Goal: Task Accomplishment & Management: Use online tool/utility

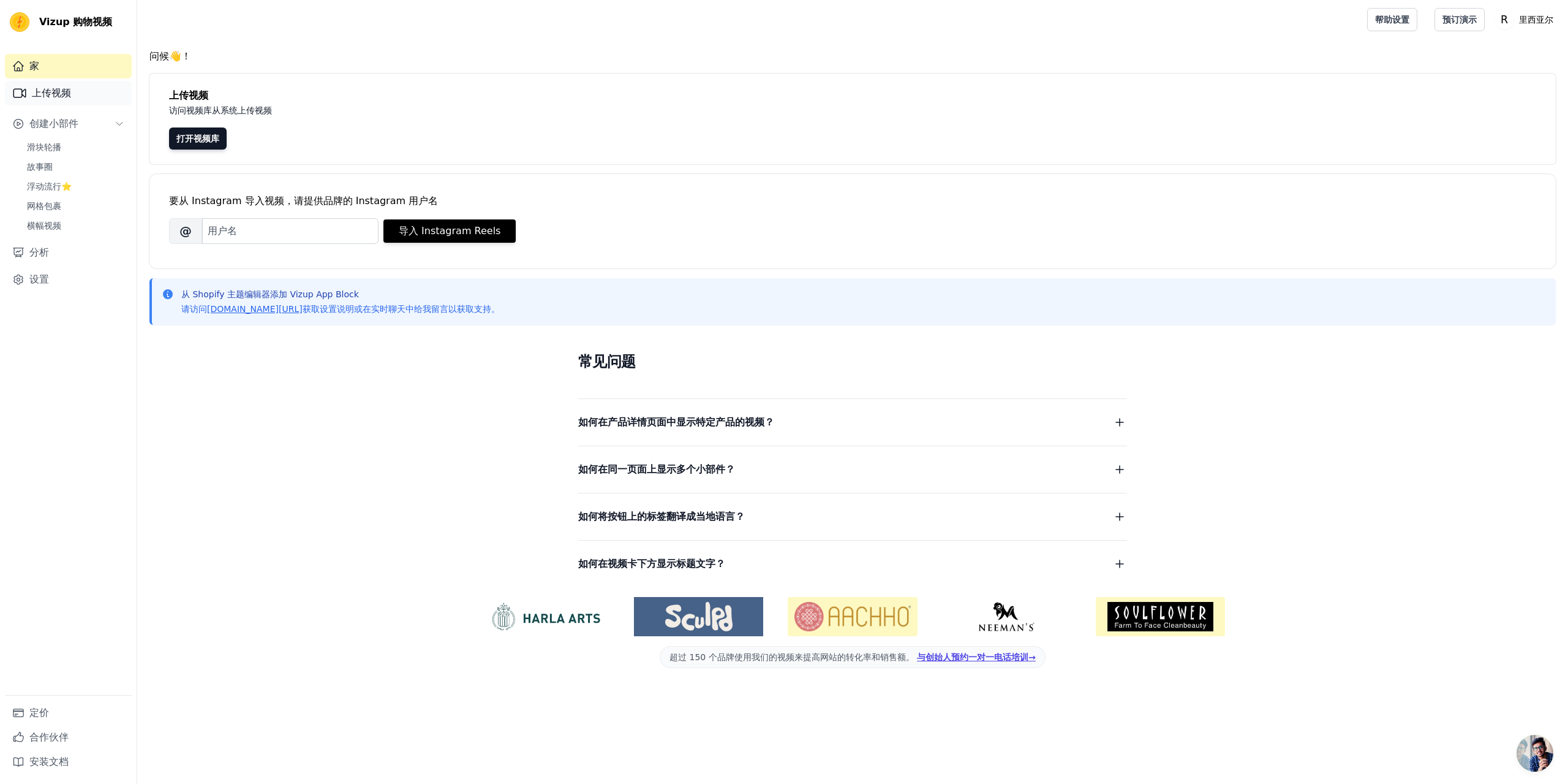
click at [46, 84] on link "上传视频" at bounding box center [68, 93] width 127 height 25
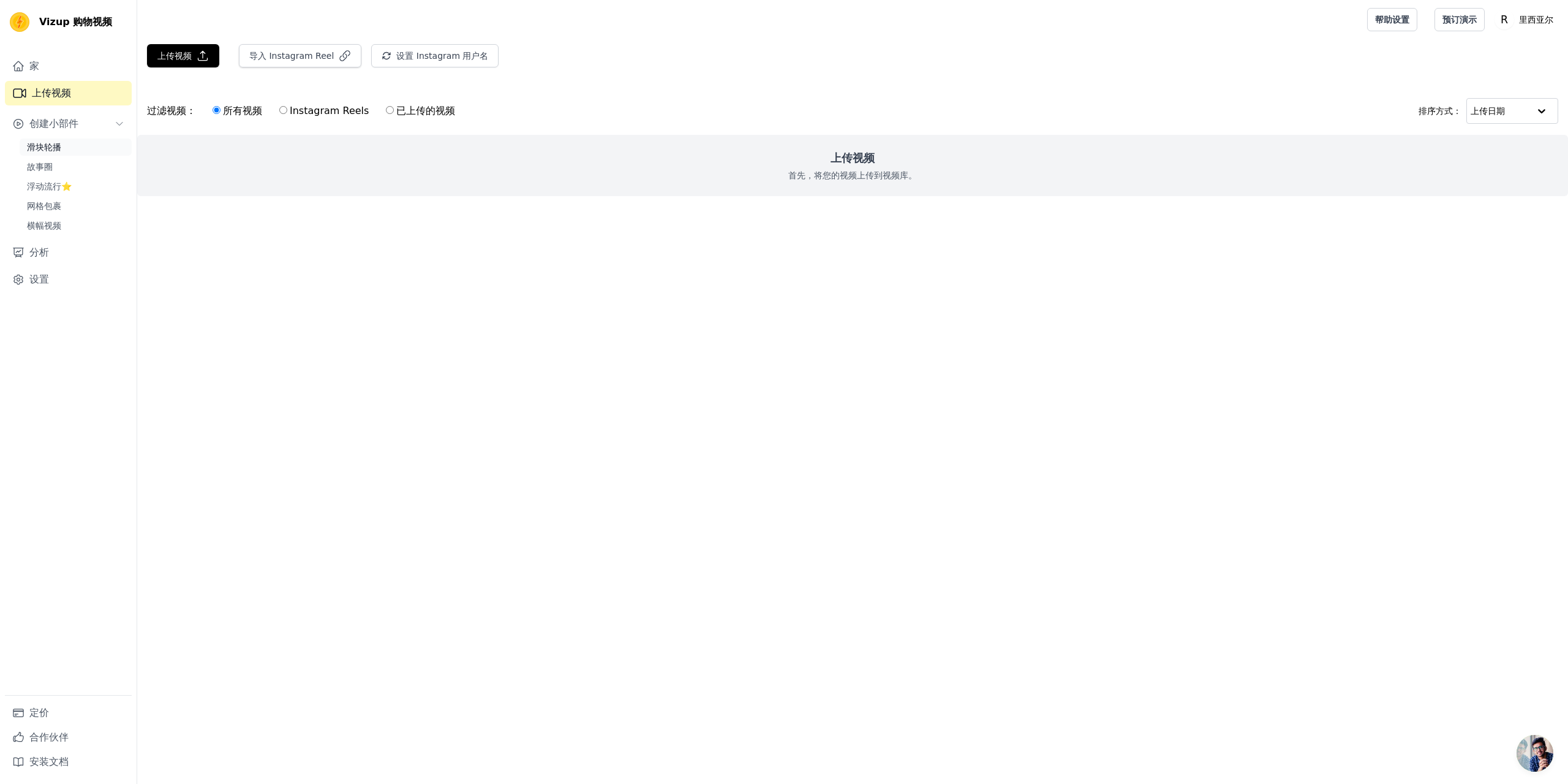
click at [63, 149] on link "滑块轮播" at bounding box center [75, 147] width 112 height 17
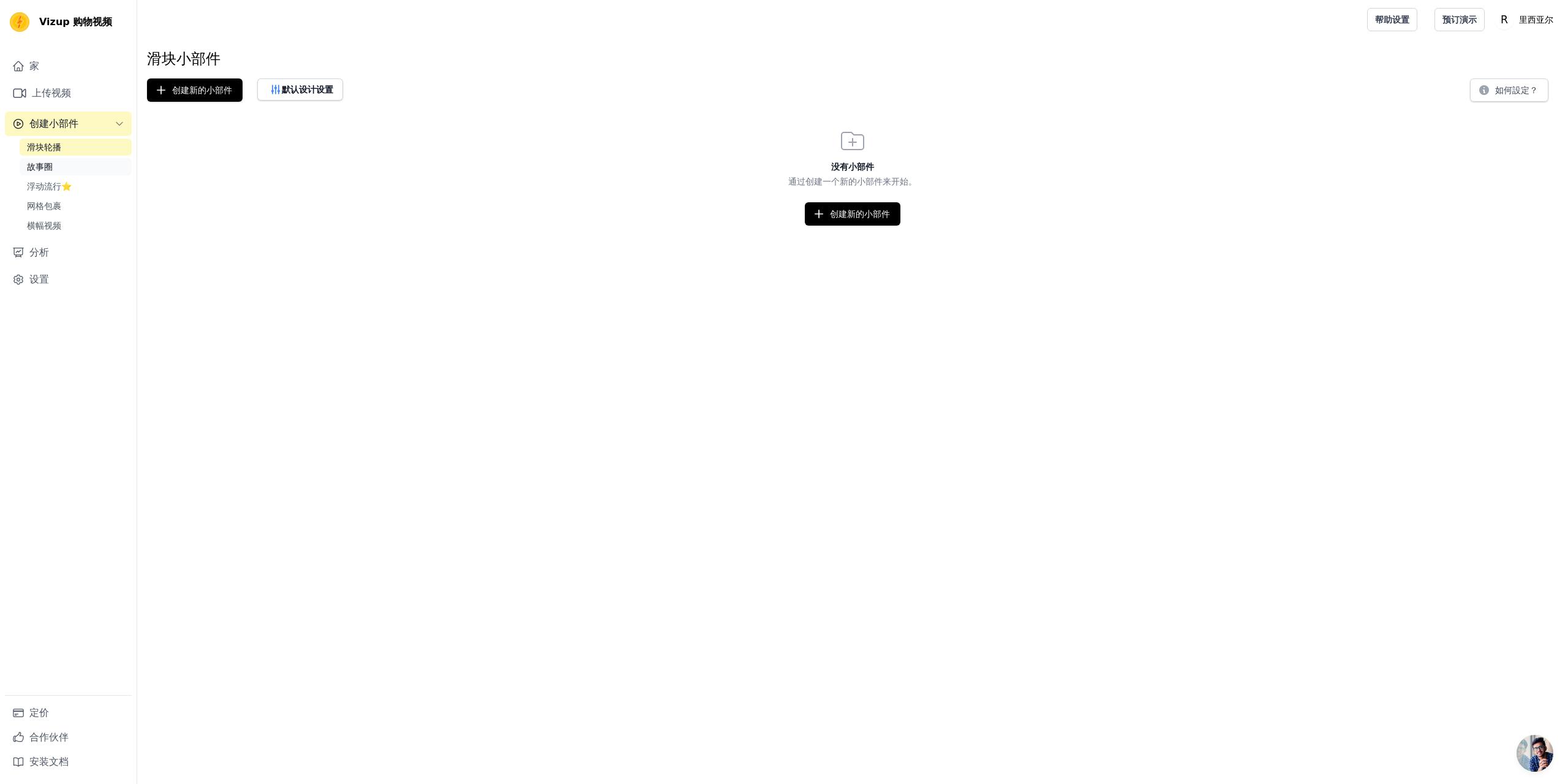
click at [60, 166] on link "故事圈" at bounding box center [75, 167] width 112 height 17
click at [63, 183] on font "浮动流行⭐" at bounding box center [49, 186] width 45 height 10
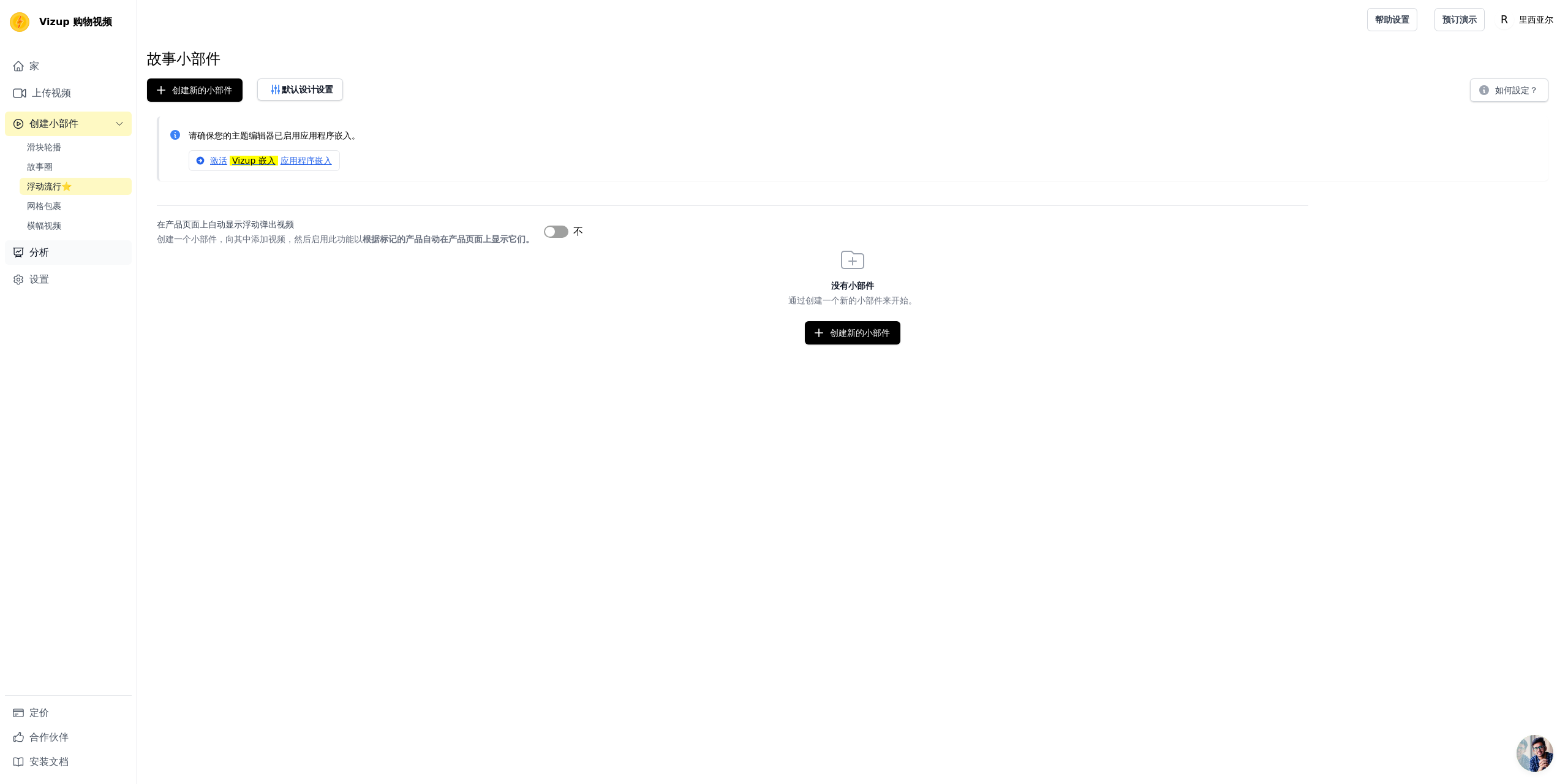
click at [60, 252] on link "分析" at bounding box center [68, 252] width 127 height 25
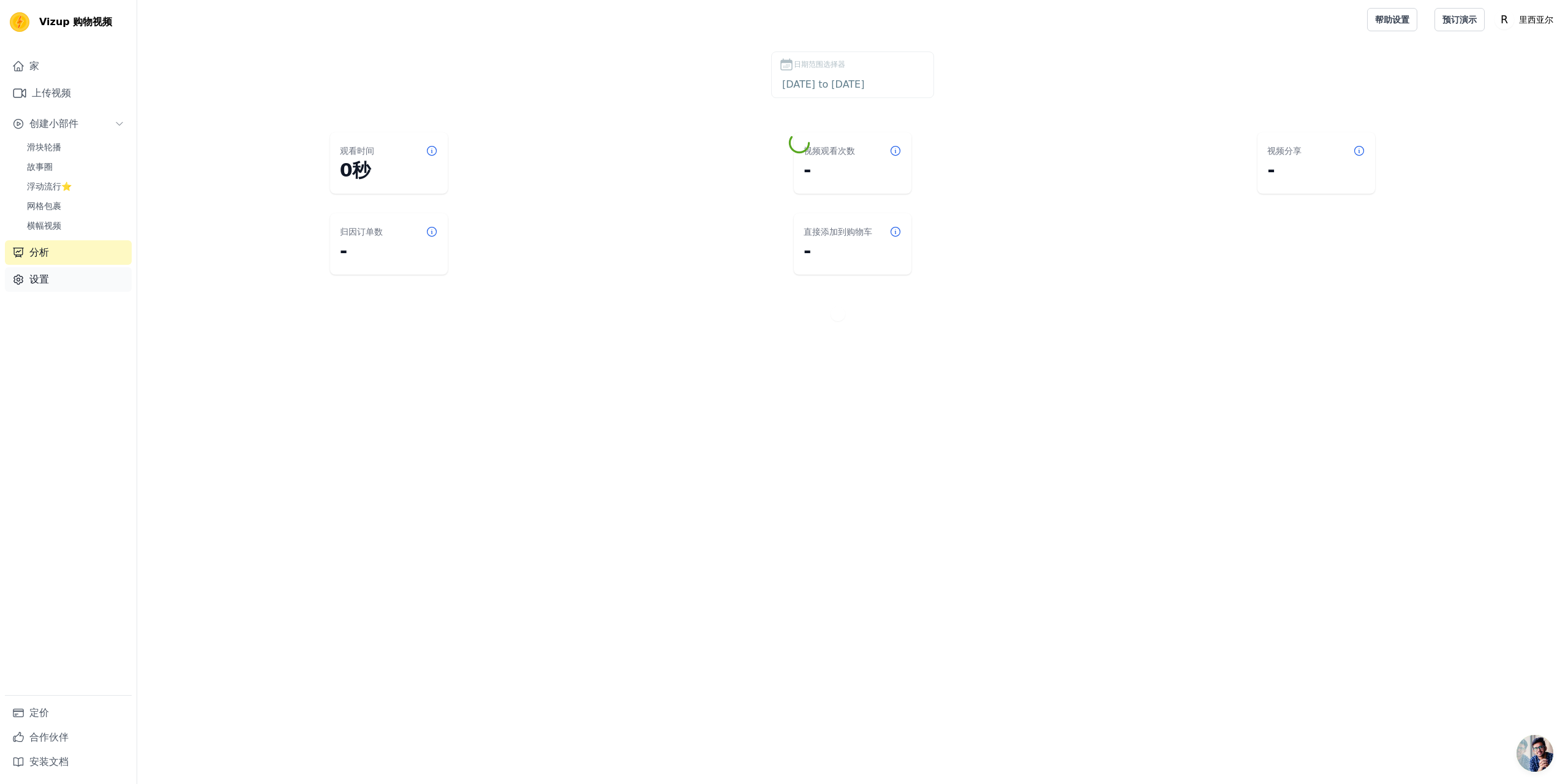
click at [51, 281] on link "设置" at bounding box center [68, 280] width 127 height 25
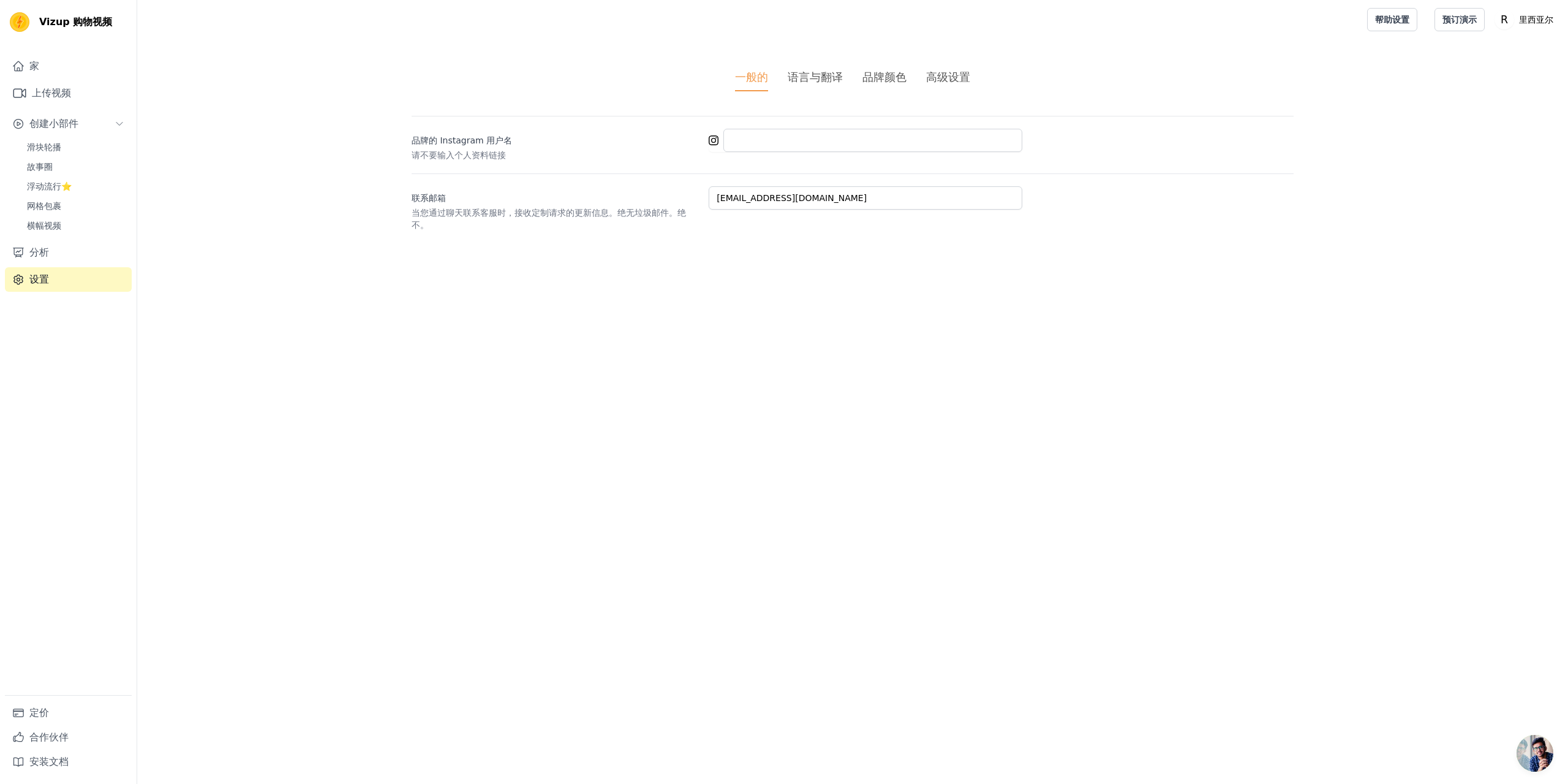
click at [818, 79] on font "语言与翻译" at bounding box center [815, 76] width 55 height 13
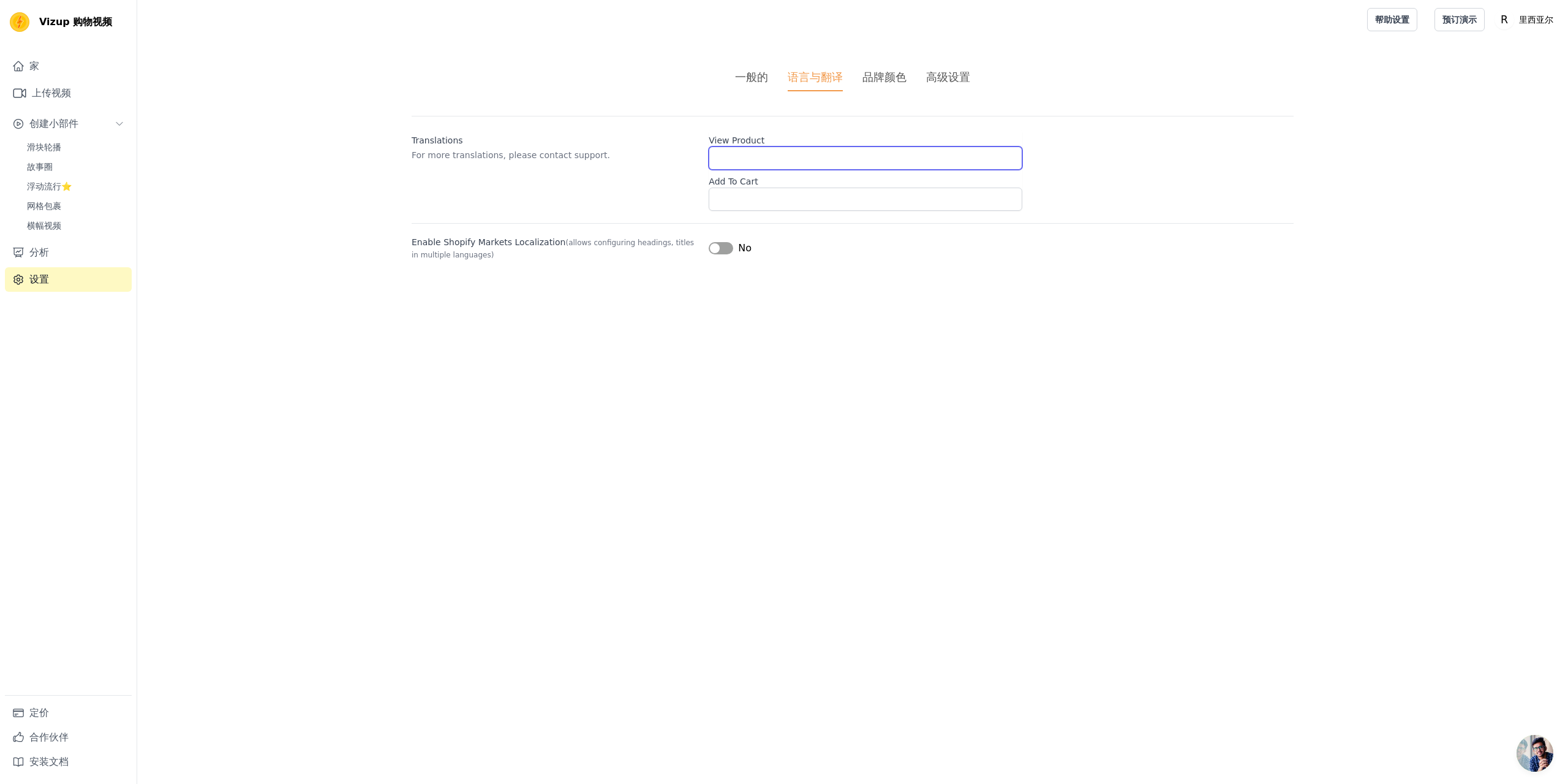
click at [734, 162] on input "View Product" at bounding box center [866, 159] width 314 height 24
click at [731, 245] on button "标签" at bounding box center [721, 243] width 25 height 12
click at [750, 81] on font "一般的" at bounding box center [751, 76] width 33 height 13
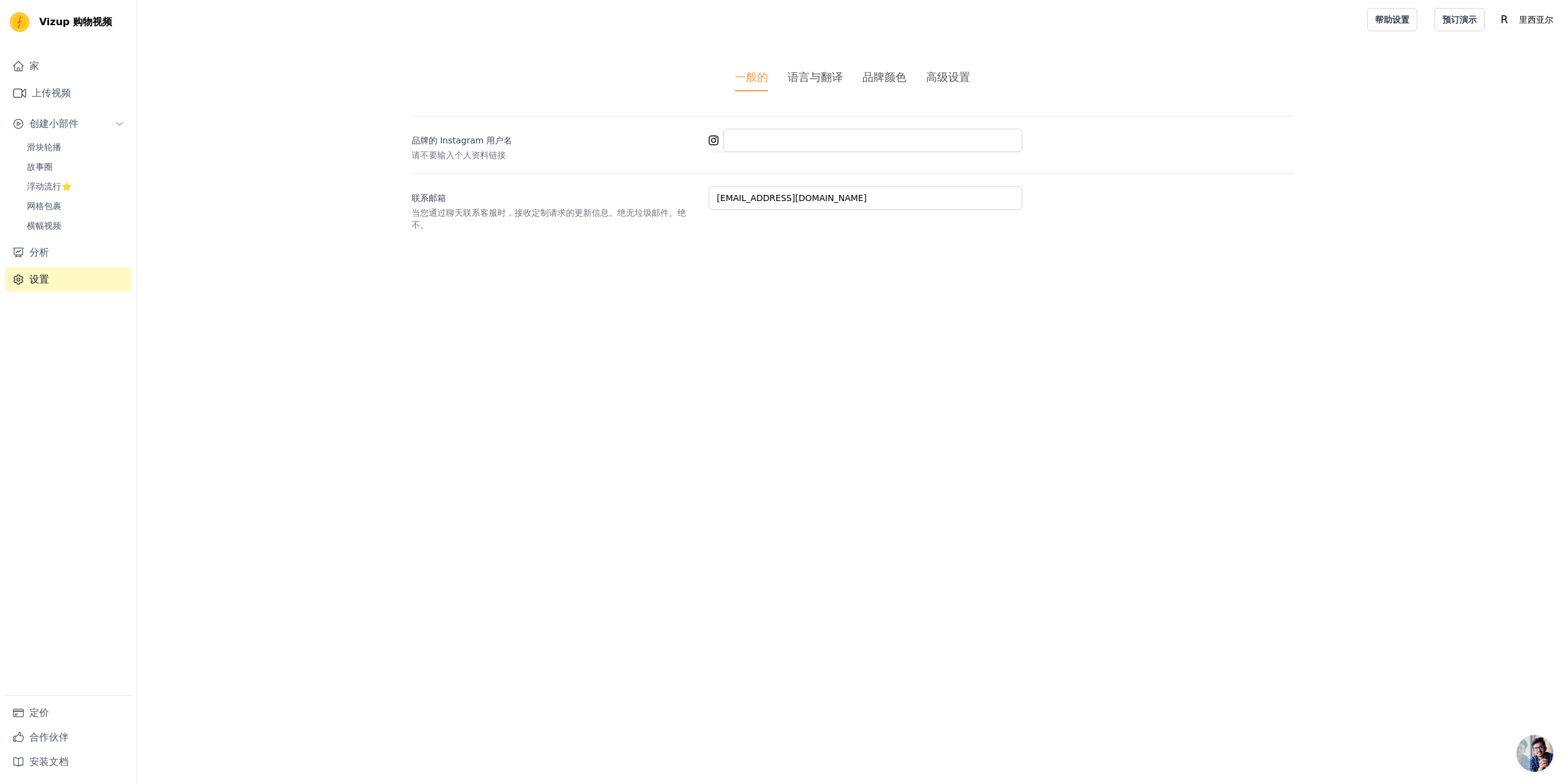
click at [868, 70] on font "品牌颜色" at bounding box center [885, 76] width 45 height 13
click at [959, 76] on font "高级设置" at bounding box center [948, 76] width 45 height 13
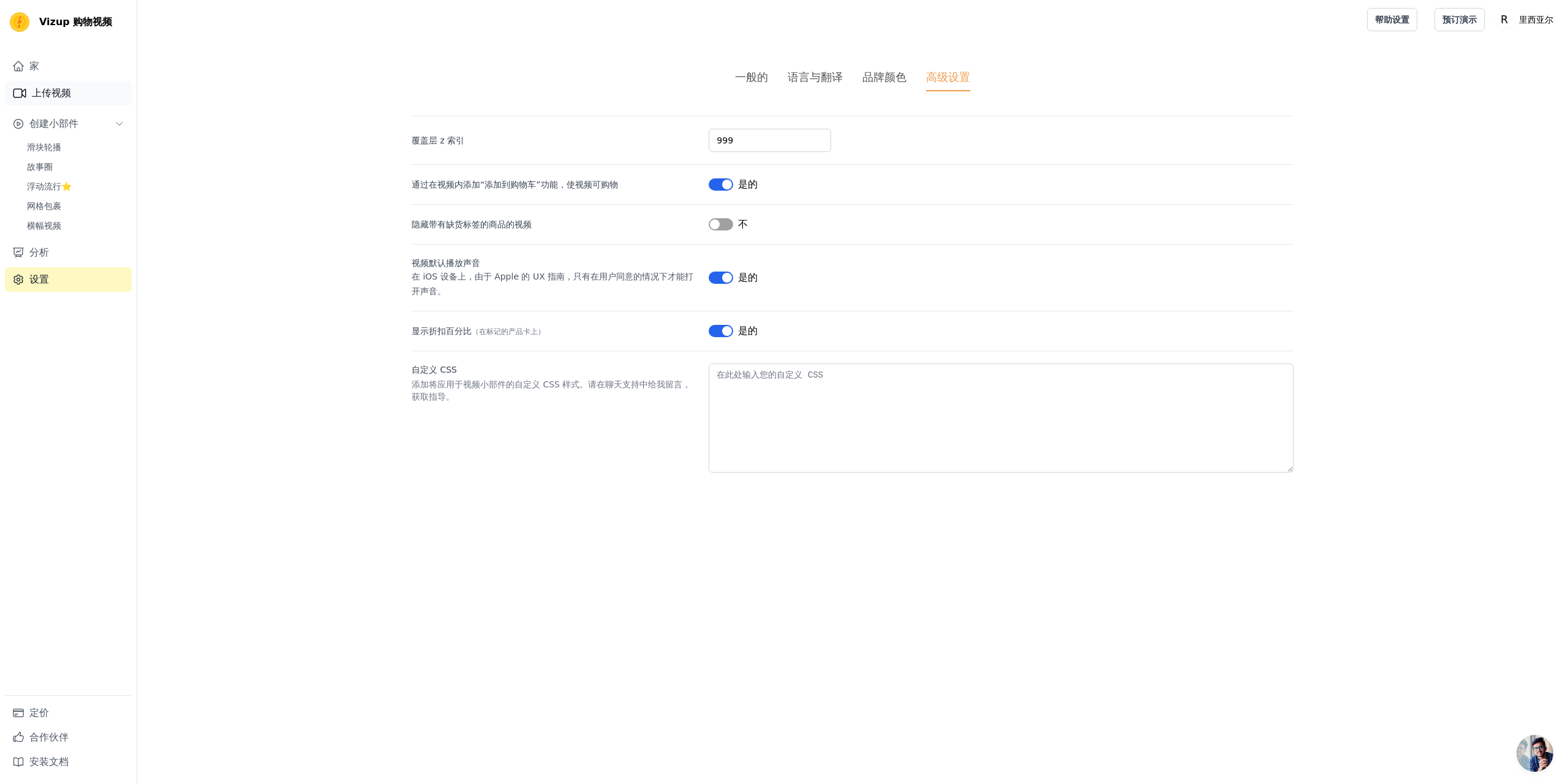
click at [52, 97] on font "上传视频" at bounding box center [52, 93] width 40 height 12
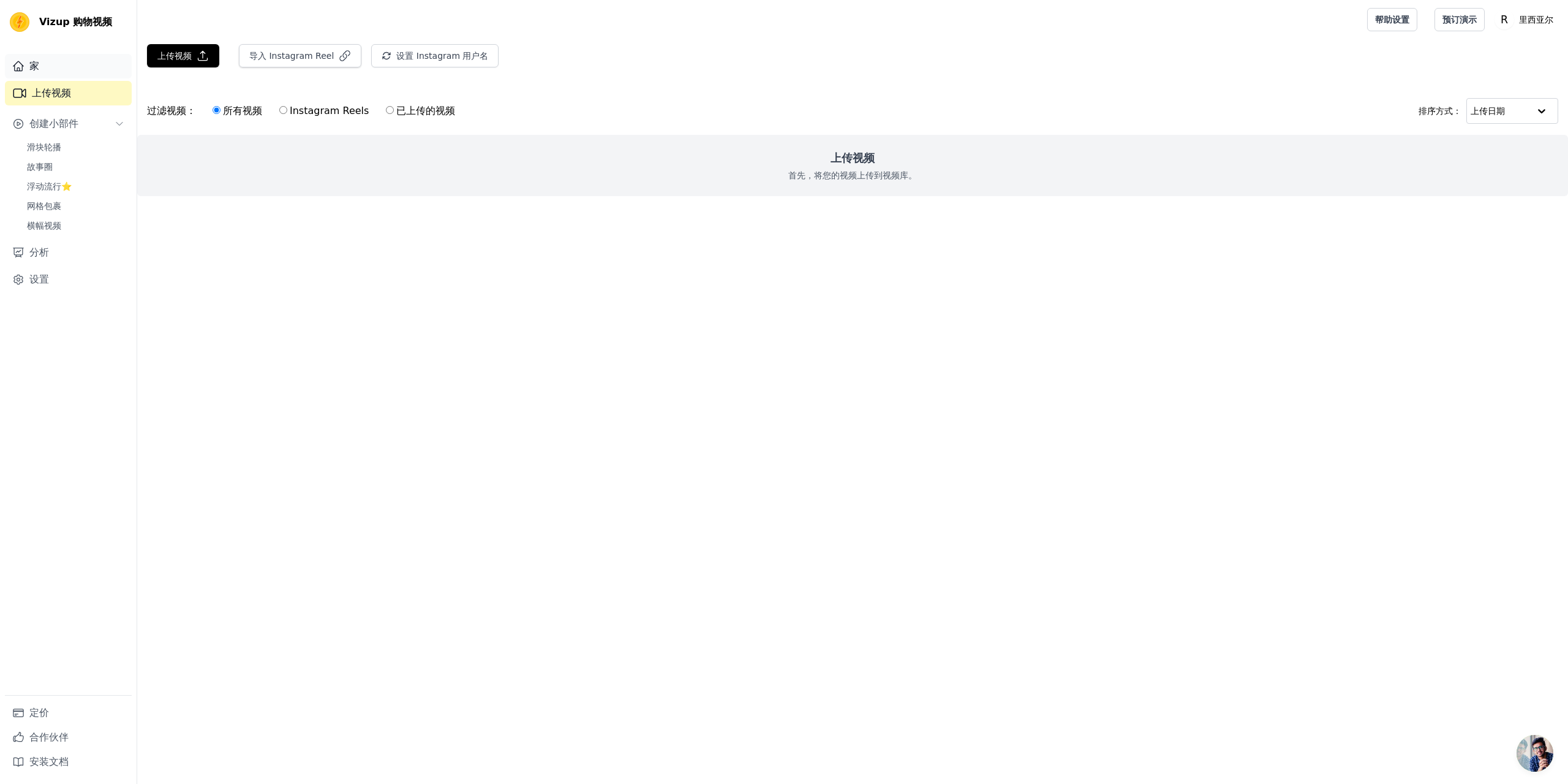
click at [40, 70] on link "家" at bounding box center [68, 65] width 127 height 25
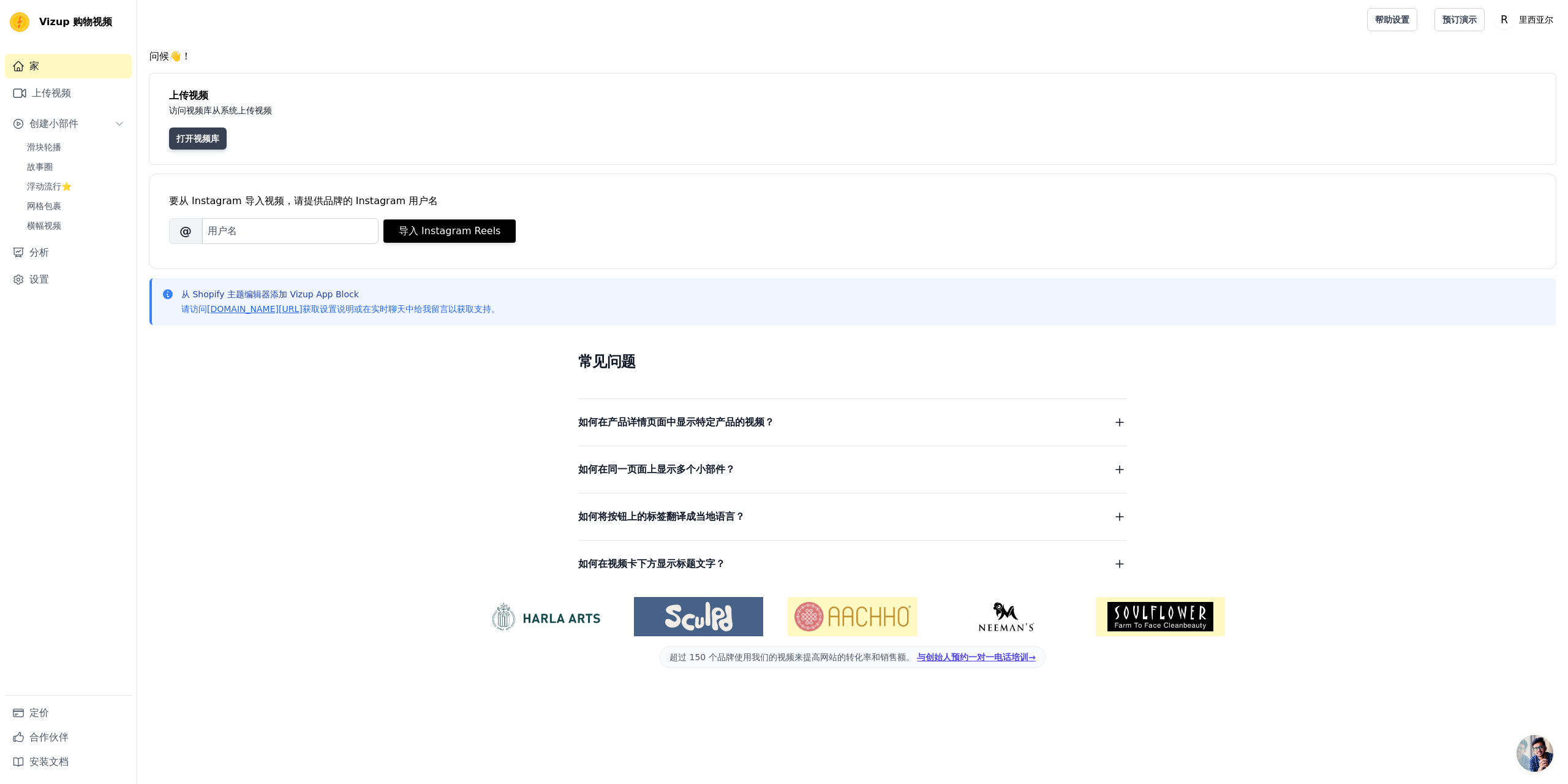
click at [195, 136] on font "打开视频库" at bounding box center [197, 139] width 43 height 10
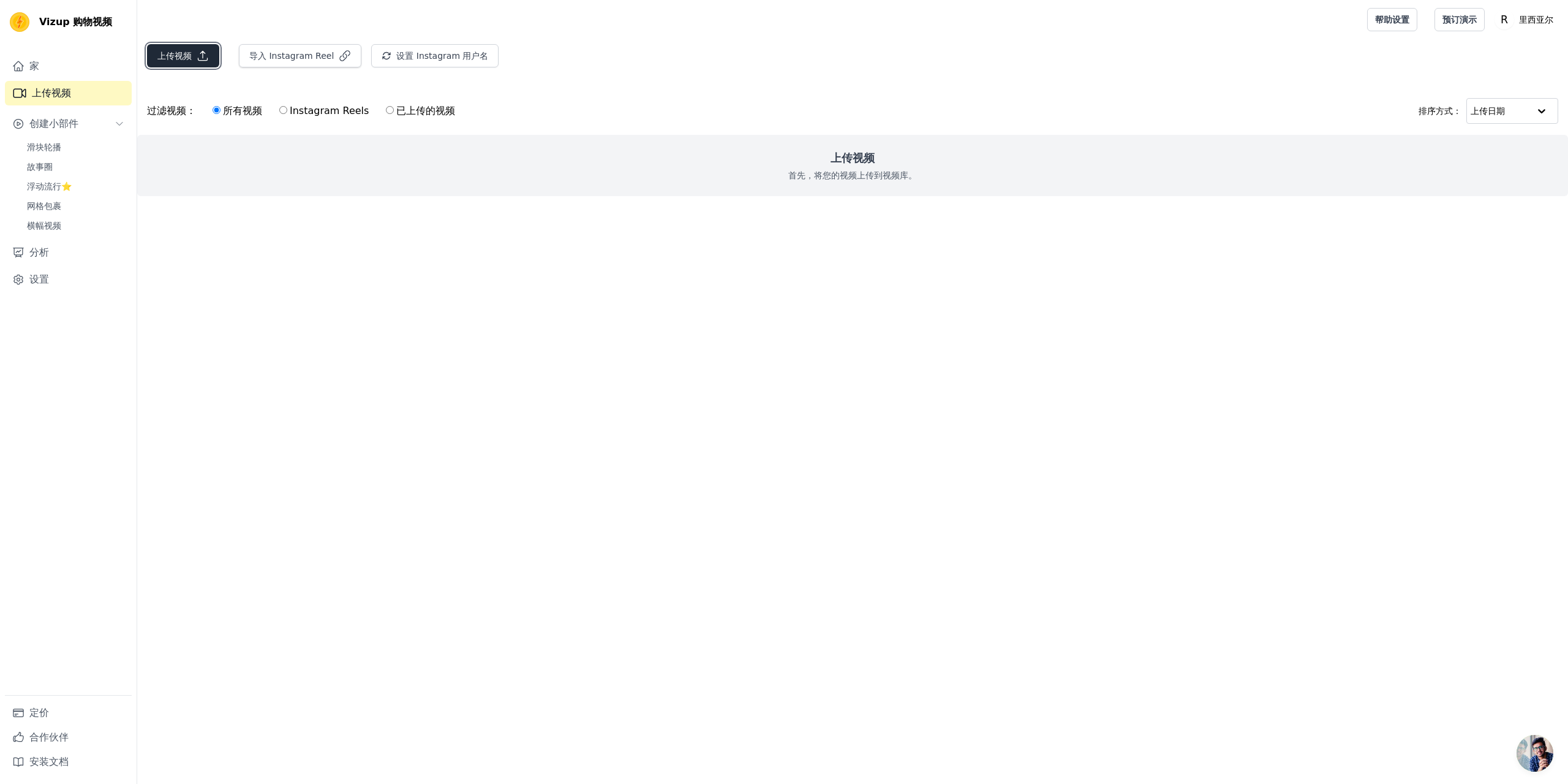
click at [197, 52] on icon "button" at bounding box center [203, 56] width 12 height 12
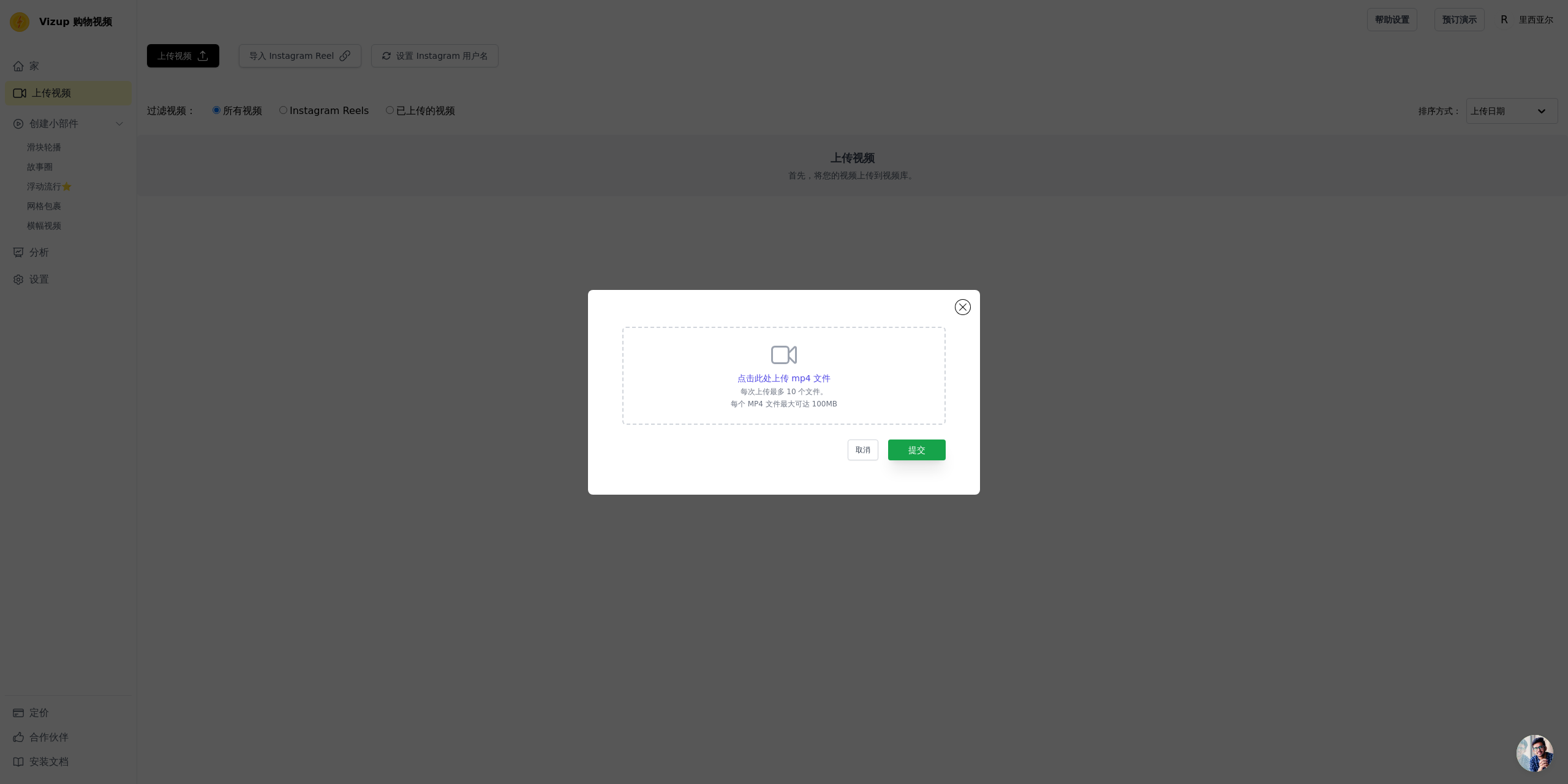
click at [761, 369] on div "点击此处上传 mp4 文件 每次上传最多 10 个文件。 每个 MP4 文件最大可达 100MB" at bounding box center [784, 374] width 107 height 68
click at [830, 372] on input "点击此处上传 mp4 文件 每次上传最多 10 个文件。 每个 MP4 文件最大可达 100MB" at bounding box center [830, 372] width 1 height 1
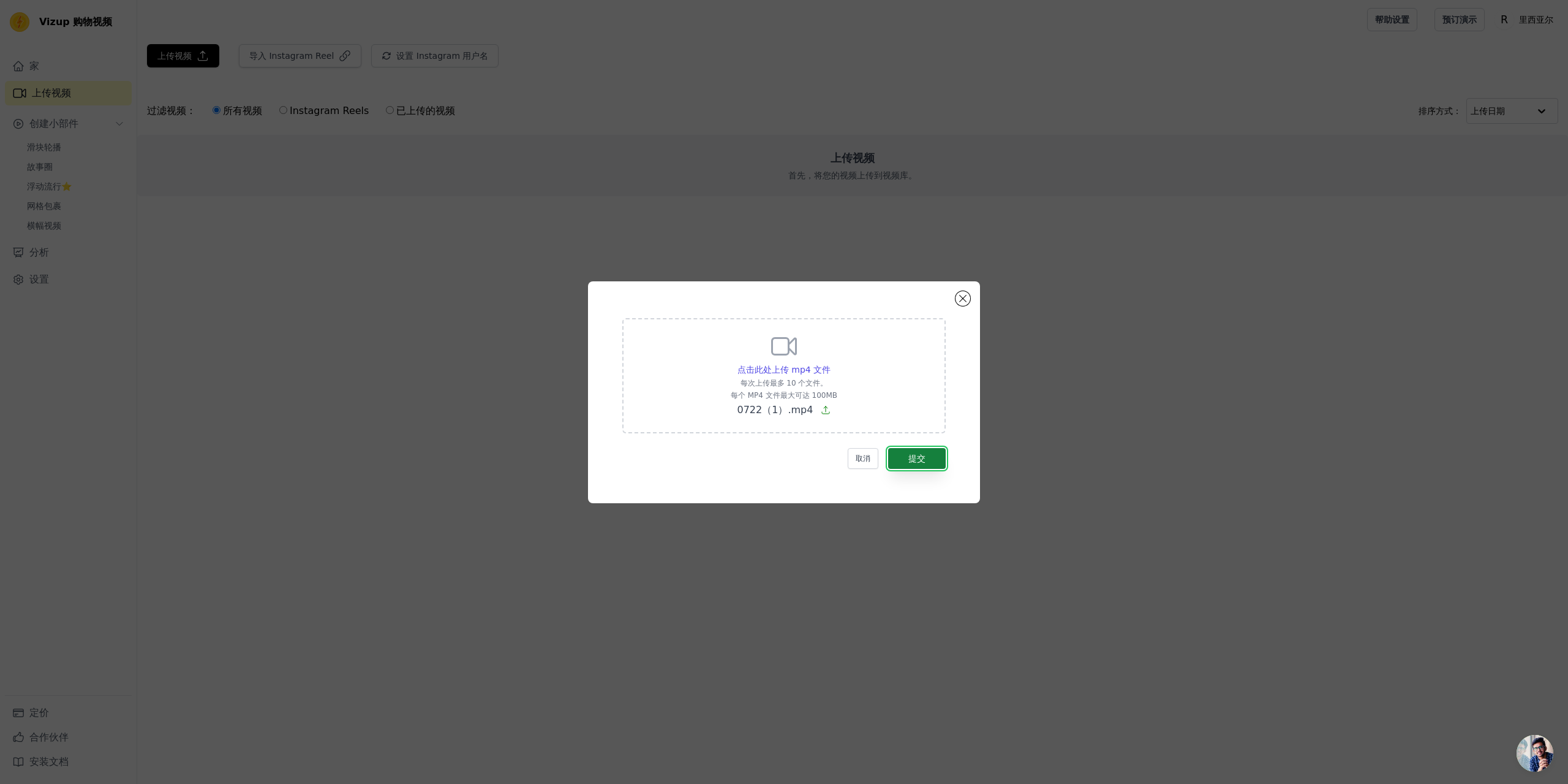
click at [921, 459] on font "提交" at bounding box center [916, 459] width 17 height 10
click at [790, 370] on font "点击此处上传 mp4 文件" at bounding box center [784, 370] width 93 height 10
click at [830, 364] on input "点击此处上传 mp4 文件 每次上传最多 10 个文件。 每个 MP4 文件最大可达 100MB 0722（1）.mp4" at bounding box center [830, 363] width 1 height 1
type input "C:\fakepath\AQNoHpib1bF8Vcgv_dE7d-IgYXqJA36G7yijWTVddFaeKCzhcRDCckZ2Btv3yx8RV2D…"
click at [912, 457] on font "提交" at bounding box center [916, 459] width 17 height 10
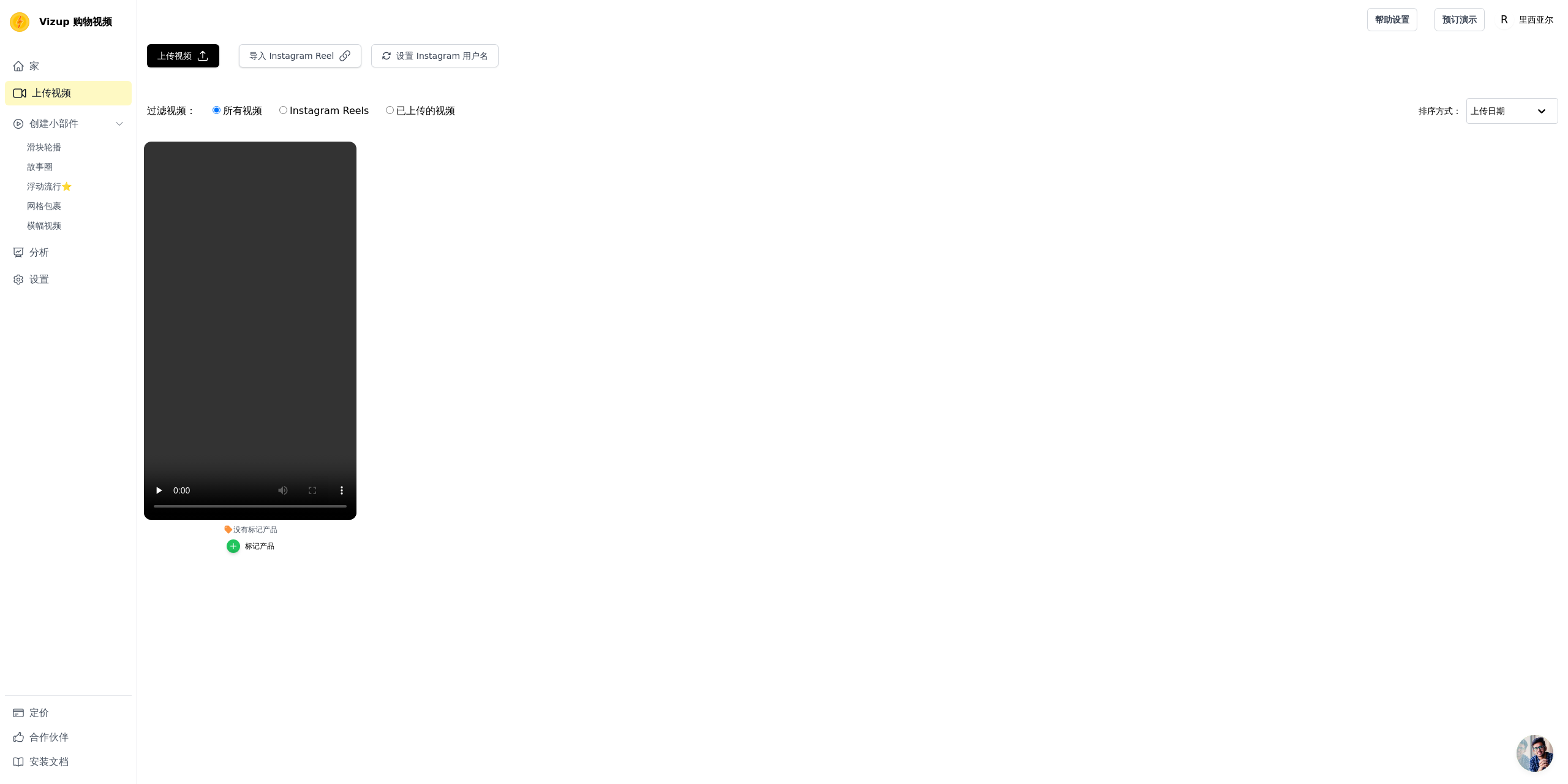
click at [239, 547] on div "button" at bounding box center [234, 546] width 14 height 14
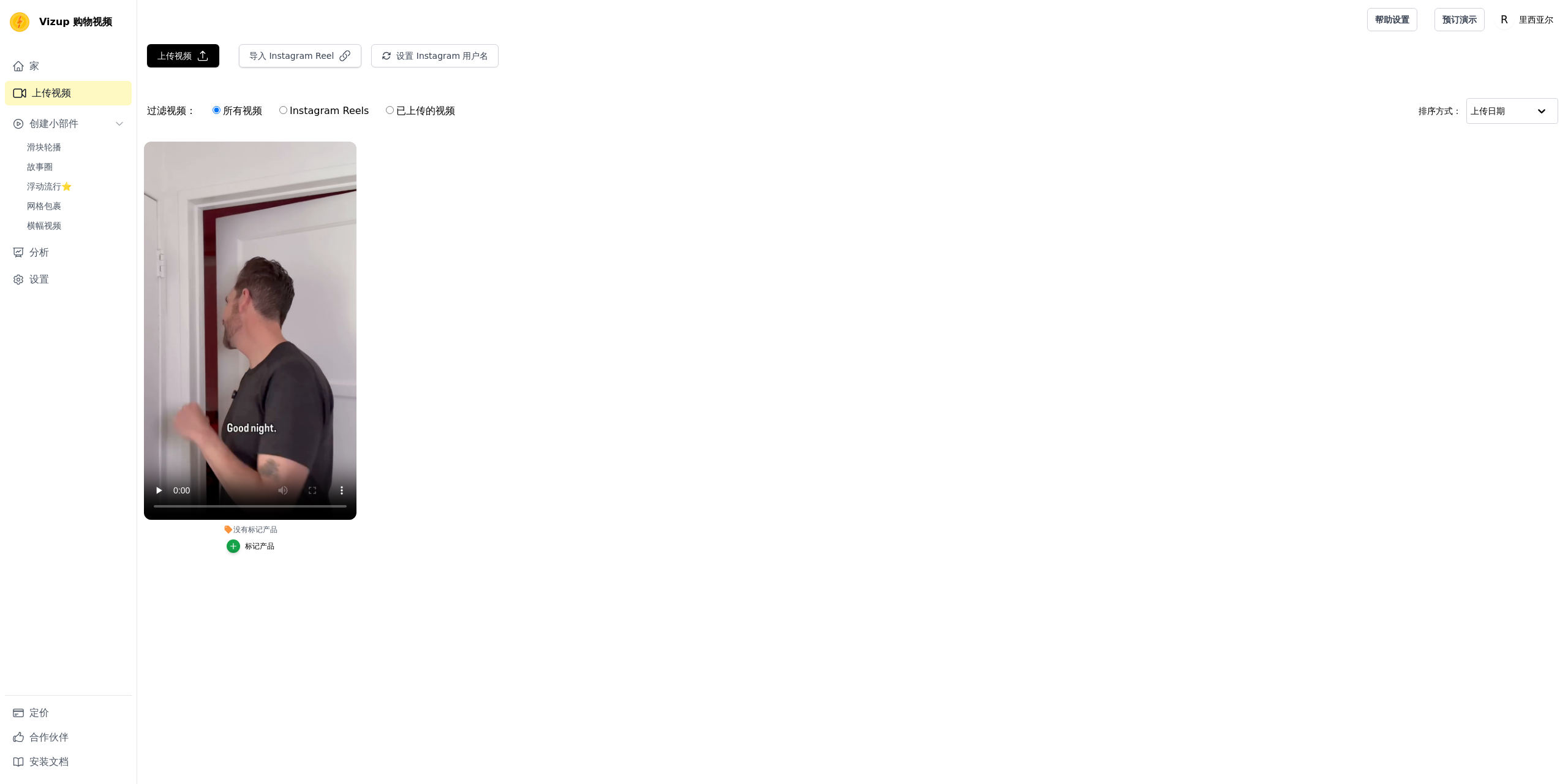
click at [252, 540] on button "标记产品" at bounding box center [251, 546] width 48 height 14
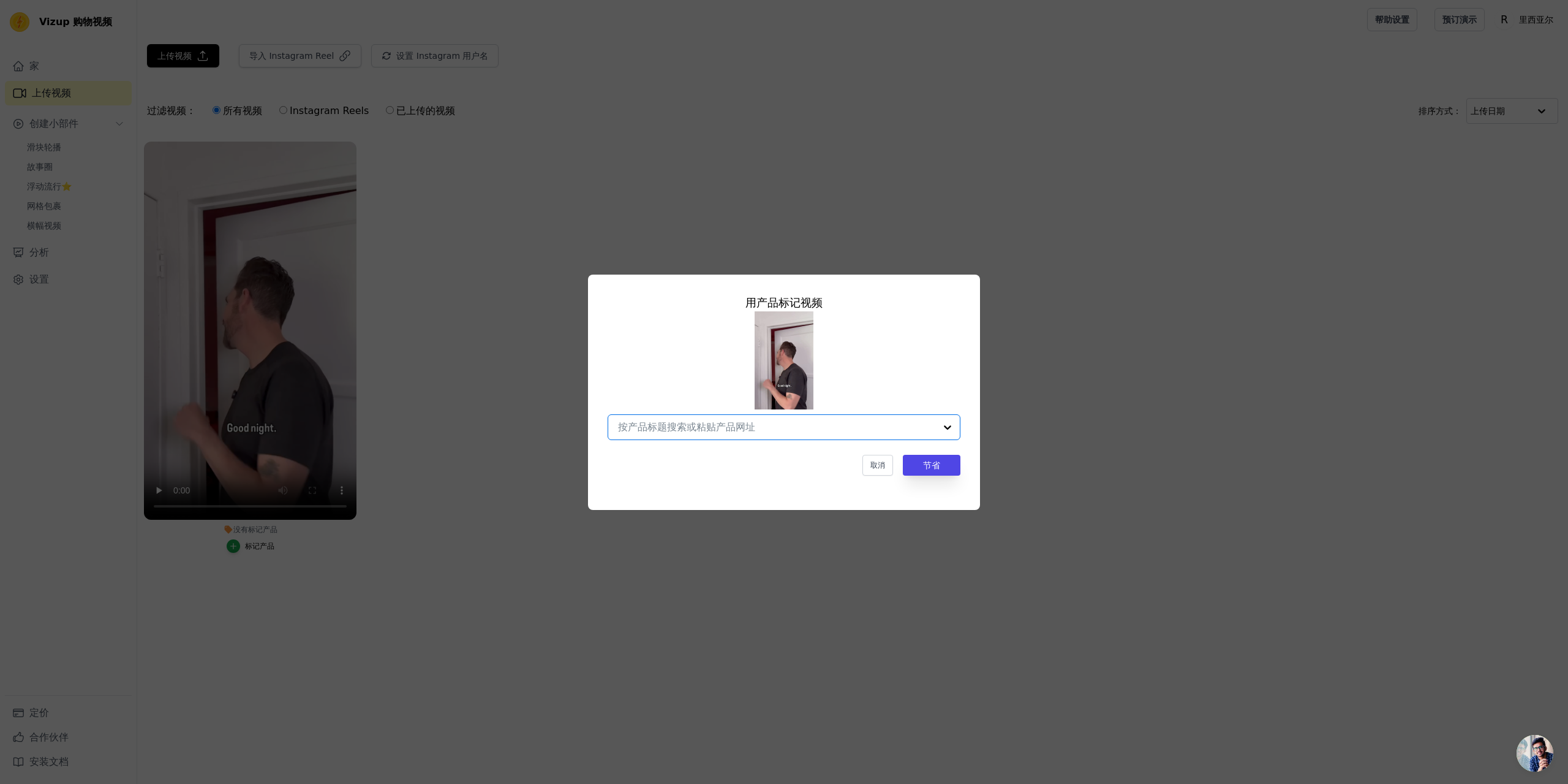
click at [801, 428] on input "没有标记产品 用产品 标记 视频 Option undefined, selected. Select is focused, type to refine …" at bounding box center [777, 427] width 317 height 12
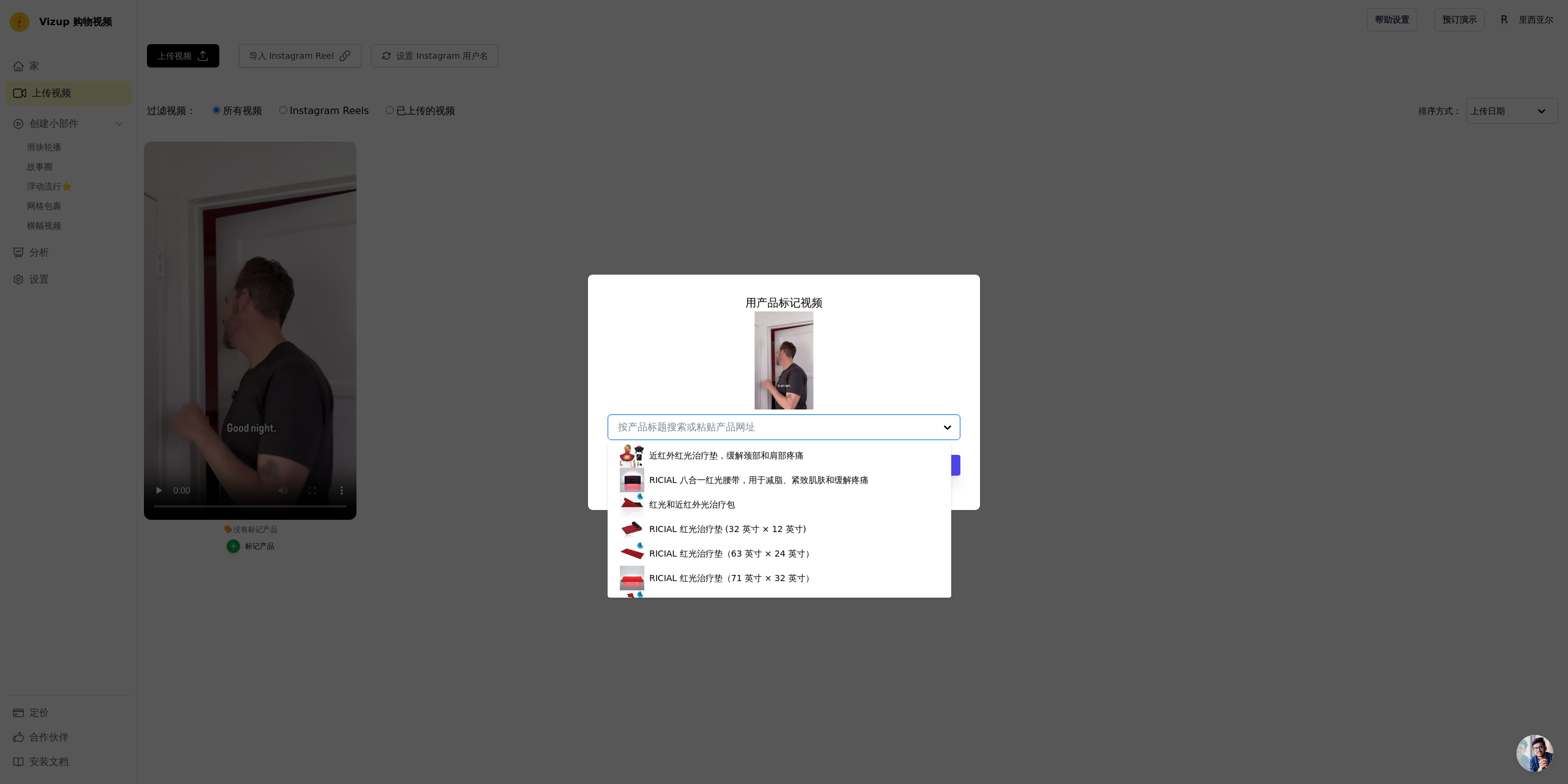
scroll to position [184, 0]
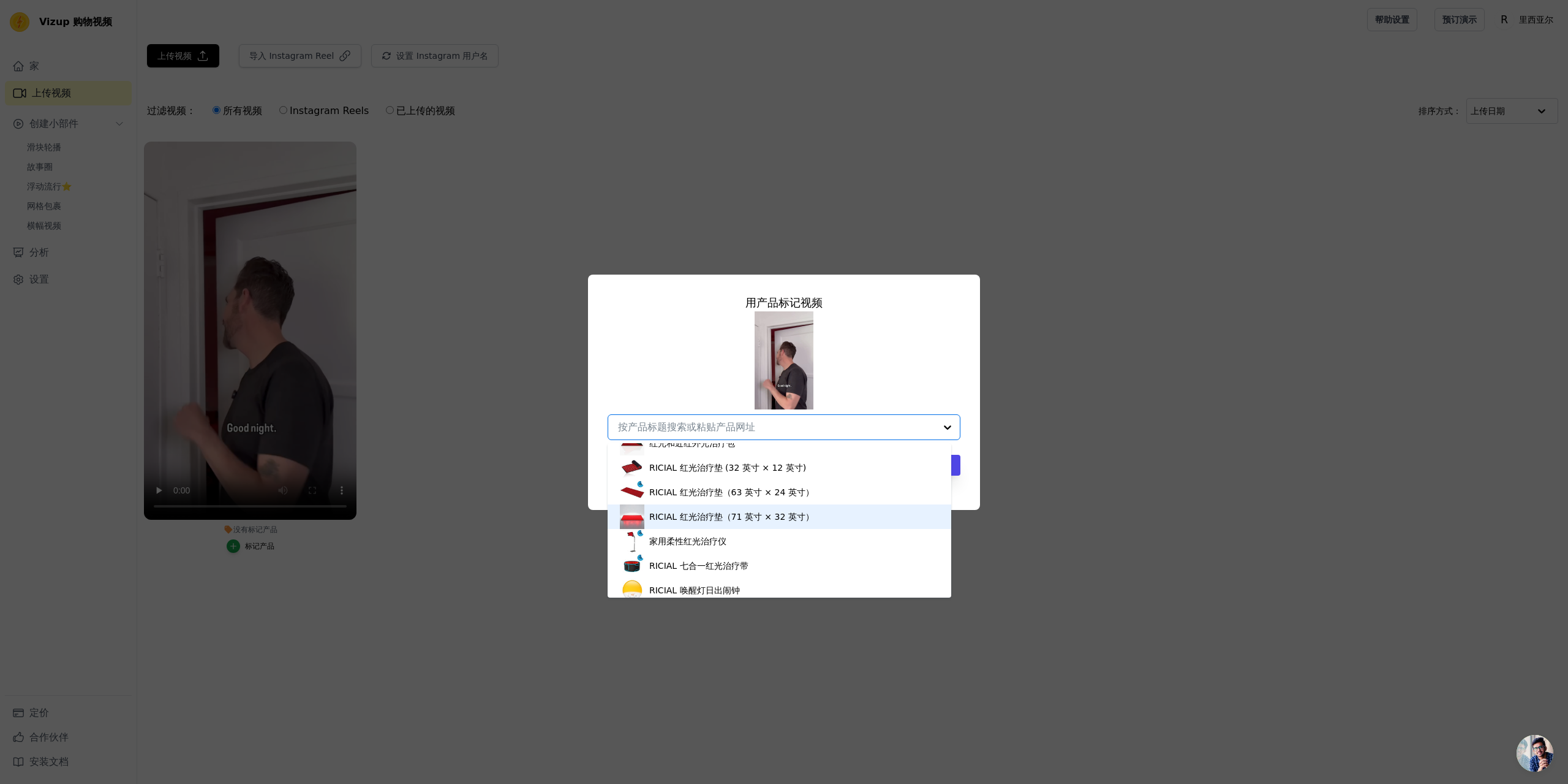
click at [756, 514] on font "RICIAL 红光治疗垫（71 英寸 × 32 英寸）" at bounding box center [732, 516] width 164 height 10
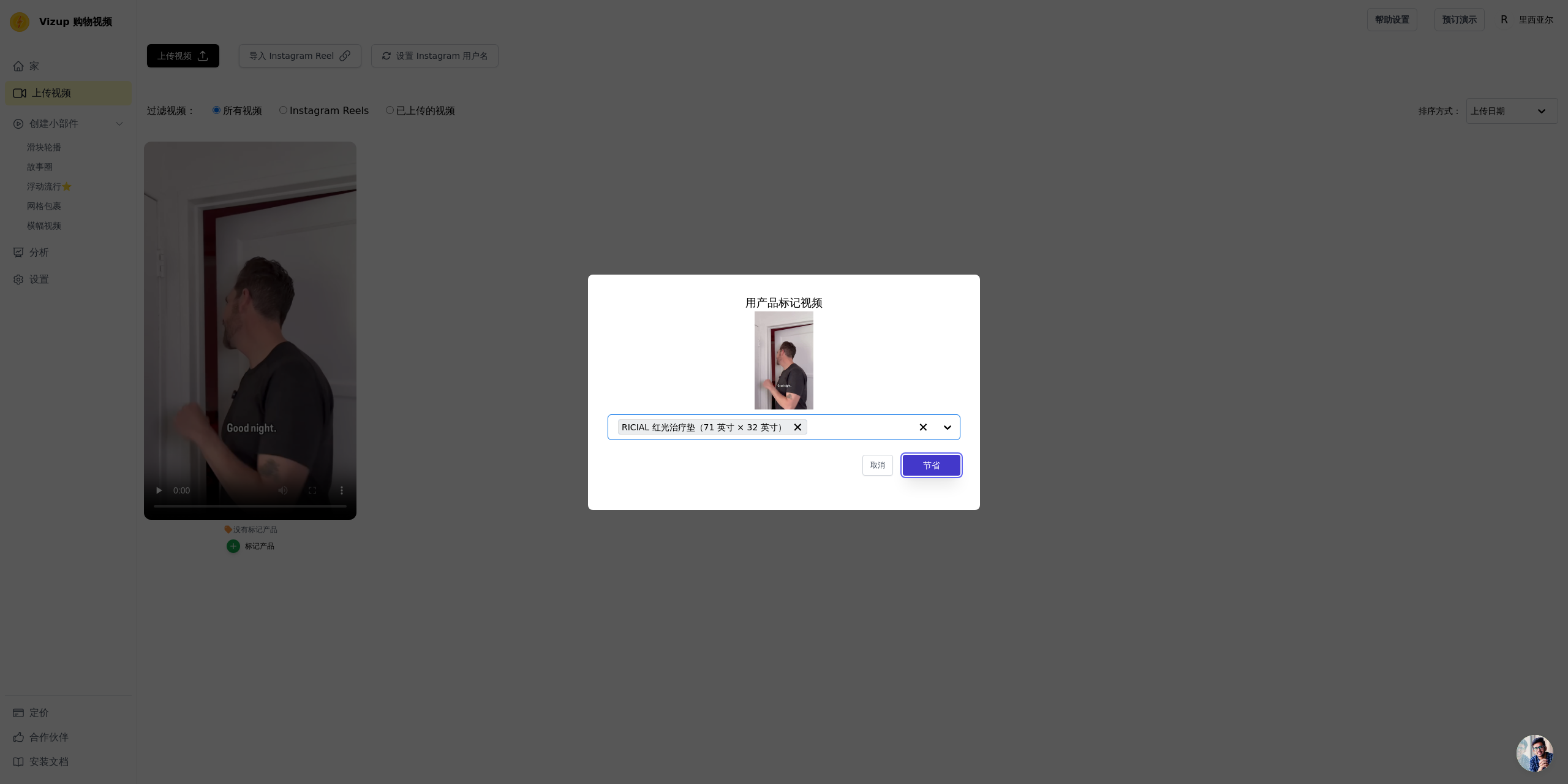
click at [942, 464] on button "节省" at bounding box center [932, 465] width 57 height 21
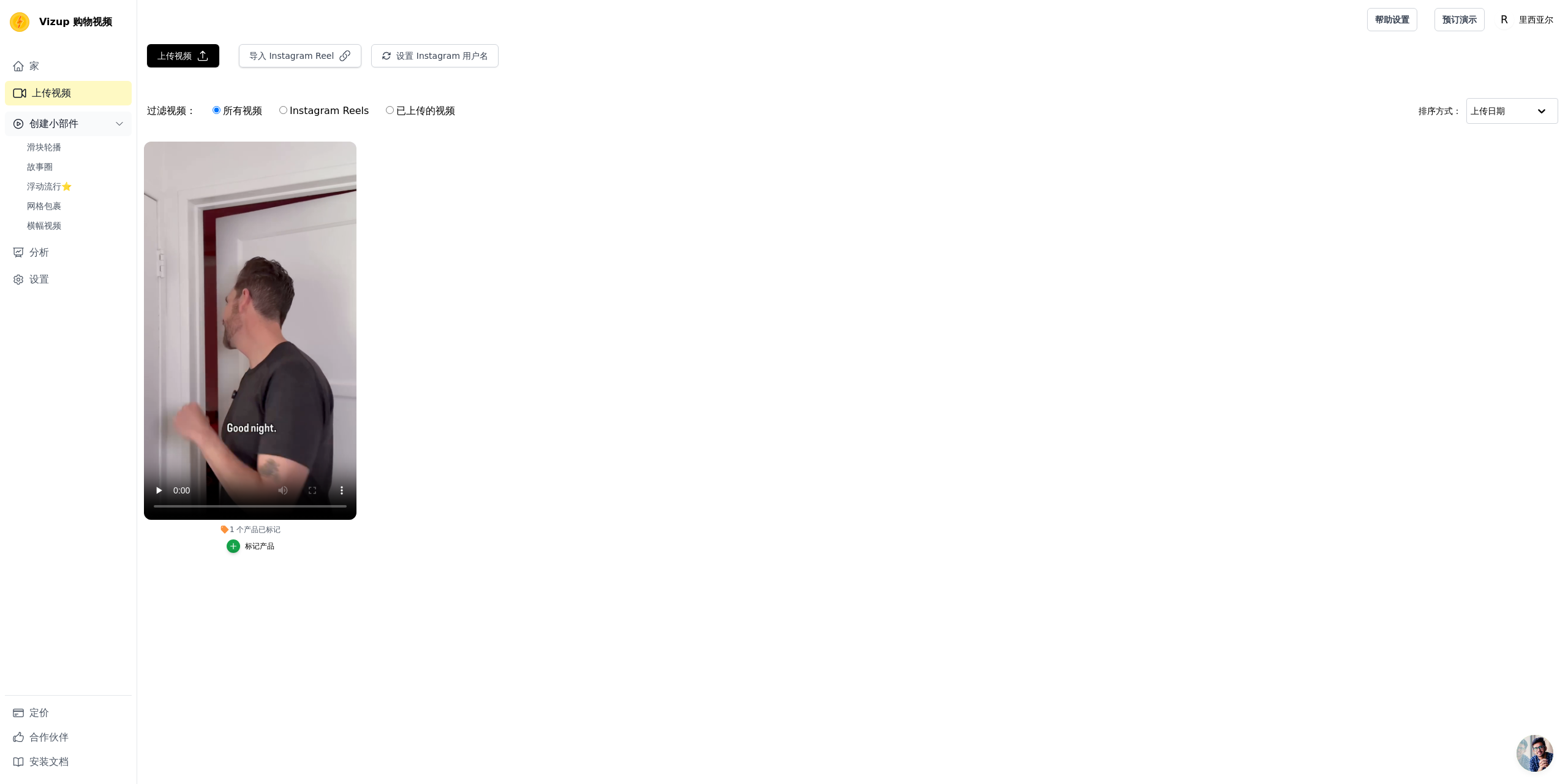
click at [73, 117] on span "创建小部件" at bounding box center [53, 124] width 49 height 15
click at [72, 121] on font "创建小部件" at bounding box center [53, 124] width 49 height 12
click at [65, 149] on span "Slider Carousels" at bounding box center [61, 147] width 69 height 12
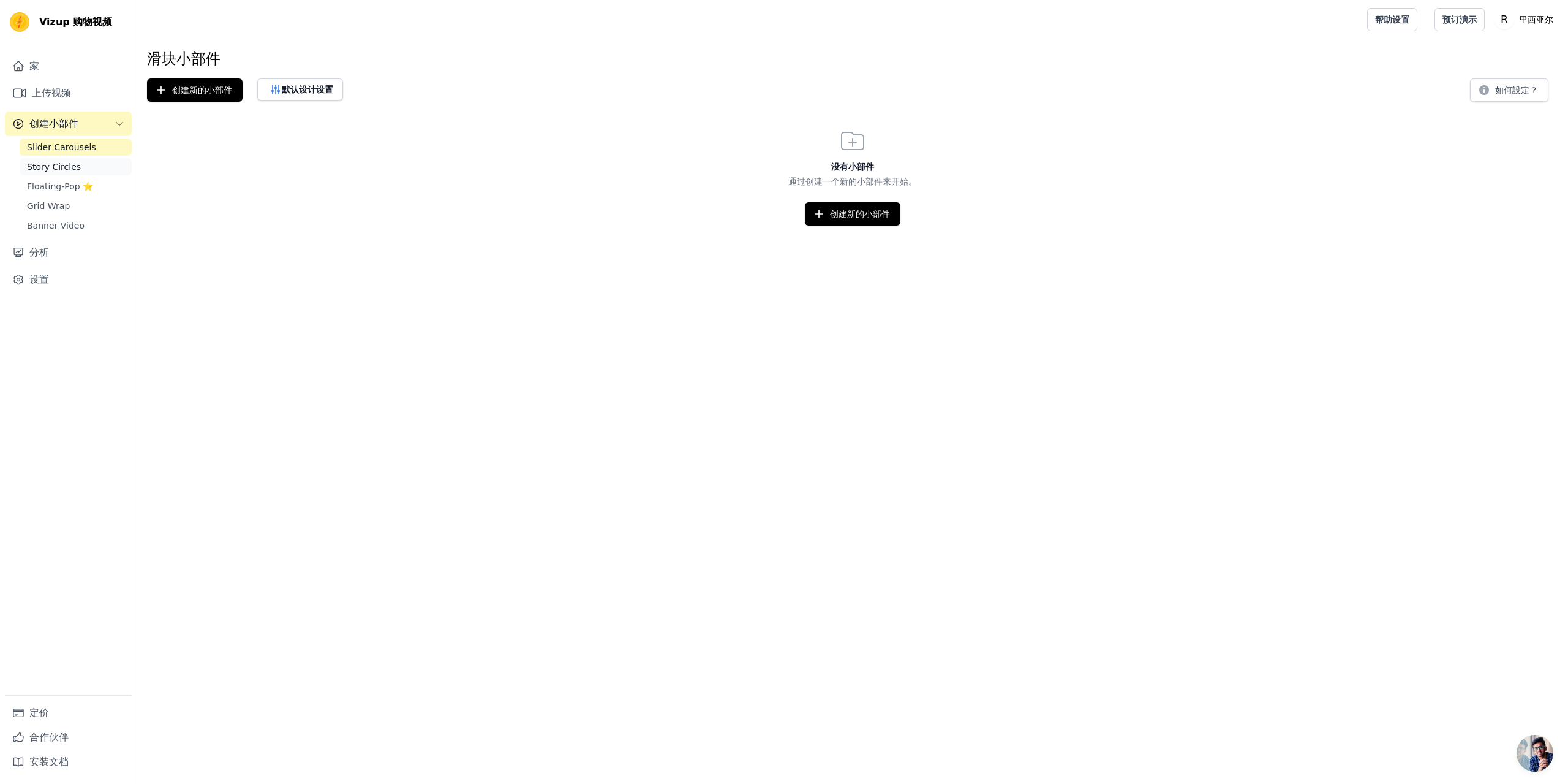
click at [65, 172] on span "Story Circles" at bounding box center [53, 167] width 53 height 12
click at [50, 192] on link "Floating-Pop ⭐" at bounding box center [75, 185] width 112 height 17
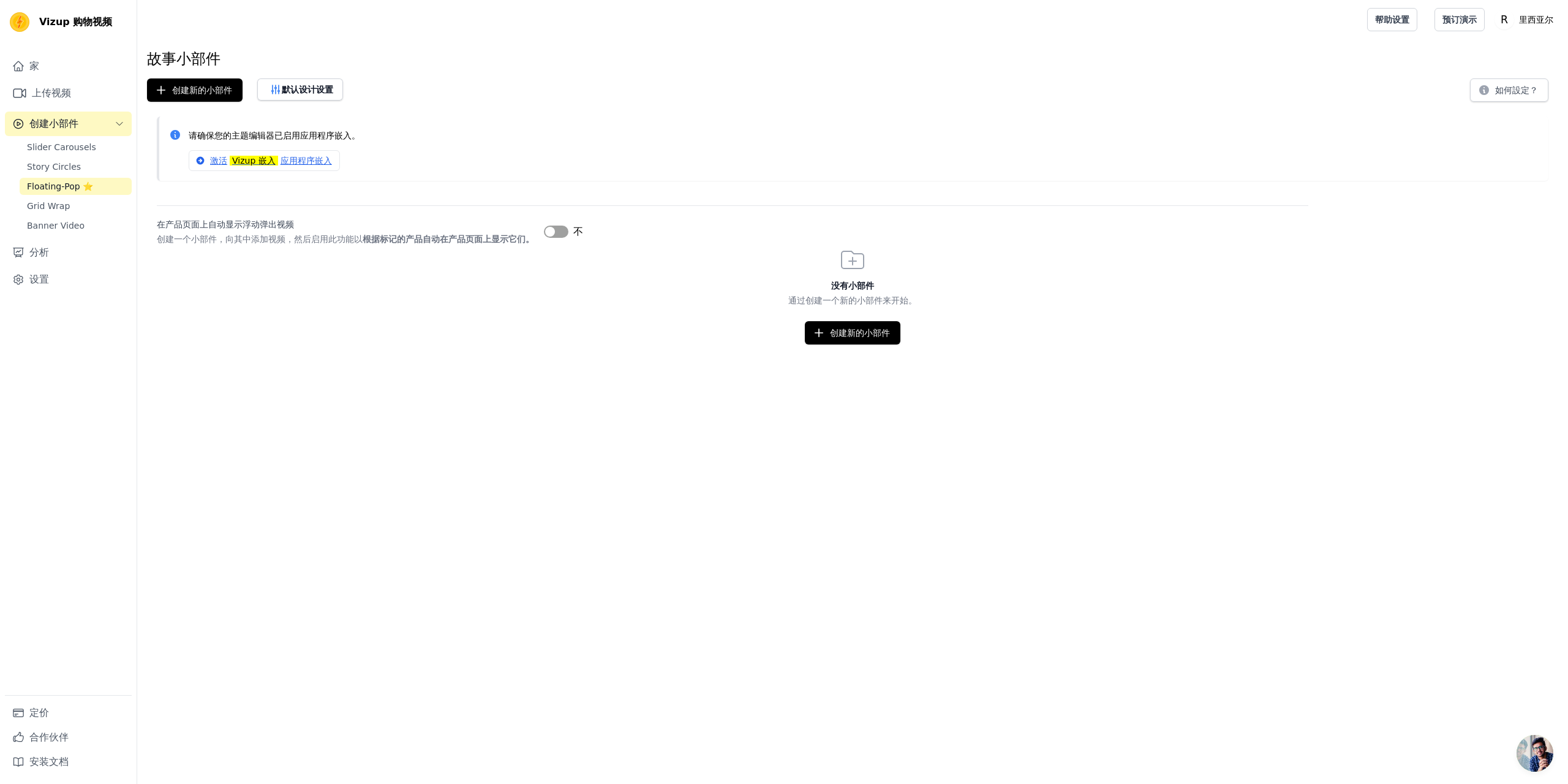
click at [52, 195] on div "Slider Carousels Story Circles Floating-Pop ⭐ Grid Wrap Banner Video" at bounding box center [75, 186] width 112 height 95
click at [52, 205] on span "Grid Wrap" at bounding box center [48, 206] width 43 height 12
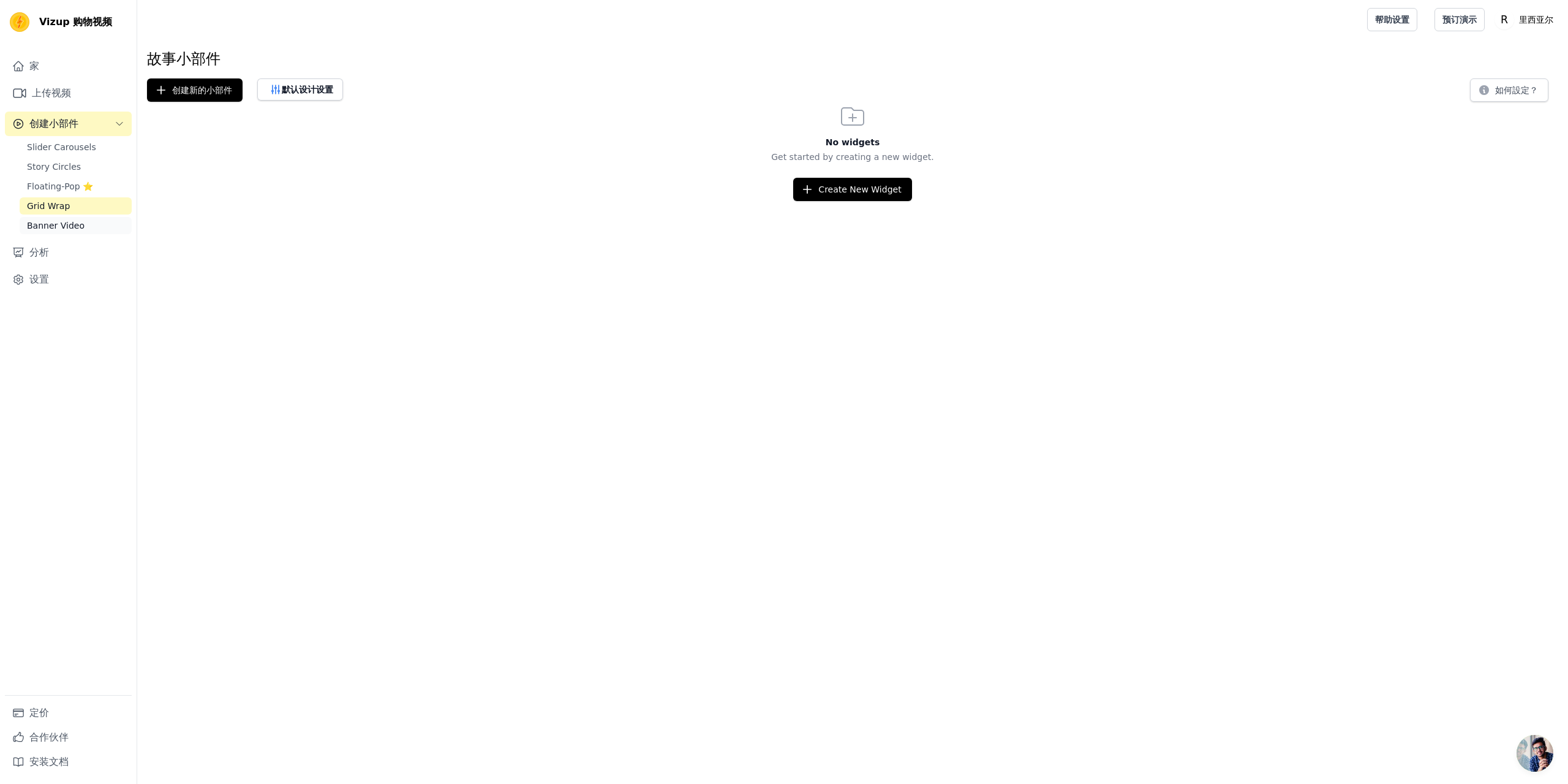
click at [65, 228] on span "Banner Video" at bounding box center [55, 225] width 57 height 12
click at [177, 93] on font "创建新的小部件" at bounding box center [202, 90] width 60 height 10
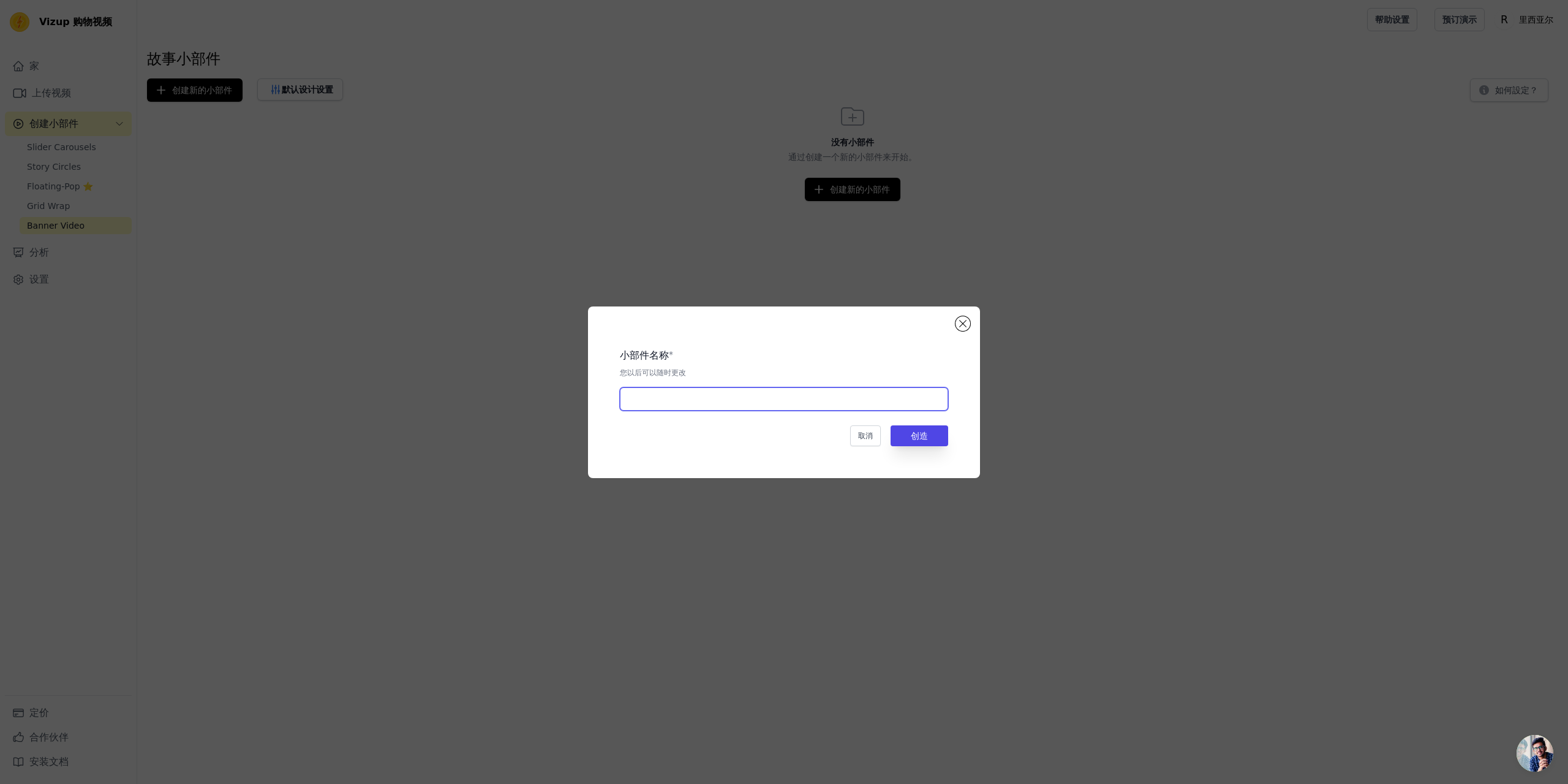
click at [755, 395] on input "text" at bounding box center [784, 399] width 328 height 24
type input "33"
click at [940, 441] on button "创造" at bounding box center [919, 435] width 57 height 21
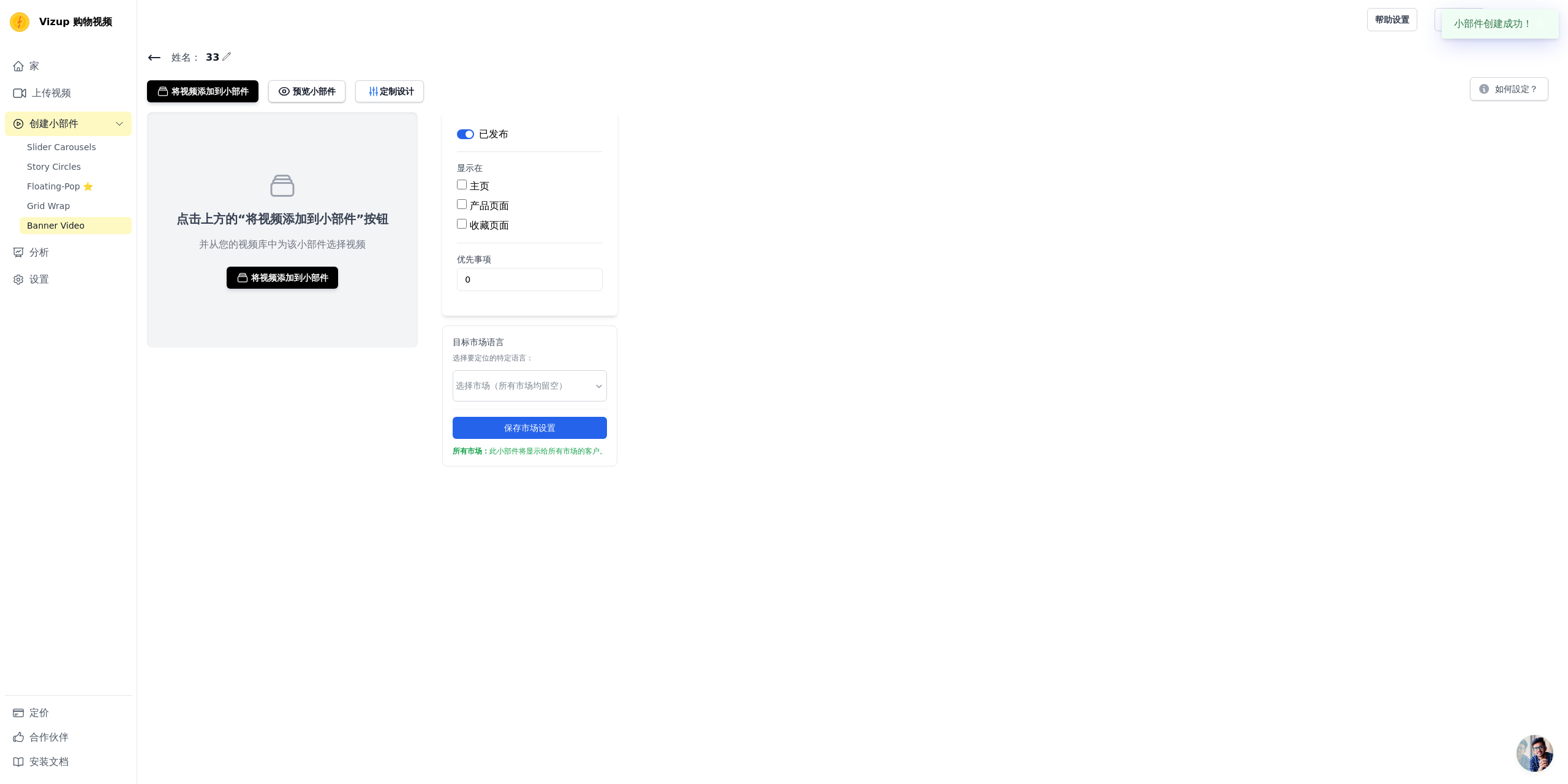
click at [473, 208] on font "产品页面" at bounding box center [489, 206] width 40 height 12
click at [467, 208] on input "产品页面" at bounding box center [462, 204] width 10 height 10
checkbox input "true"
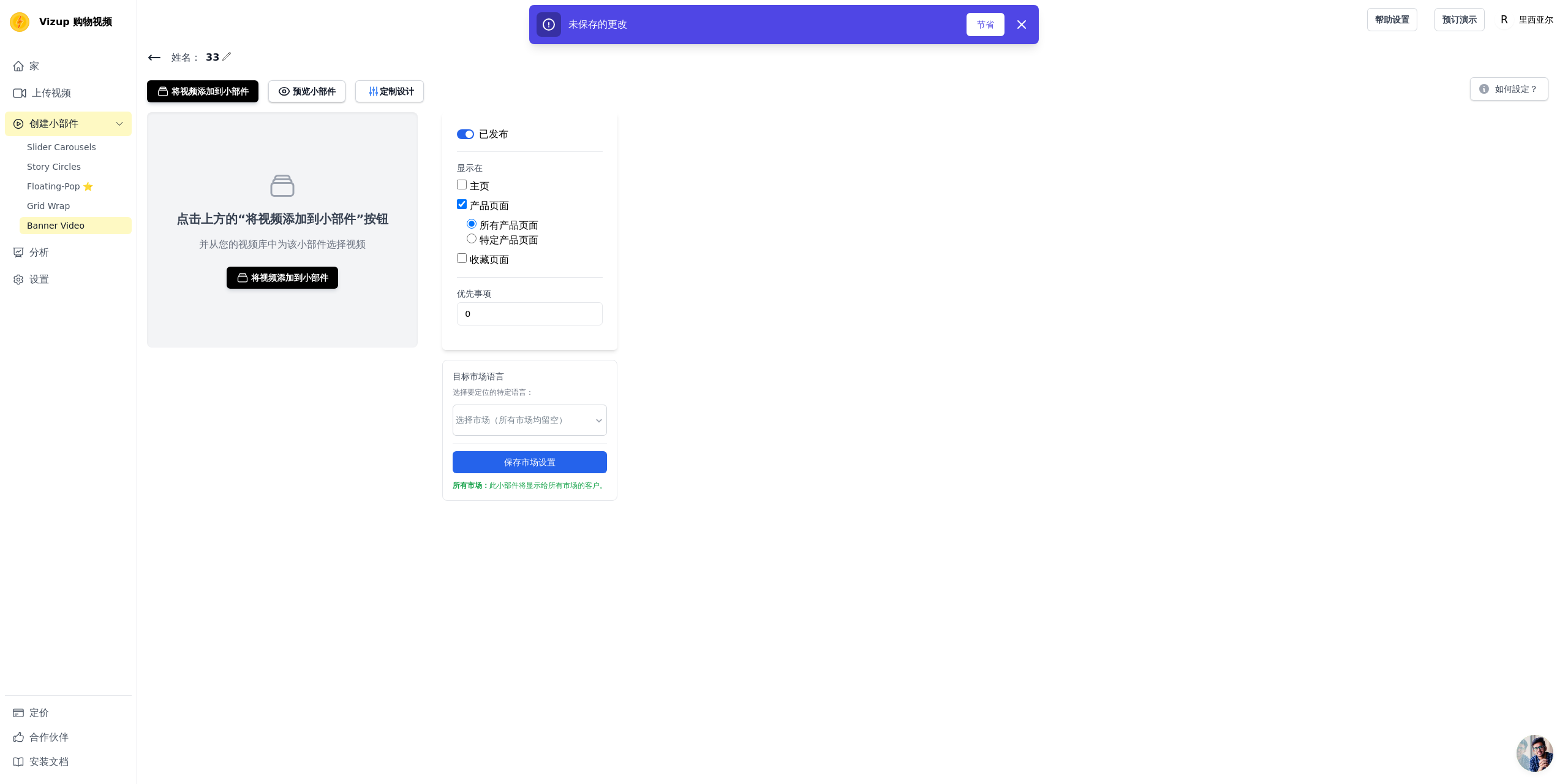
click at [482, 240] on font "特定产品页面" at bounding box center [508, 240] width 58 height 12
click at [476, 240] on input "特定产品页面" at bounding box center [471, 239] width 10 height 10
radio input "true"
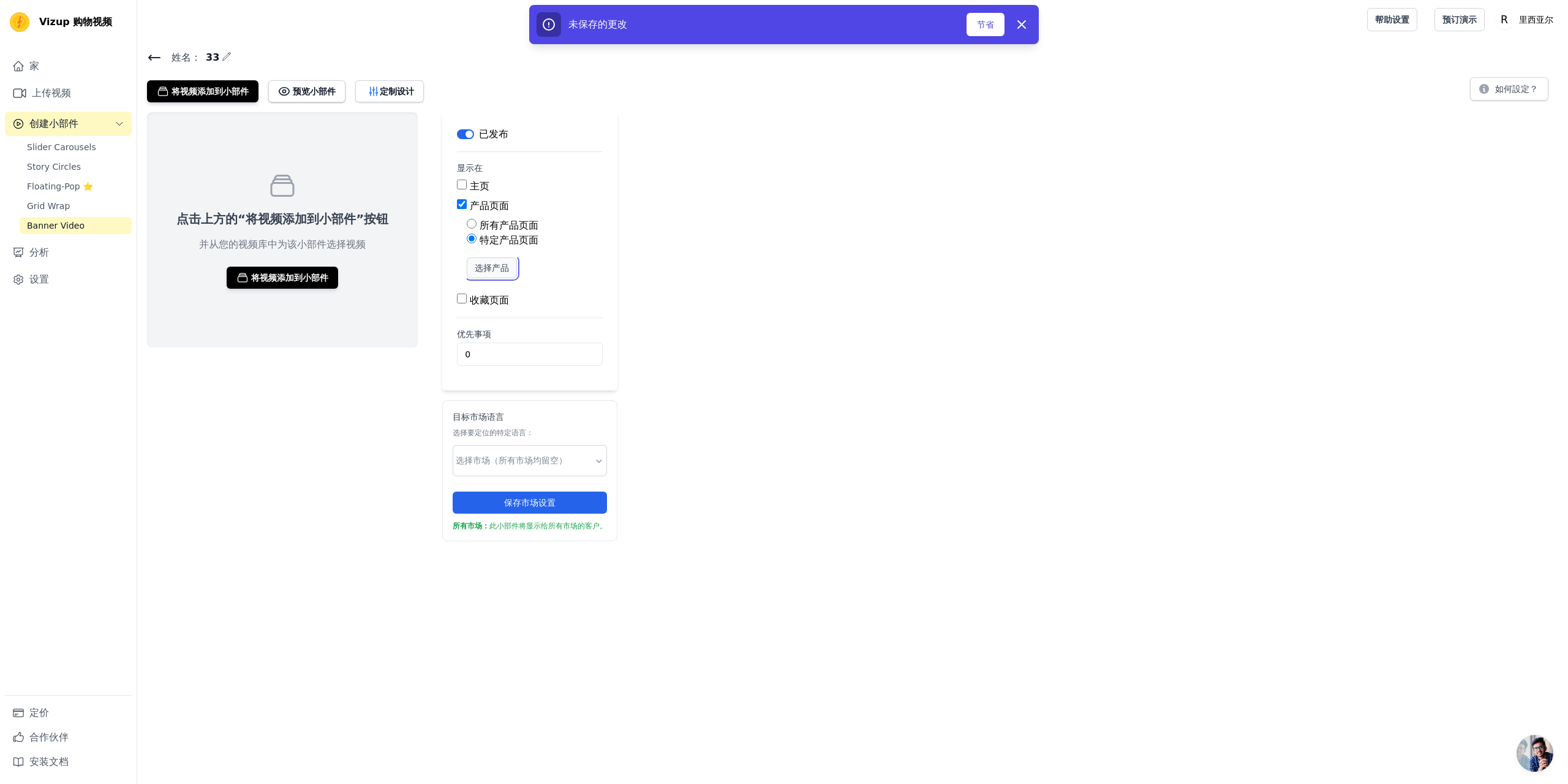
click at [495, 267] on font "选择产品" at bounding box center [491, 268] width 35 height 10
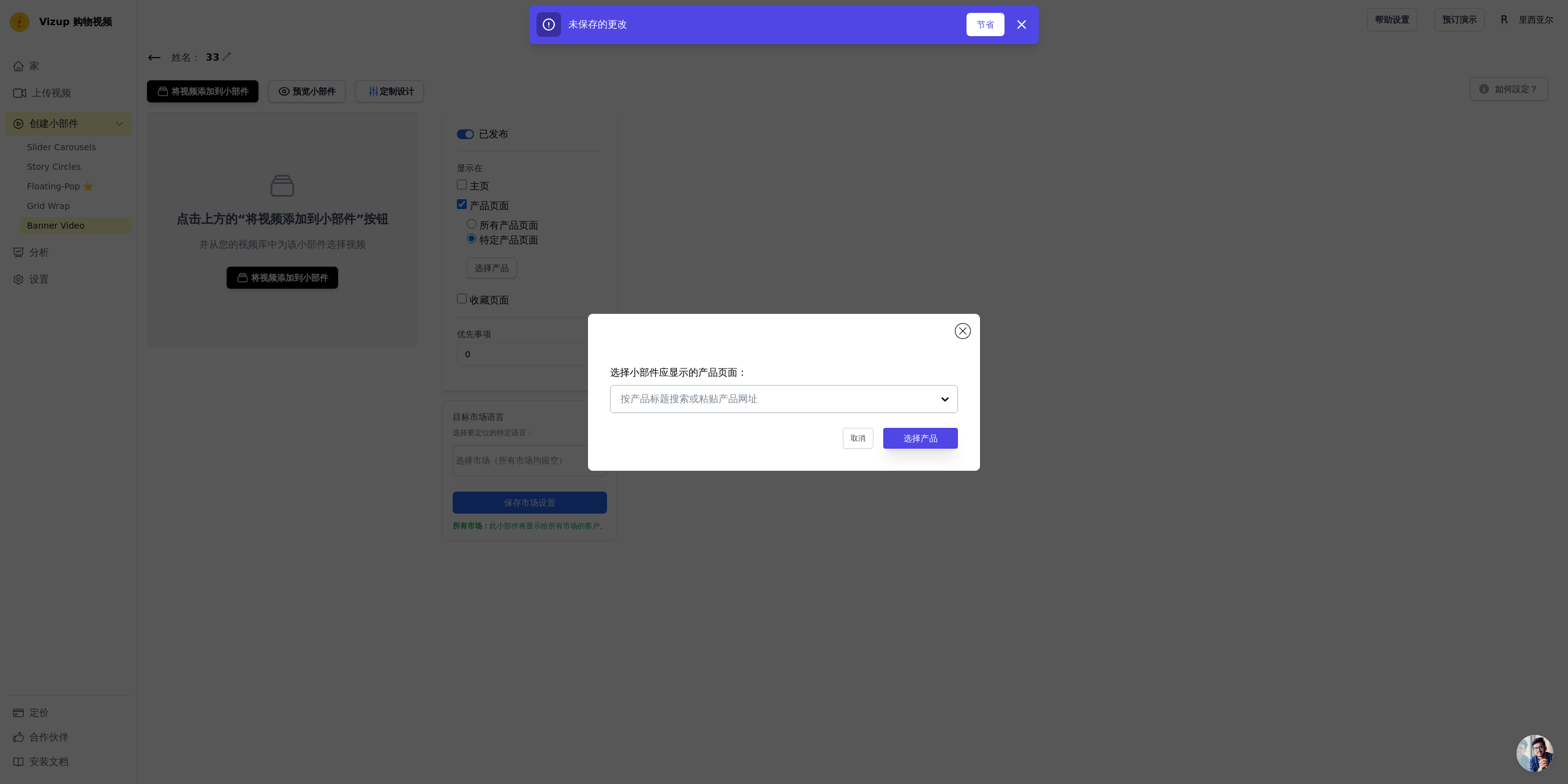
drag, startPoint x: 945, startPoint y: 397, endPoint x: 940, endPoint y: 405, distance: 9.4
click at [945, 396] on div at bounding box center [945, 398] width 25 height 27
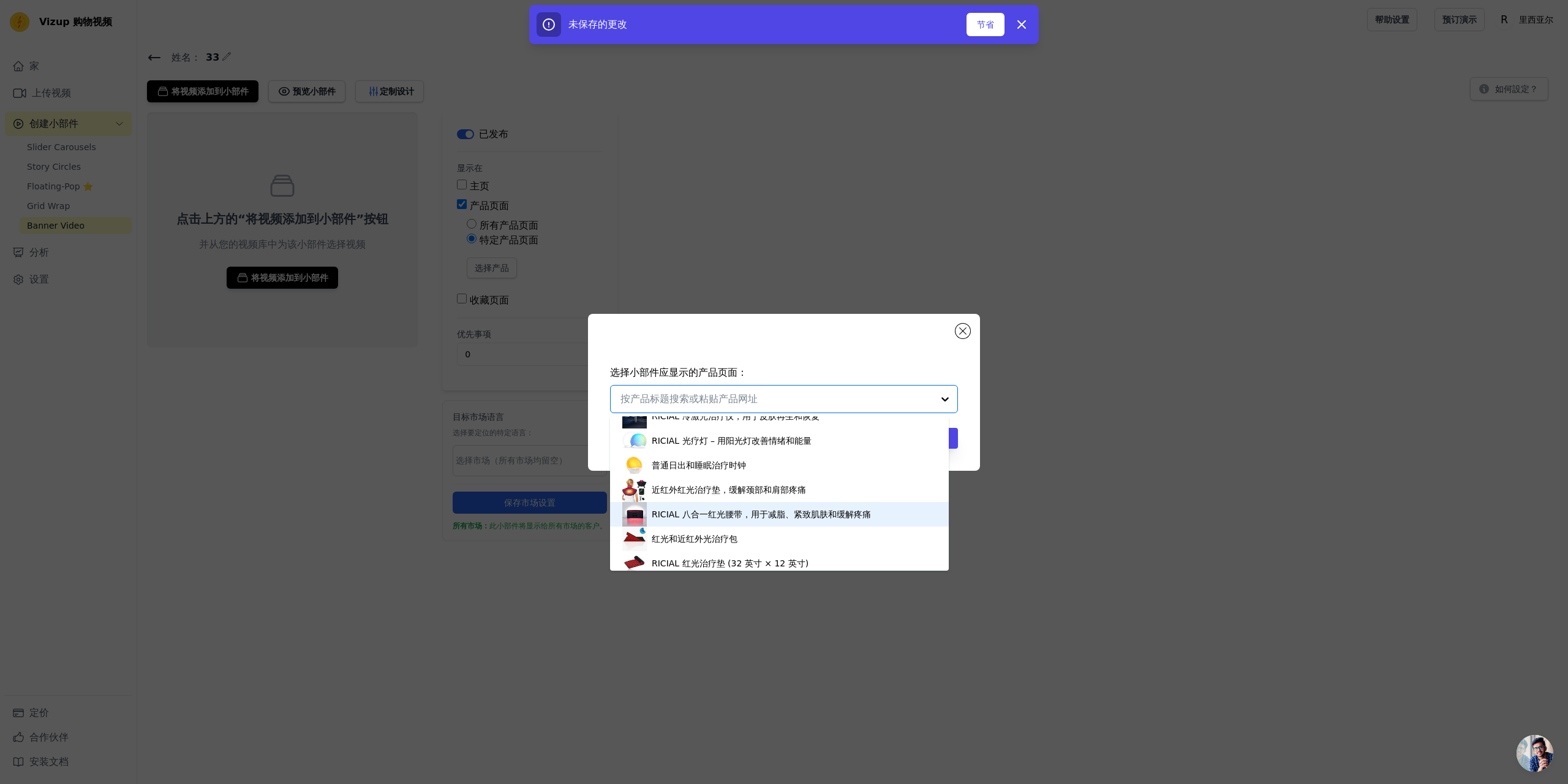
scroll to position [123, 0]
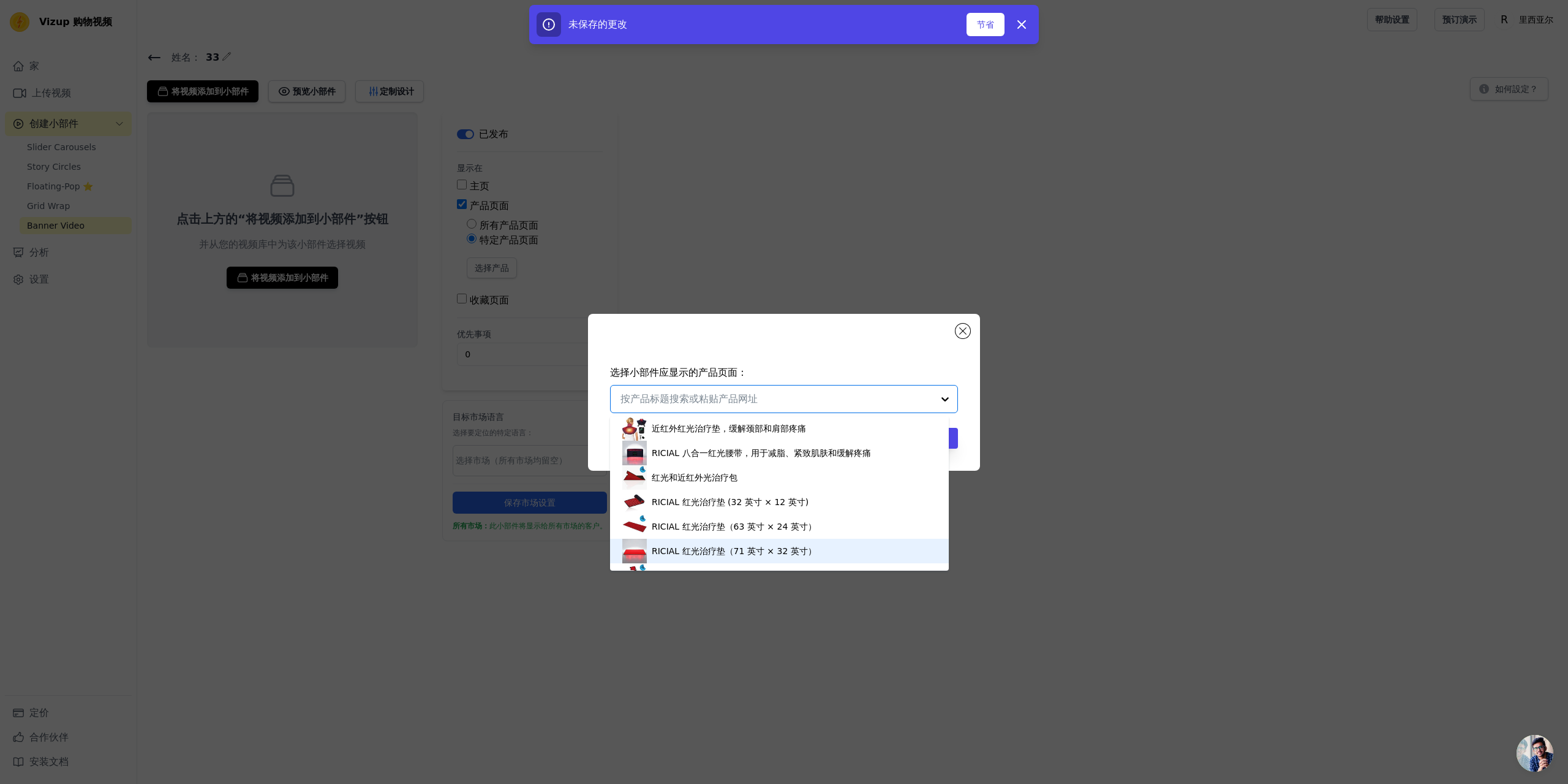
click at [728, 545] on div "RICIAL 红光治疗垫（71 英寸 × 32 英寸）" at bounding box center [734, 551] width 164 height 12
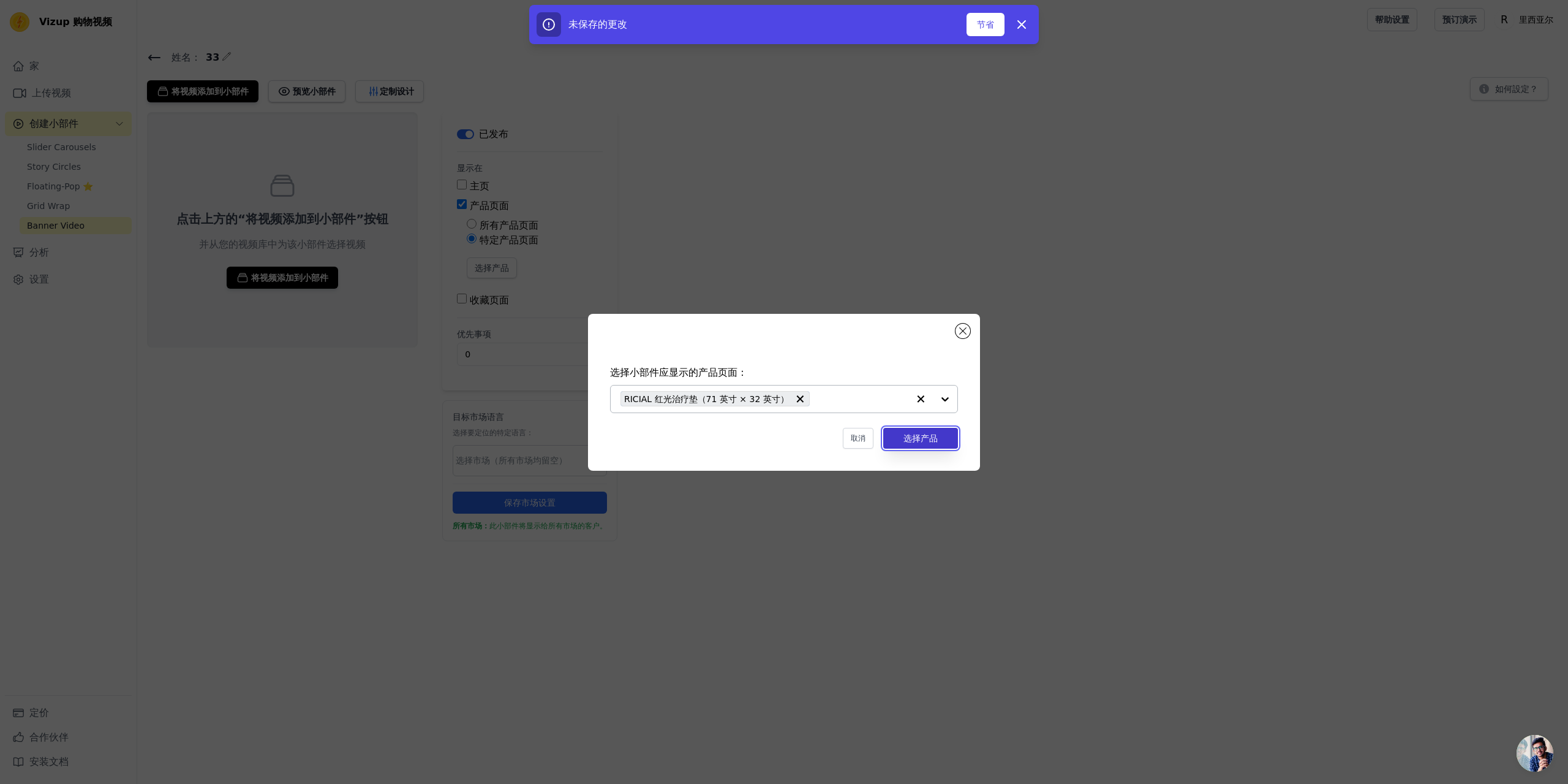
click at [929, 439] on font "选择产品" at bounding box center [920, 438] width 35 height 10
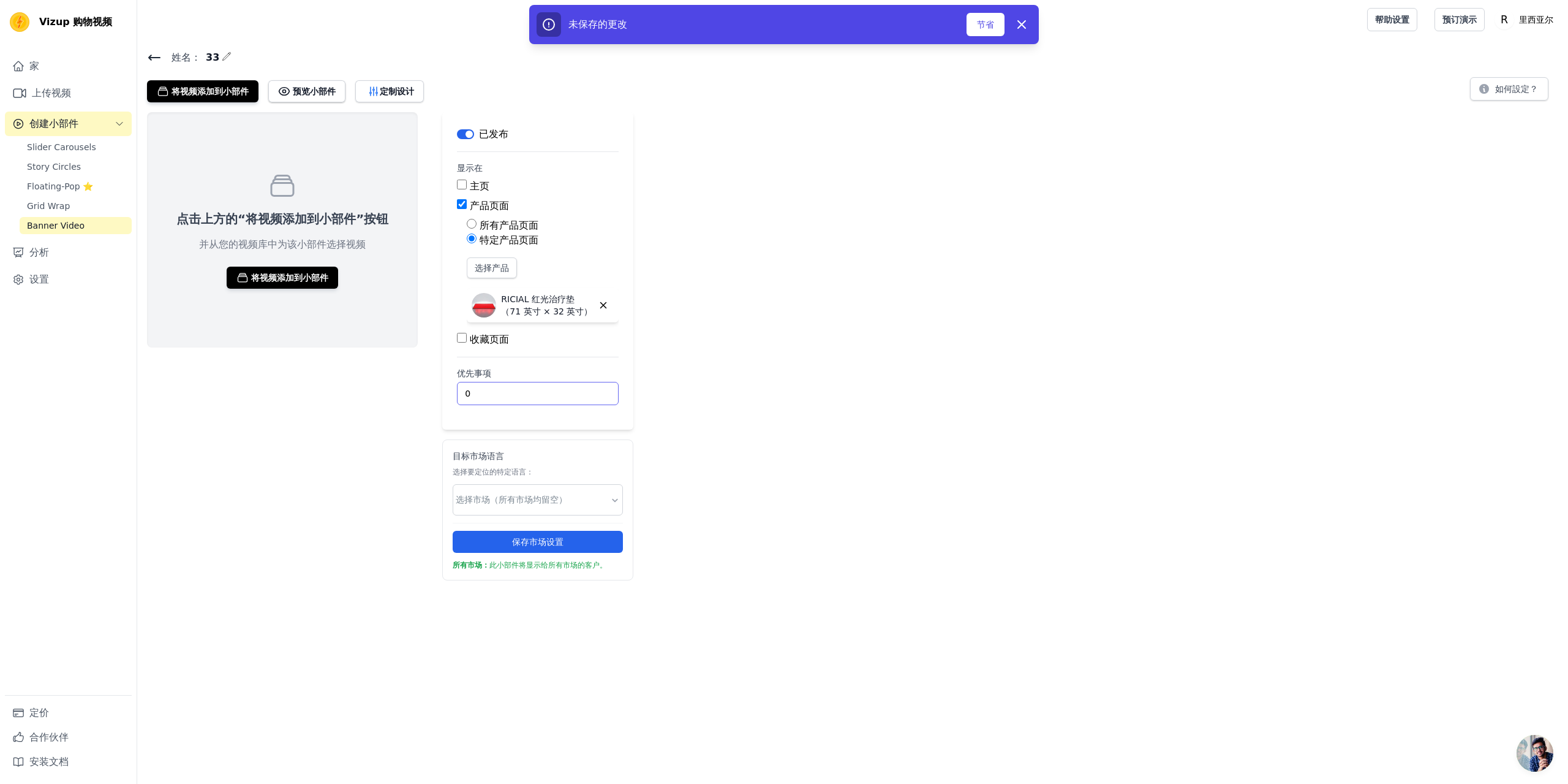
click at [490, 390] on input "0" at bounding box center [537, 393] width 161 height 24
click at [617, 504] on div at bounding box center [538, 501] width 170 height 32
click at [563, 532] on div "英语" at bounding box center [534, 535] width 169 height 35
click at [725, 532] on div "点击上方的“将视频添加到小部件”按钮 并从您的视频库中为该小部件选择视频 将视频添加到小部件 标签 已发布 显示在 主页 产品页面 所有产品页面 特定产品页面…" at bounding box center [853, 346] width 1431 height 468
click at [583, 540] on button "保存市场设置" at bounding box center [550, 542] width 195 height 22
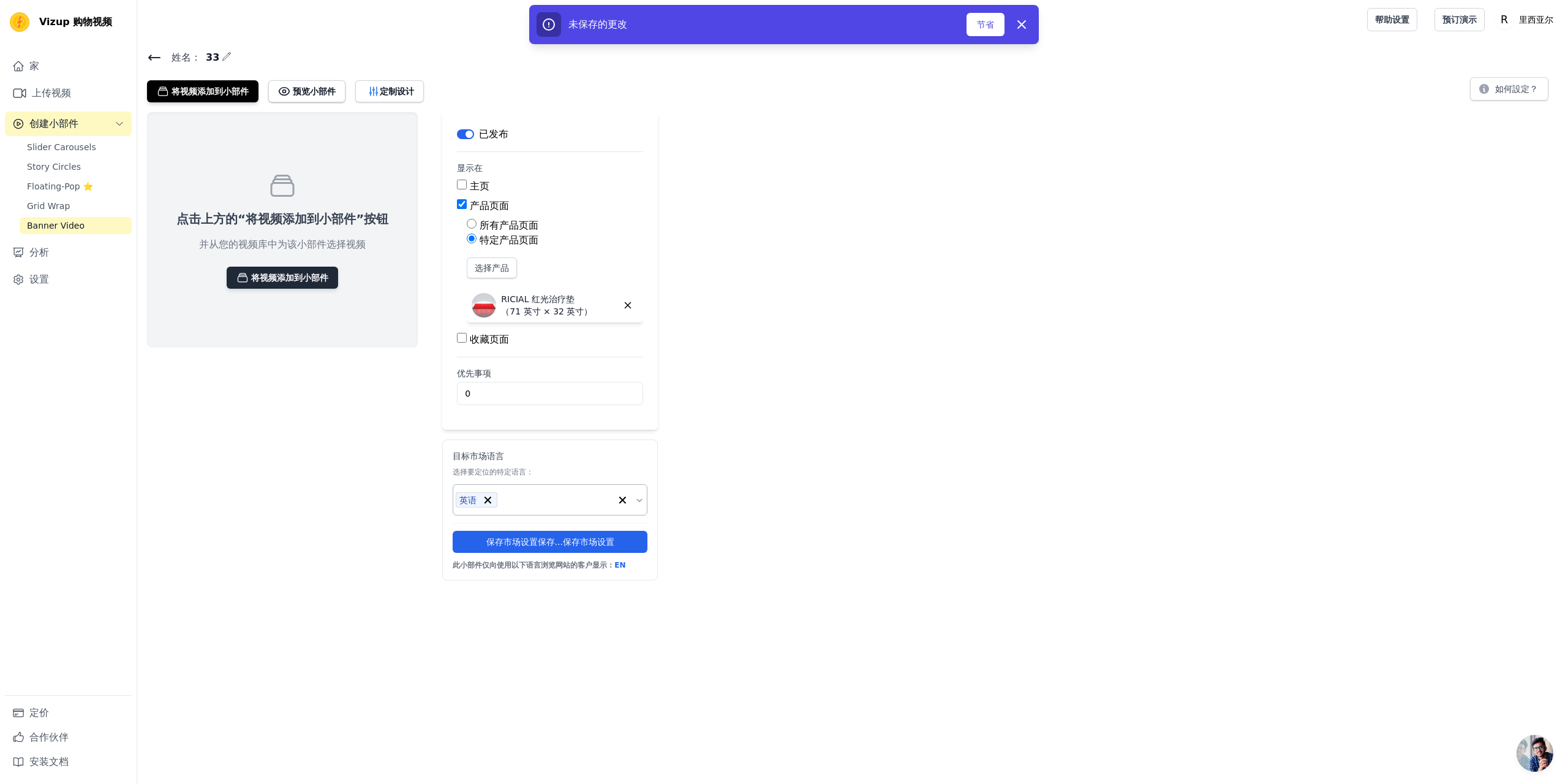
click at [290, 281] on font "将视频添加到小部件" at bounding box center [290, 278] width 77 height 10
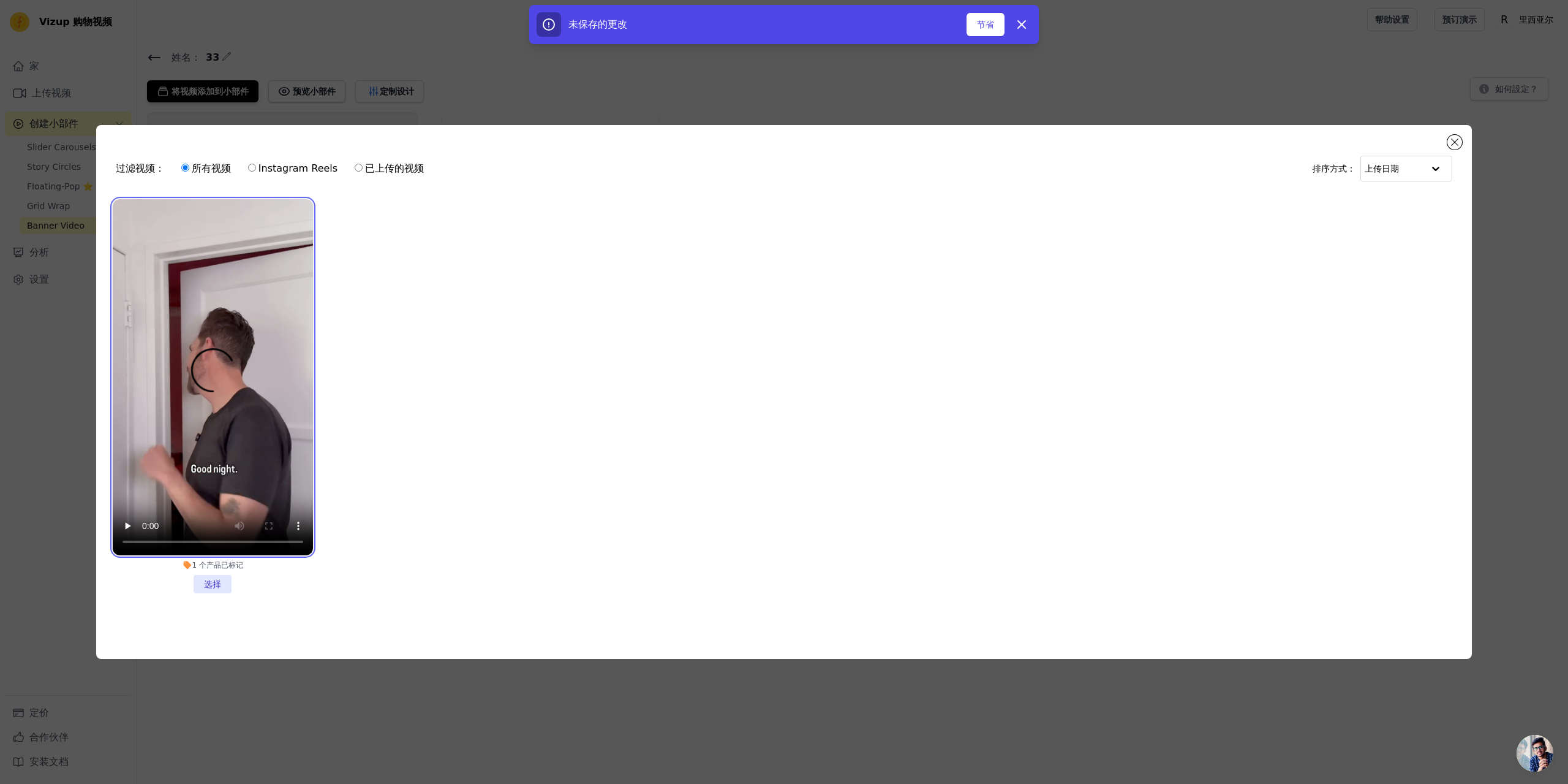
click at [221, 478] on video at bounding box center [213, 377] width 200 height 356
click at [212, 578] on li "1 个 产品 已标记 选择" at bounding box center [213, 396] width 200 height 394
click at [0, 0] on input "1 个 产品 已标记 选择" at bounding box center [0, 0] width 0 height 0
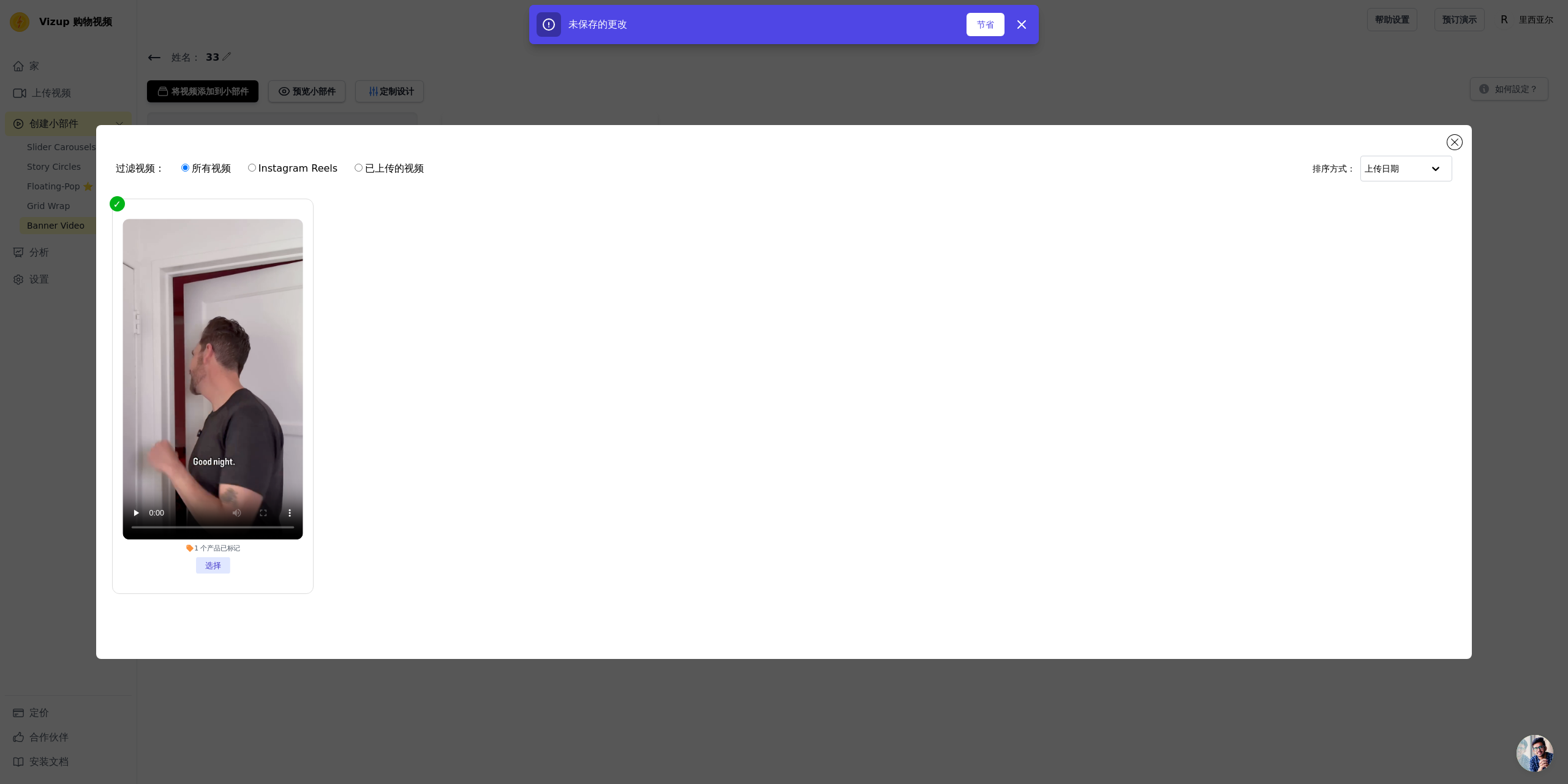
click at [1467, 135] on div "过滤视频： 所有视频 Instagram Reels 已上传的视频 排序方式： 上传日期 1 个 产品 已标记 选择 已选择0 个 视频 添加到小部件 解雇" at bounding box center [784, 392] width 1376 height 534
click at [1461, 139] on button "关闭模式" at bounding box center [1454, 142] width 15 height 15
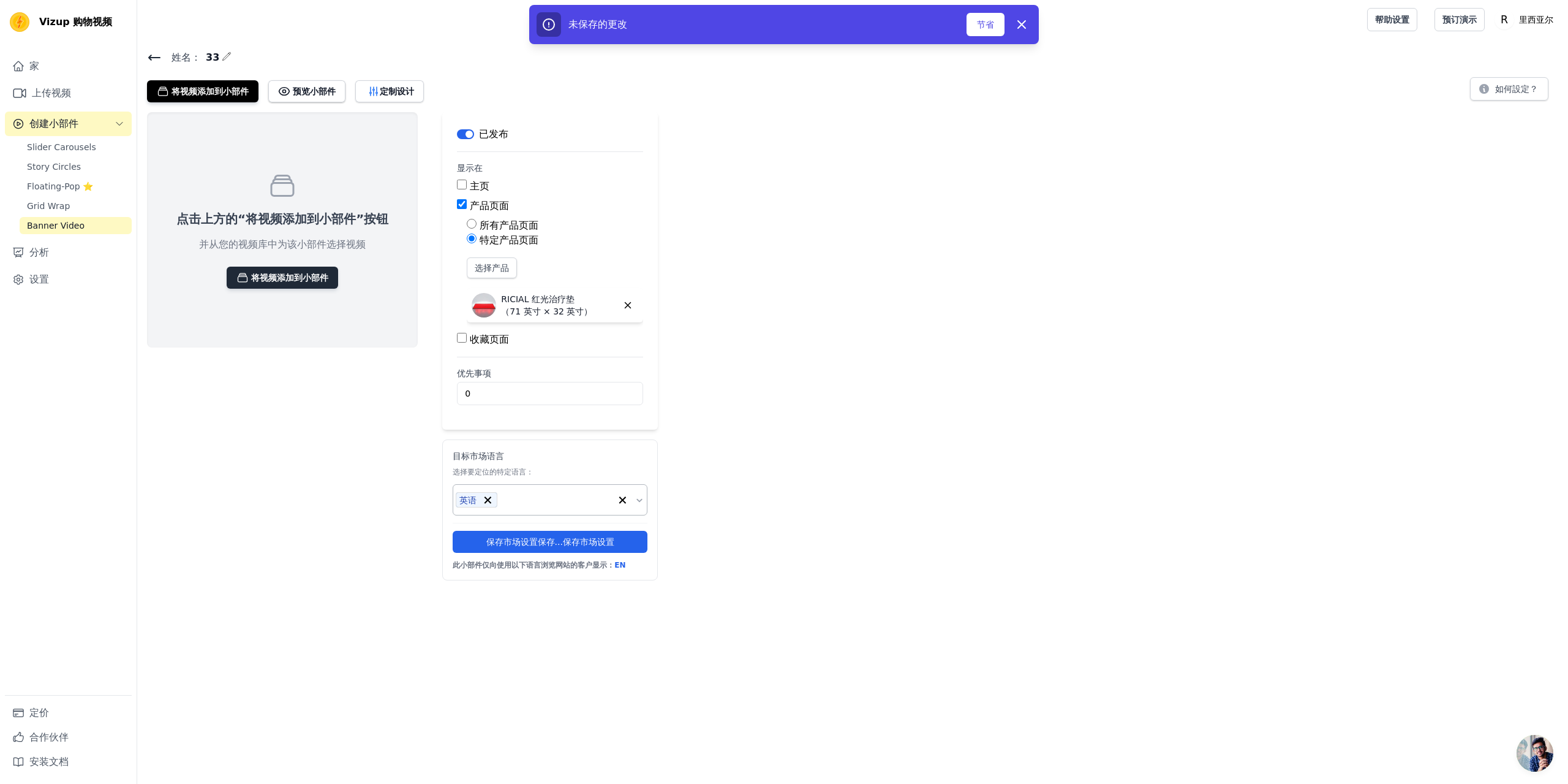
click at [315, 278] on font "将视频添加到小部件" at bounding box center [290, 278] width 77 height 10
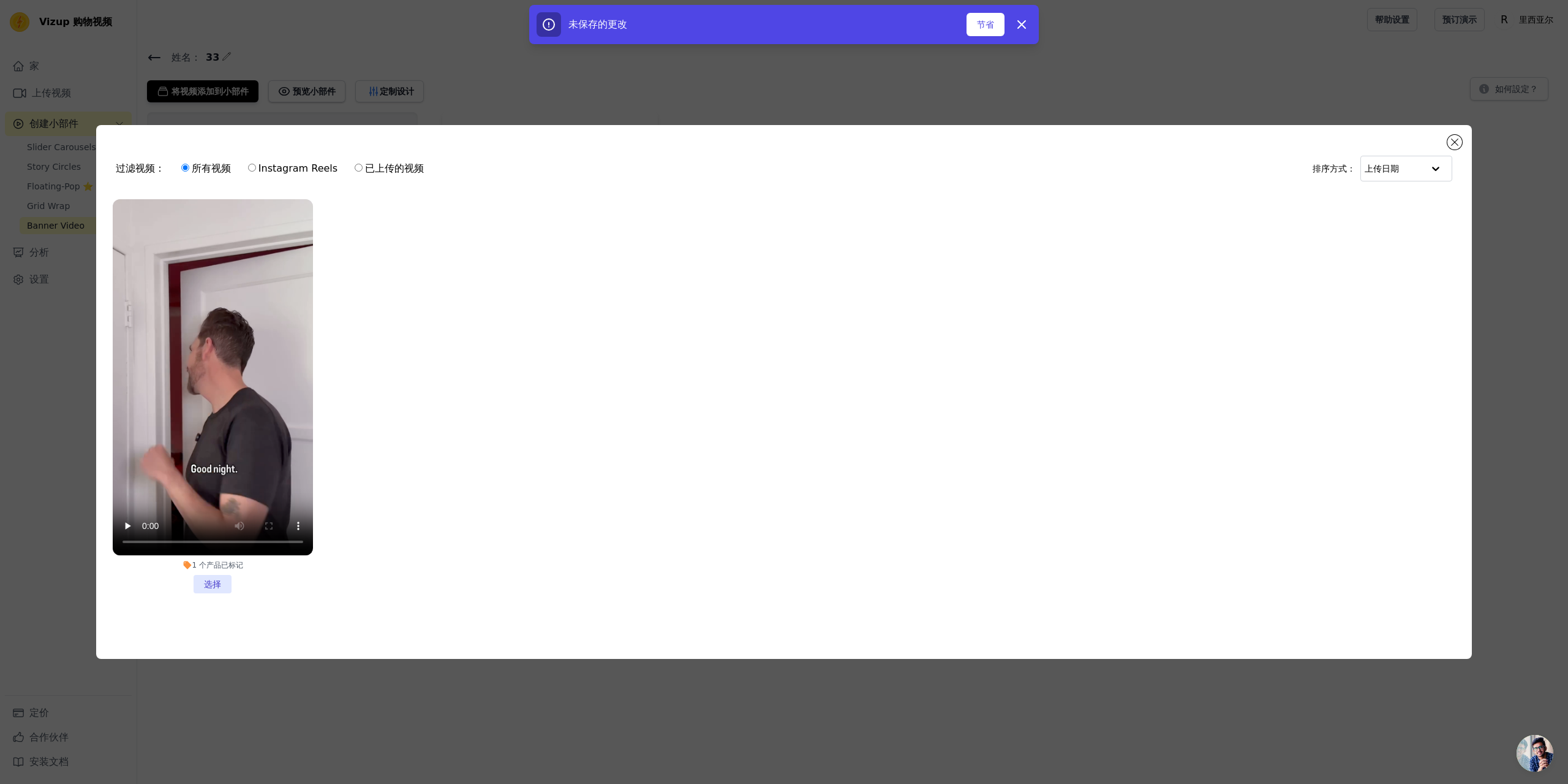
click at [211, 584] on li "1 个 产品 已标记 选择" at bounding box center [213, 396] width 200 height 394
click at [0, 0] on input "1 个 产品 已标记 选择" at bounding box center [0, 0] width 0 height 0
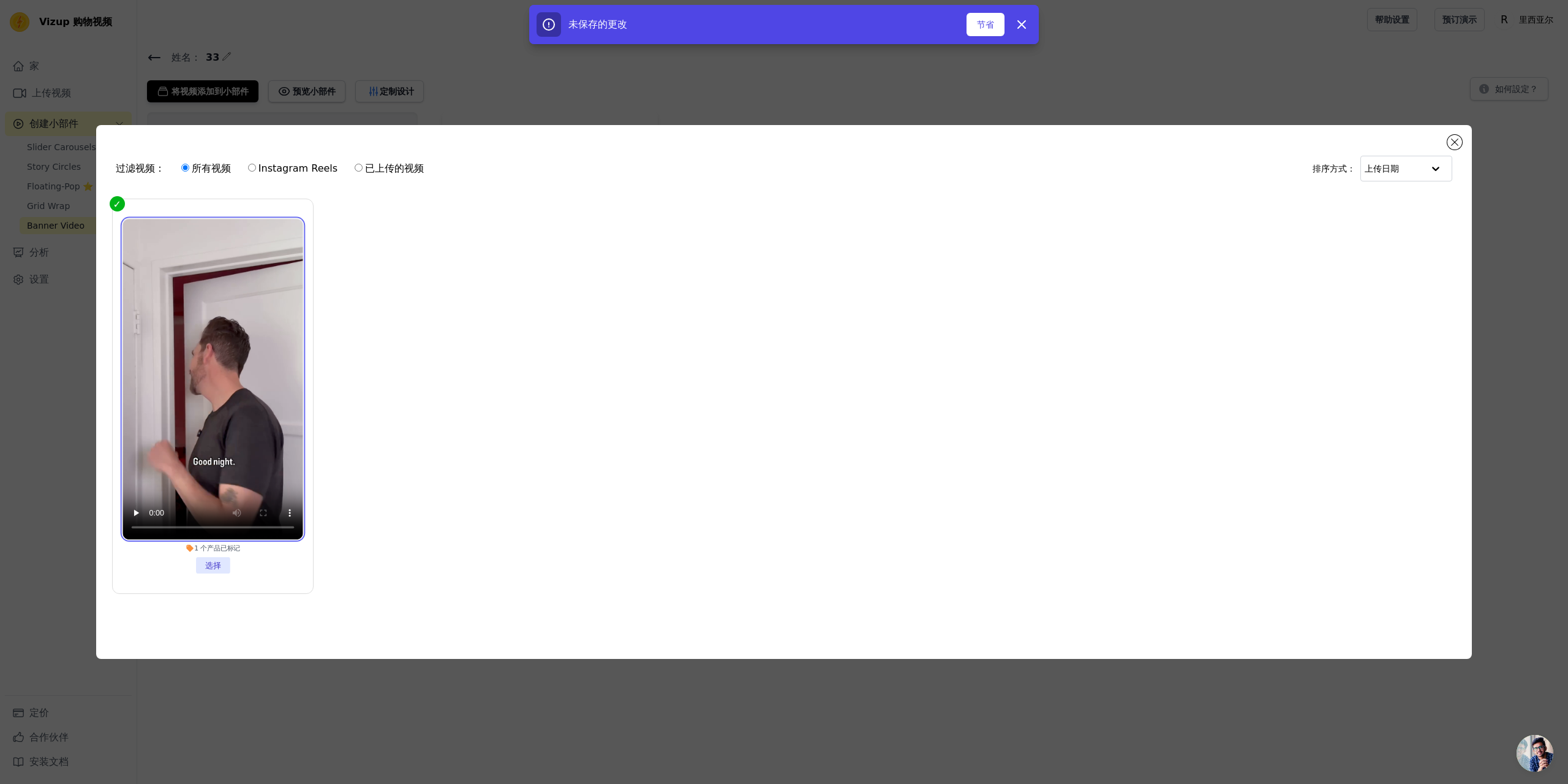
click at [255, 457] on video at bounding box center [213, 379] width 180 height 320
click at [254, 457] on video at bounding box center [213, 379] width 180 height 320
click at [269, 555] on li "1 个 产品 已标记 选择" at bounding box center [213, 396] width 180 height 355
click at [0, 0] on input "1 个 产品 已标记 选择" at bounding box center [0, 0] width 0 height 0
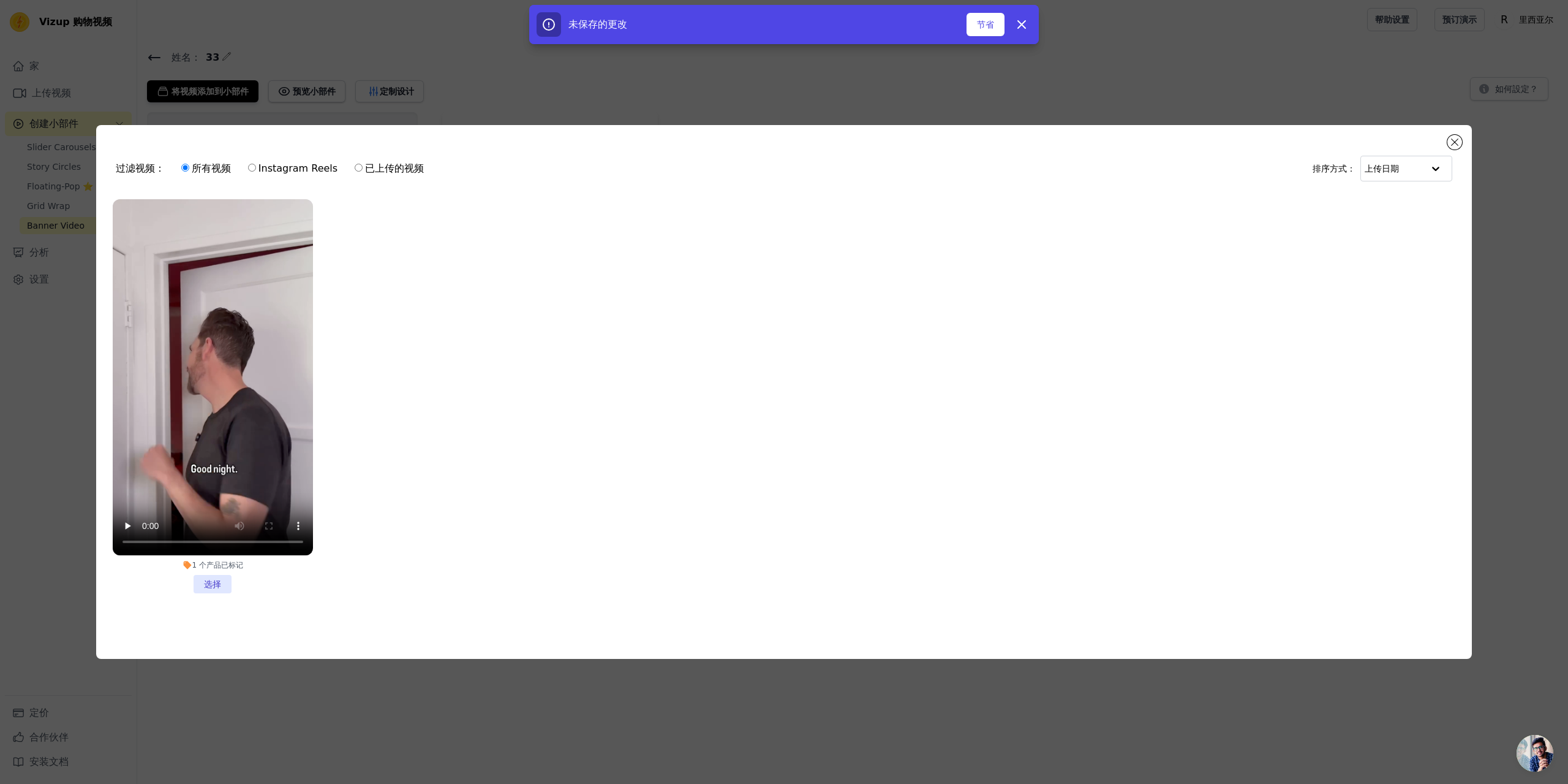
click at [269, 555] on li "1 个 产品 已标记 选择" at bounding box center [213, 396] width 200 height 394
click at [0, 0] on input "1 个 产品 已标记 选择" at bounding box center [0, 0] width 0 height 0
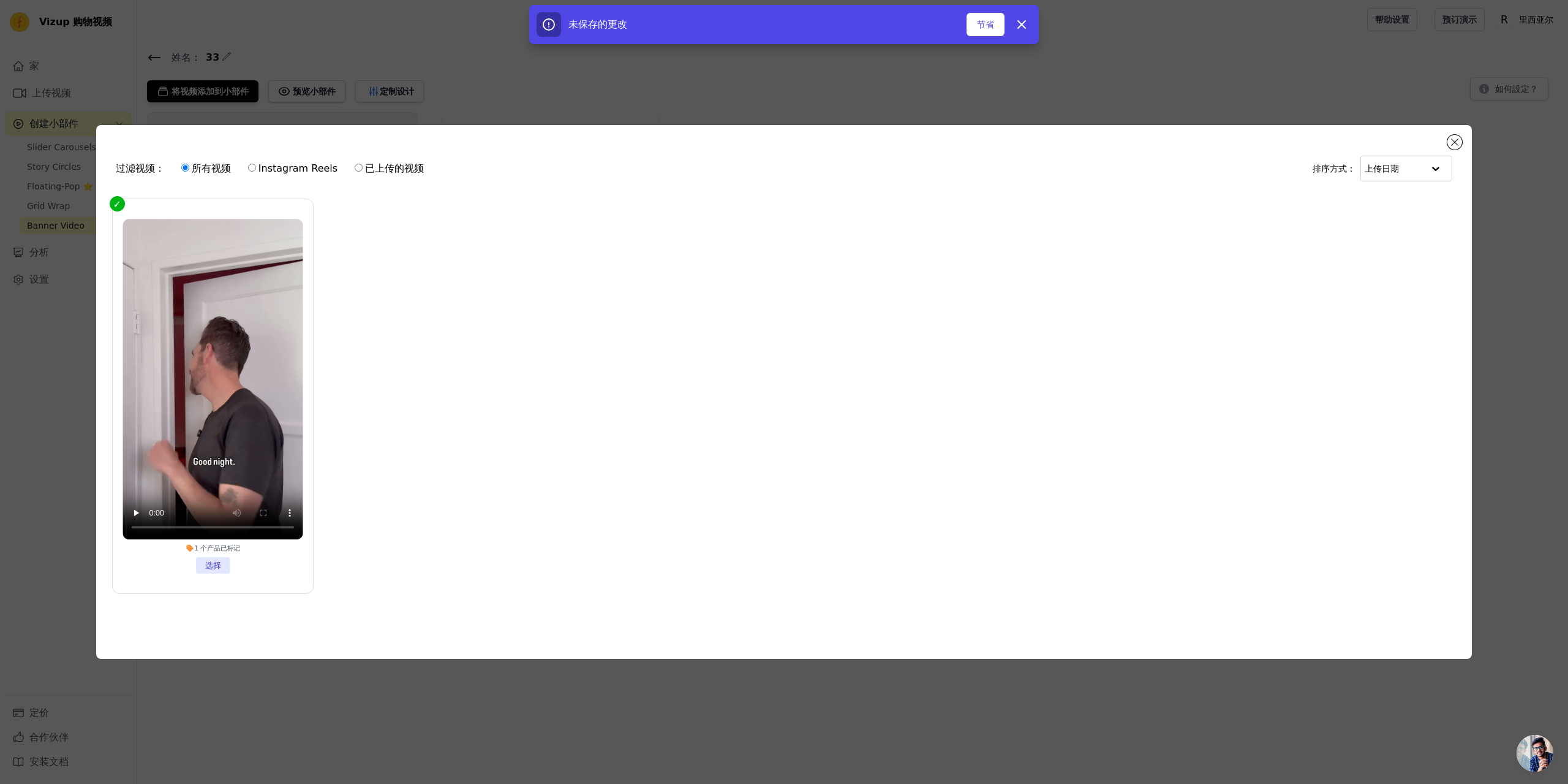
click at [280, 561] on li "1 个 产品 已标记 选择" at bounding box center [213, 396] width 180 height 355
click at [0, 0] on input "1 个 产品 已标记 选择" at bounding box center [0, 0] width 0 height 0
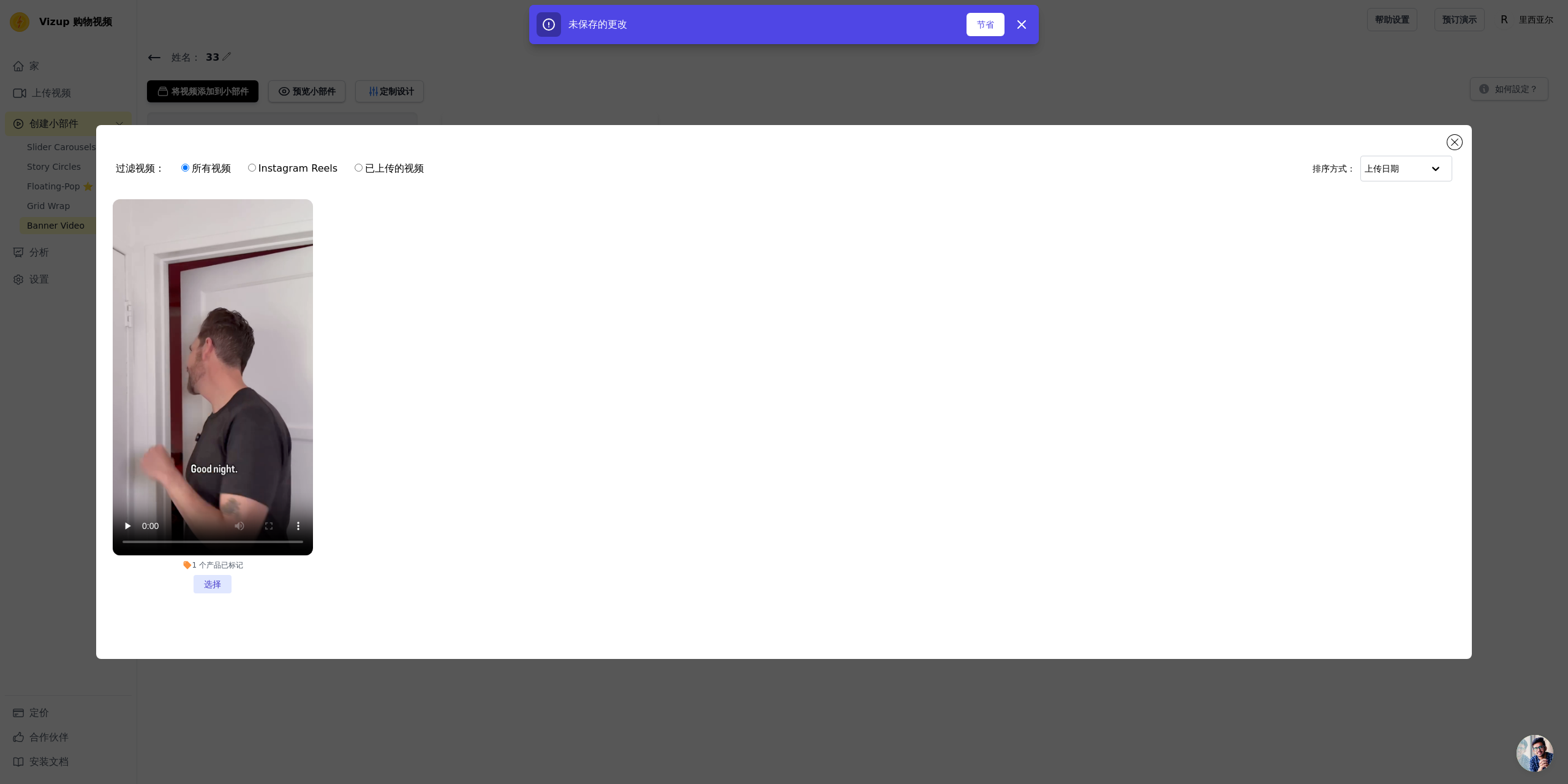
click at [280, 571] on li "1 个 产品 已标记 选择" at bounding box center [213, 396] width 200 height 394
click at [0, 0] on input "1 个 产品 已标记 选择" at bounding box center [0, 0] width 0 height 0
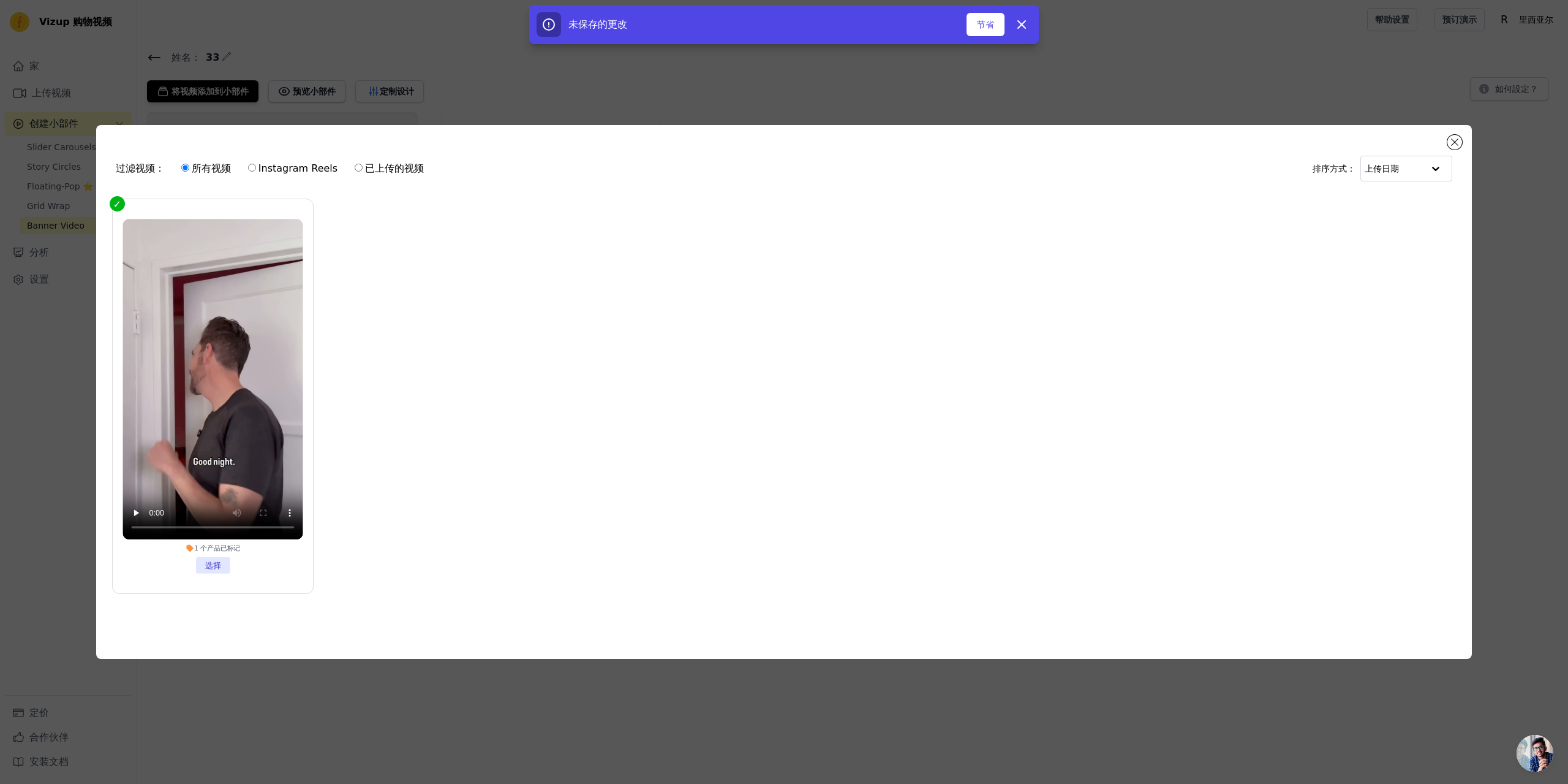
click at [257, 166] on input "Instagram Reels" at bounding box center [252, 168] width 8 height 8
radio input "true"
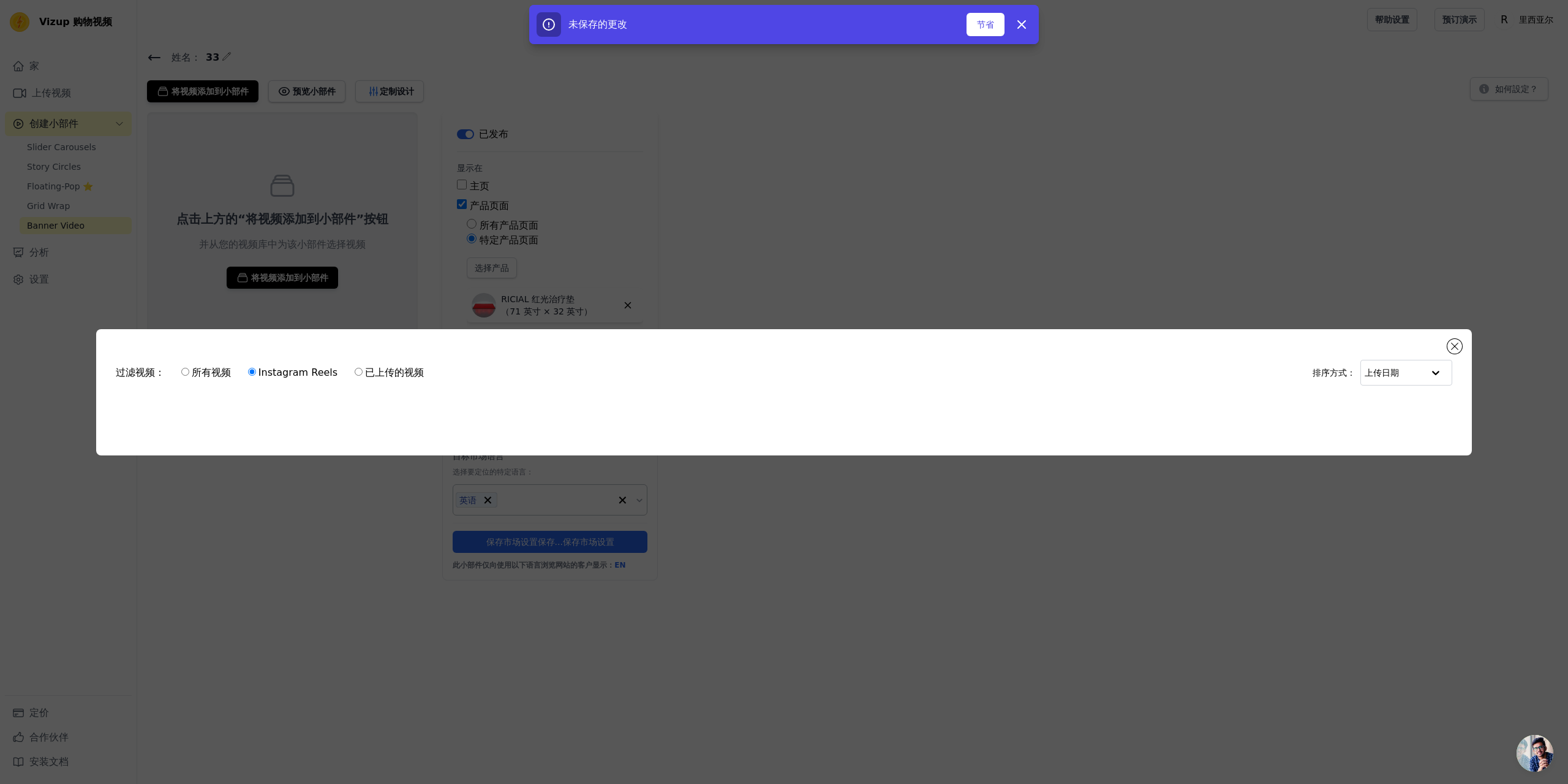
click at [201, 367] on font "所有视频" at bounding box center [212, 373] width 40 height 12
click at [189, 368] on input "所有视频" at bounding box center [185, 372] width 8 height 8
radio input "true"
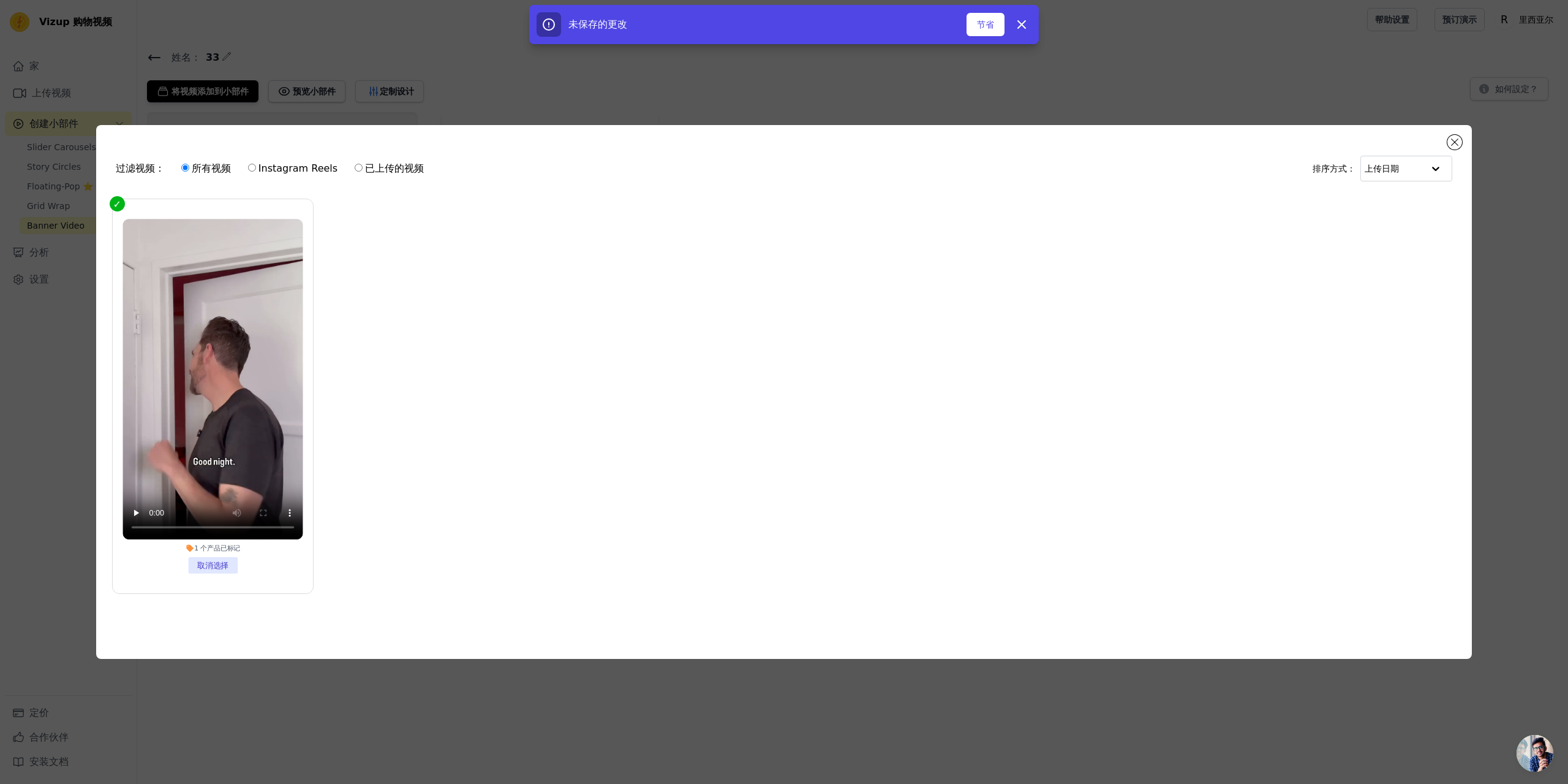
click at [418, 163] on font "已上传的视频" at bounding box center [394, 168] width 58 height 12
click at [363, 164] on input "已上传的视频" at bounding box center [359, 168] width 8 height 8
radio input "true"
click at [196, 165] on font "所有视频" at bounding box center [212, 168] width 40 height 12
click at [189, 165] on input "所有视频" at bounding box center [185, 168] width 8 height 8
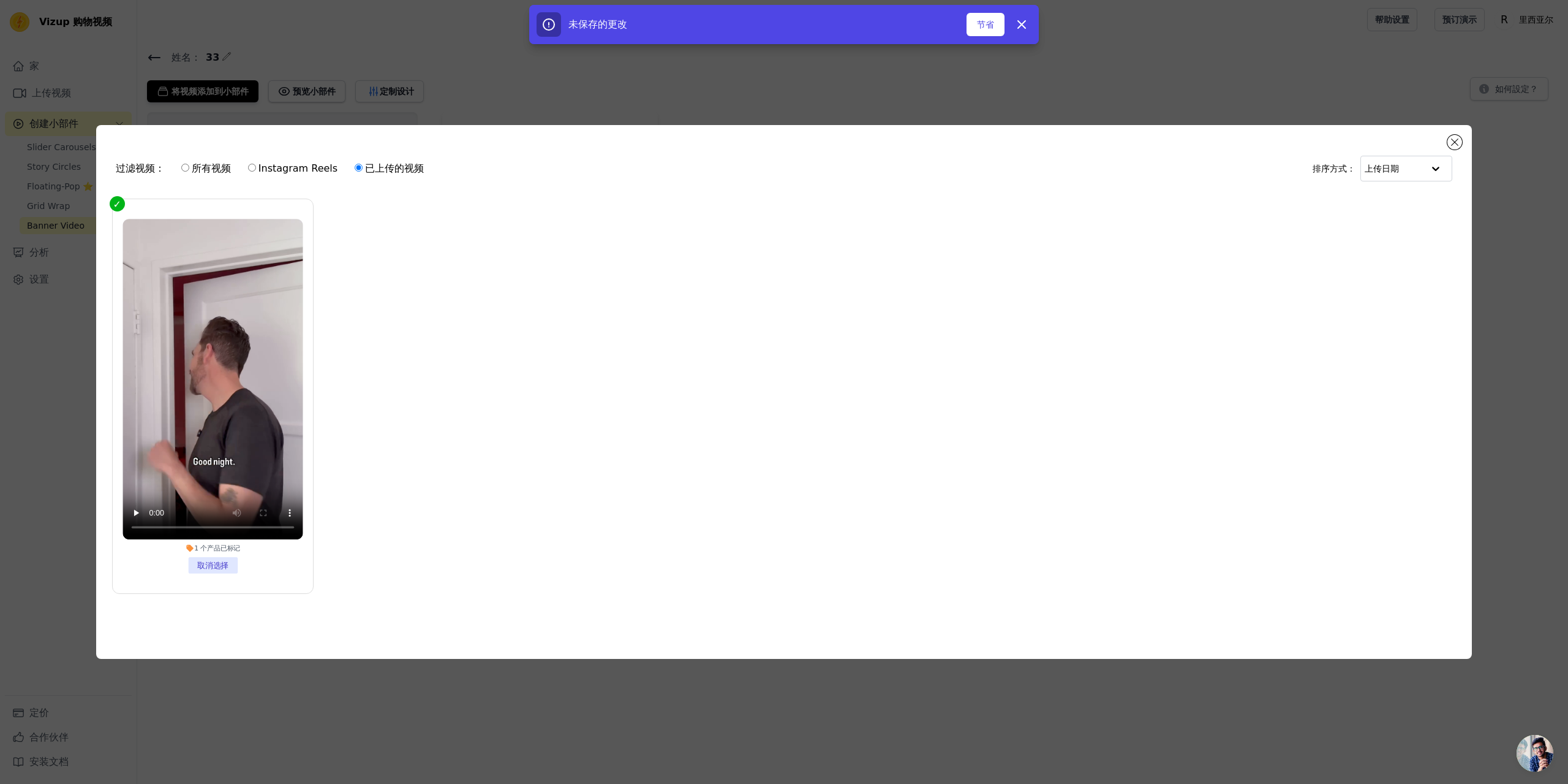
radio input "true"
click at [1459, 137] on button "关闭模式" at bounding box center [1454, 142] width 15 height 15
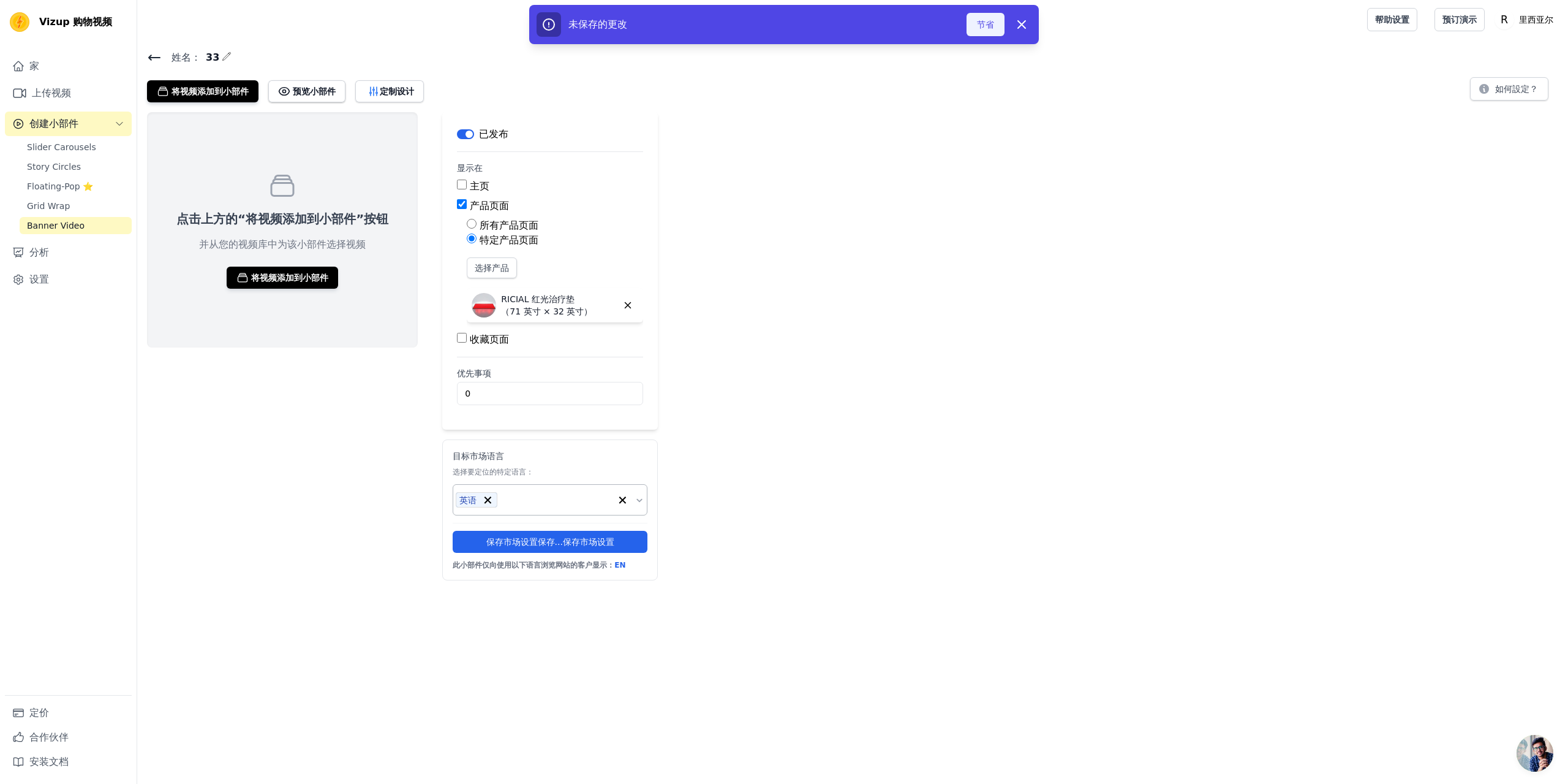
click at [982, 20] on font "节省" at bounding box center [985, 25] width 17 height 10
click at [991, 24] on font "节省" at bounding box center [985, 25] width 17 height 10
click at [1318, 97] on div "将视频添加到小部件 预览小部件 定制设计 如何設定？" at bounding box center [852, 88] width 1411 height 27
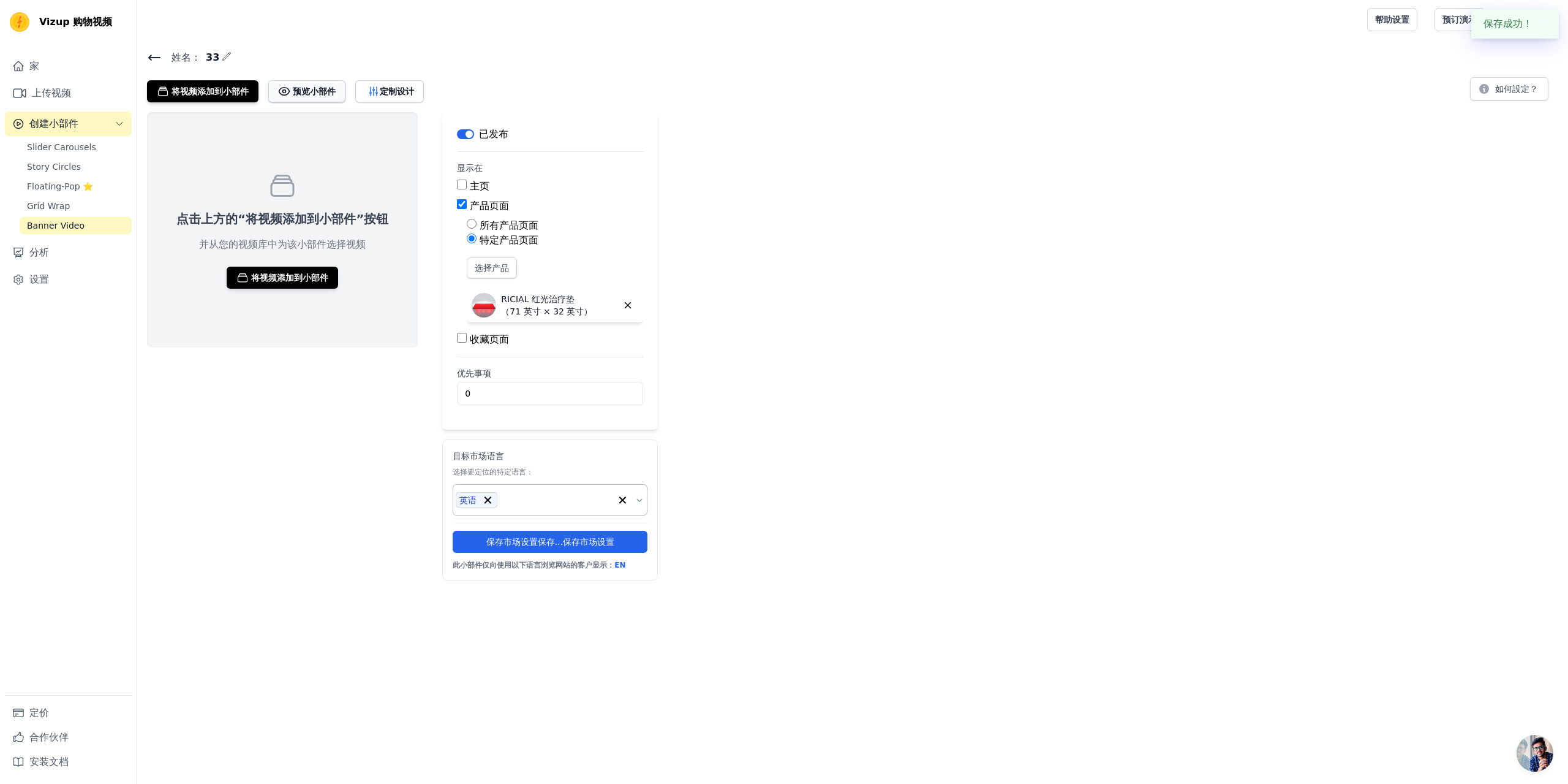
click at [317, 92] on font "预览小部件" at bounding box center [314, 91] width 43 height 10
click at [278, 275] on font "将视频添加到小部件" at bounding box center [290, 278] width 77 height 10
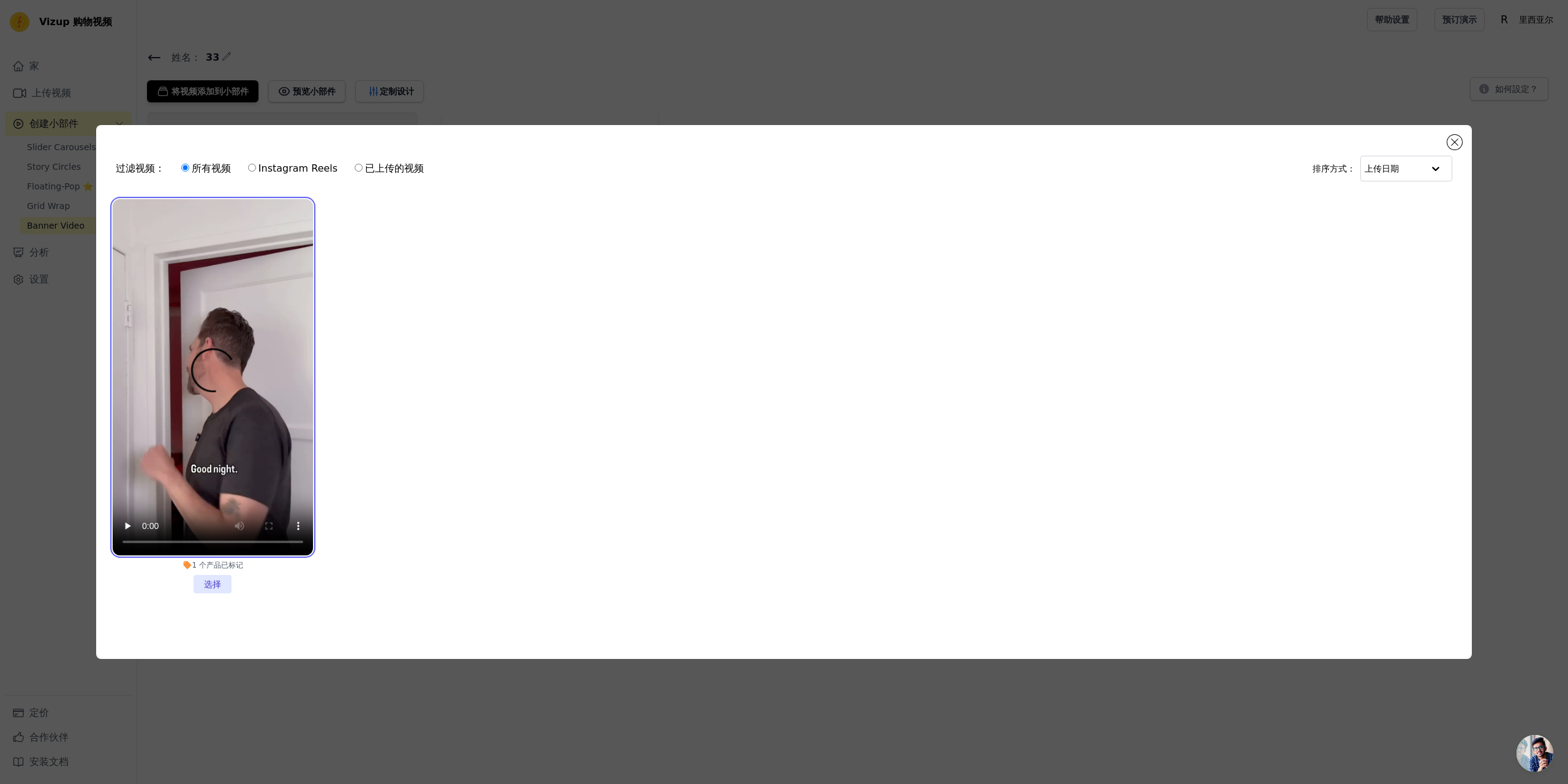
click at [288, 350] on video at bounding box center [213, 377] width 200 height 356
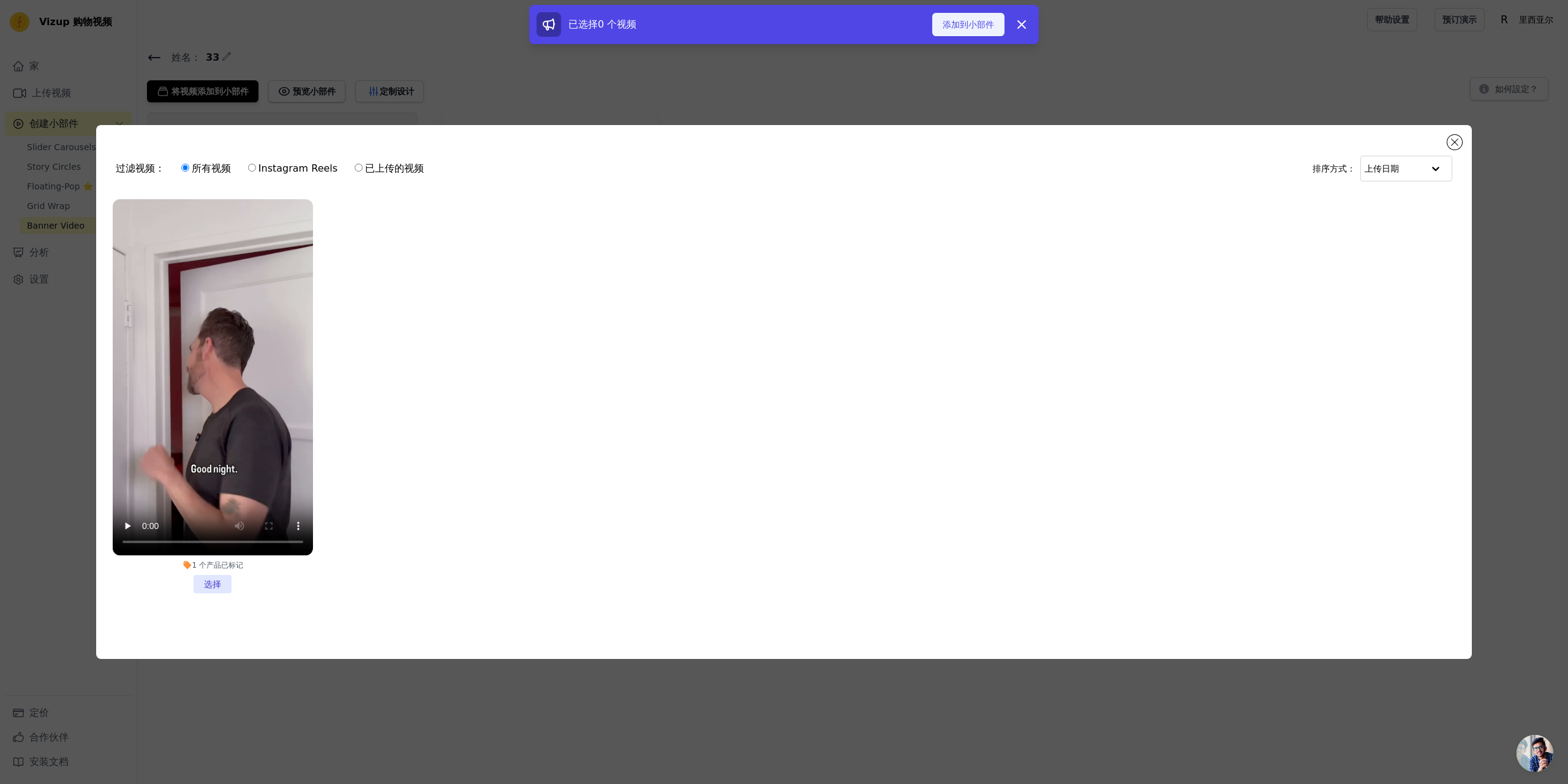
click at [979, 30] on font "添加到小部件" at bounding box center [969, 25] width 52 height 12
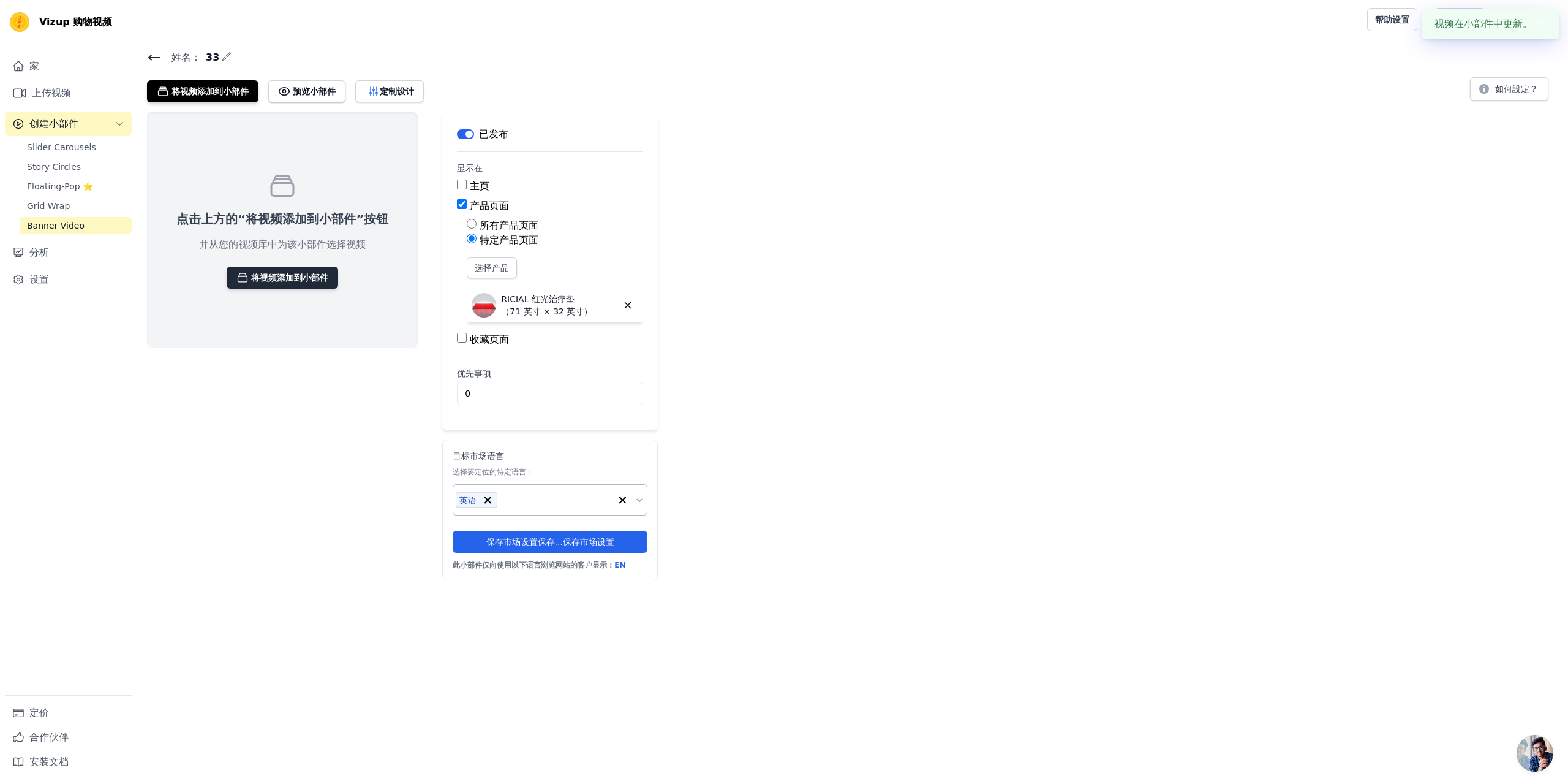
click at [311, 279] on font "将视频添加到小部件" at bounding box center [290, 278] width 77 height 10
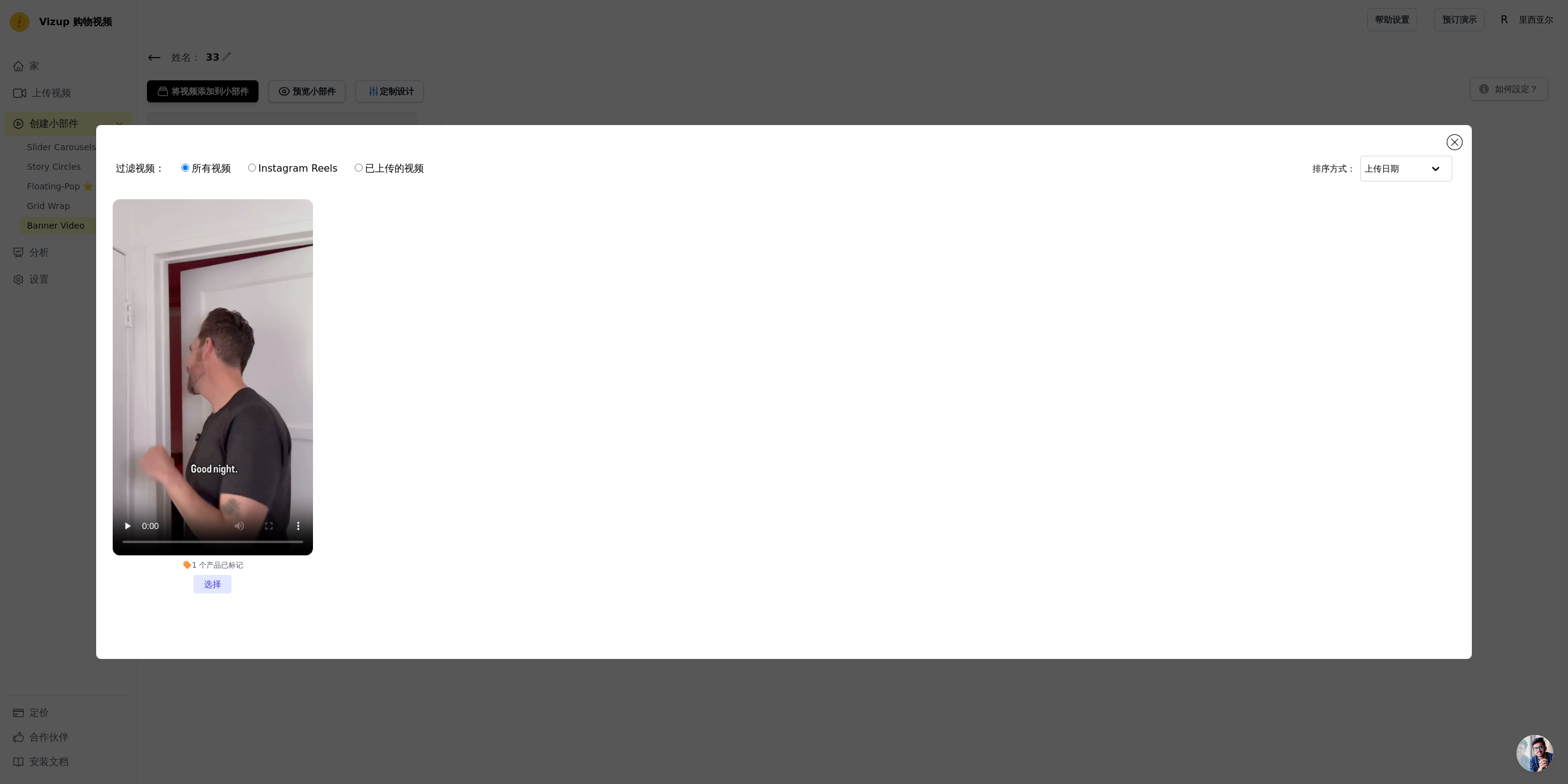
click at [210, 582] on li "1 个 产品 已标记 选择" at bounding box center [213, 396] width 200 height 394
click at [0, 0] on input "1 个 产品 已标记 选择" at bounding box center [0, 0] width 0 height 0
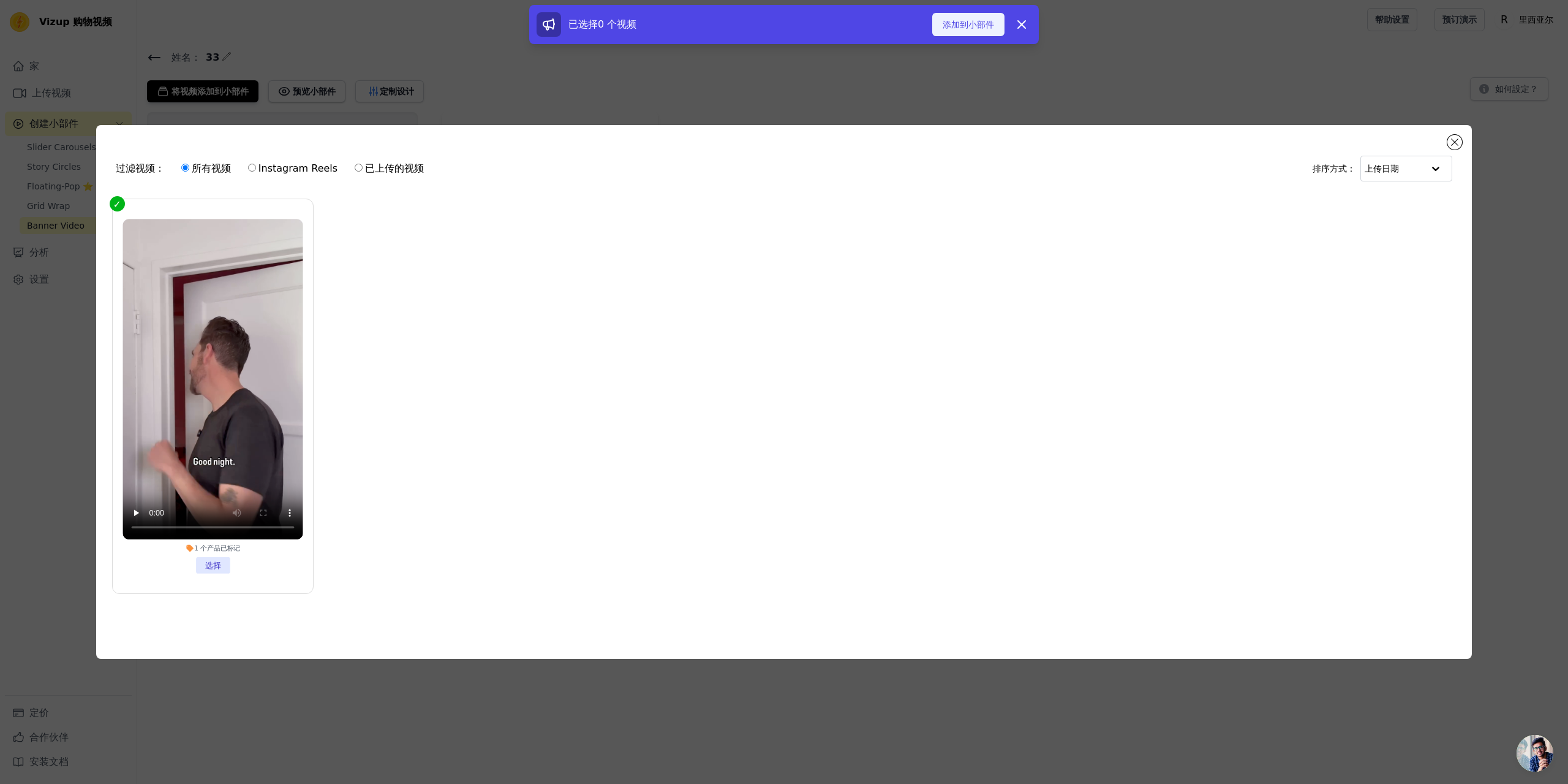
click at [943, 13] on button "添加到小部件" at bounding box center [968, 25] width 72 height 24
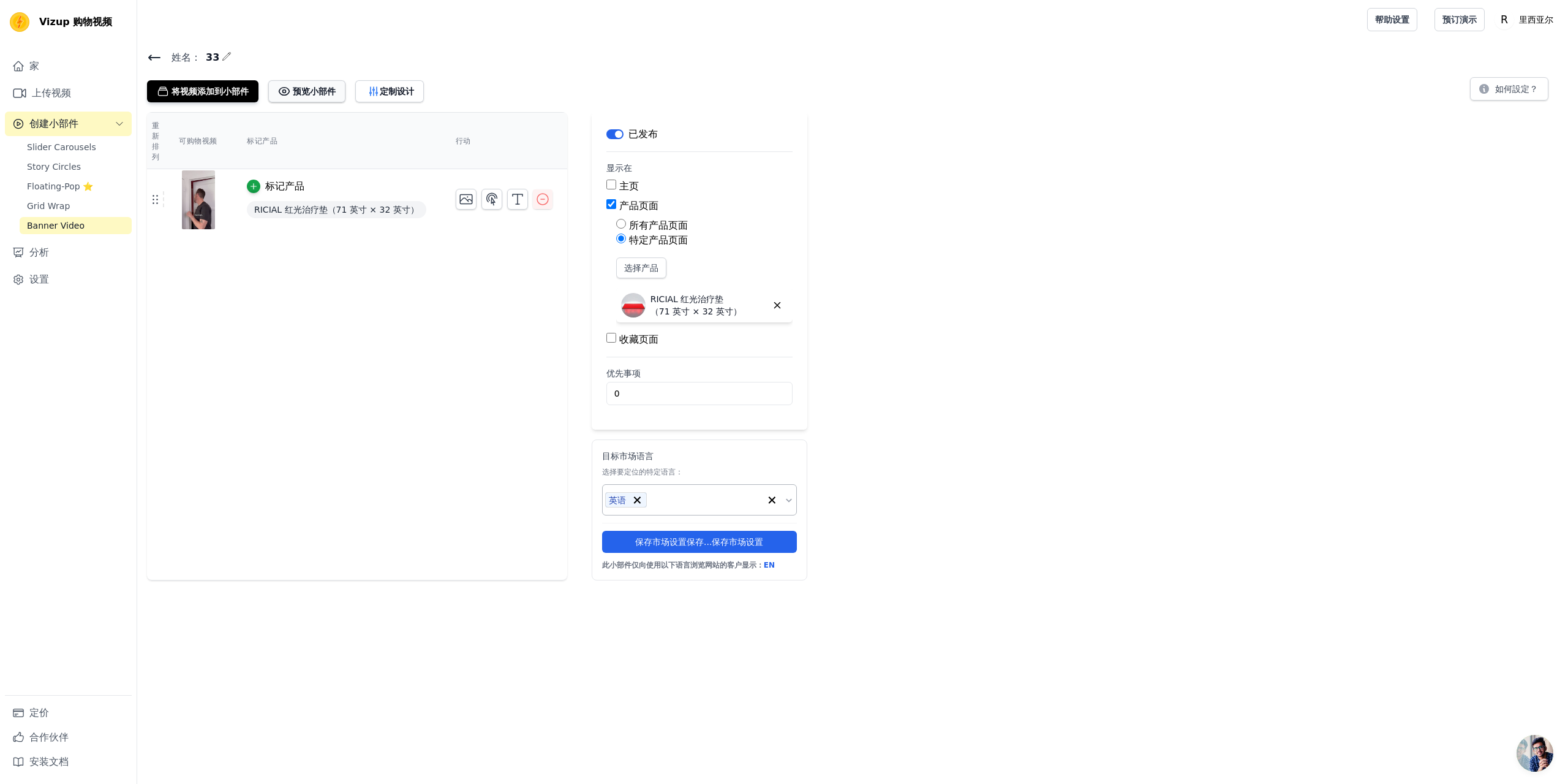
click at [317, 94] on font "预览小部件" at bounding box center [314, 91] width 43 height 10
click at [258, 184] on icon "button" at bounding box center [254, 186] width 9 height 9
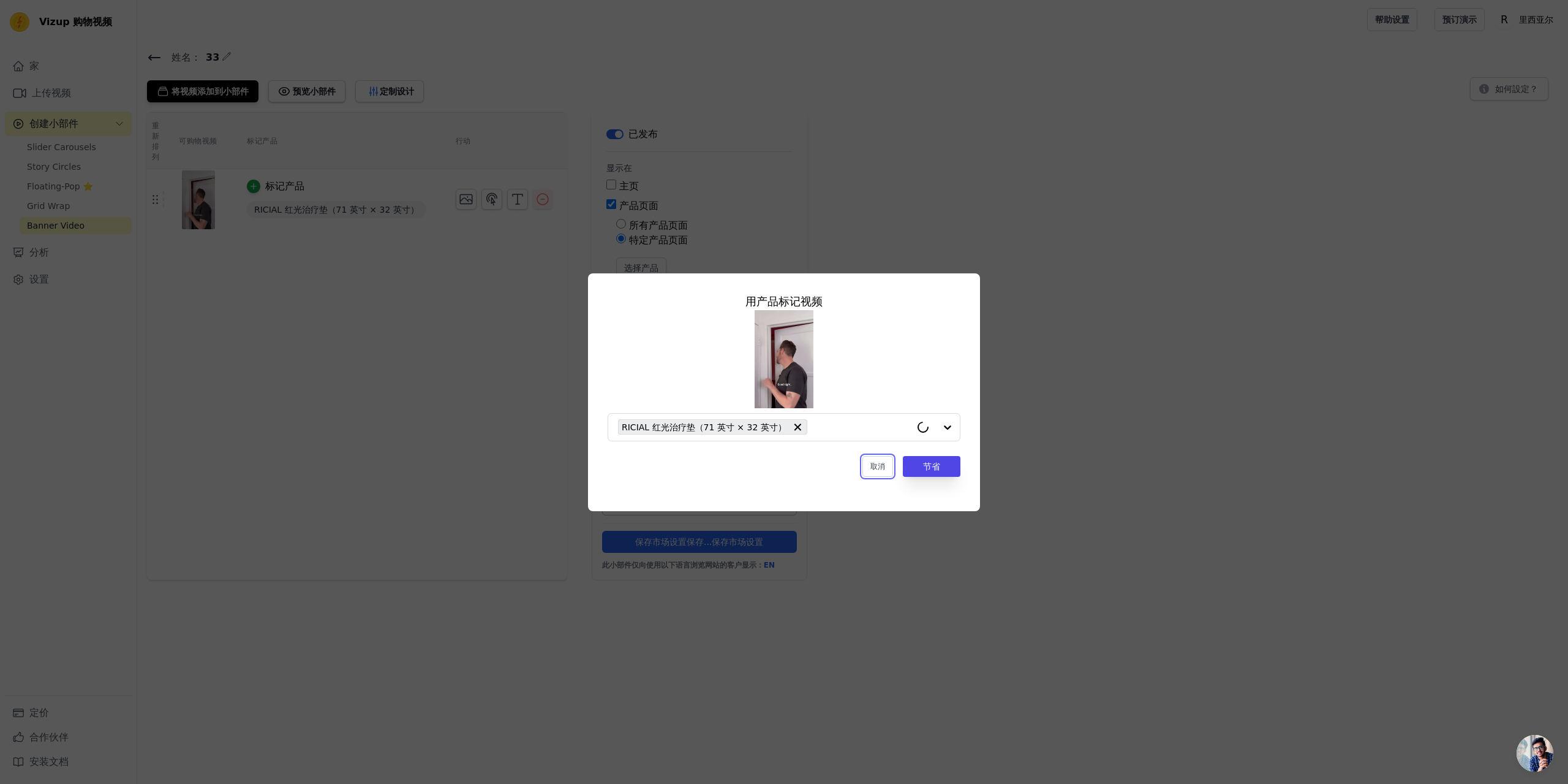
click at [874, 470] on font "取消" at bounding box center [878, 466] width 15 height 9
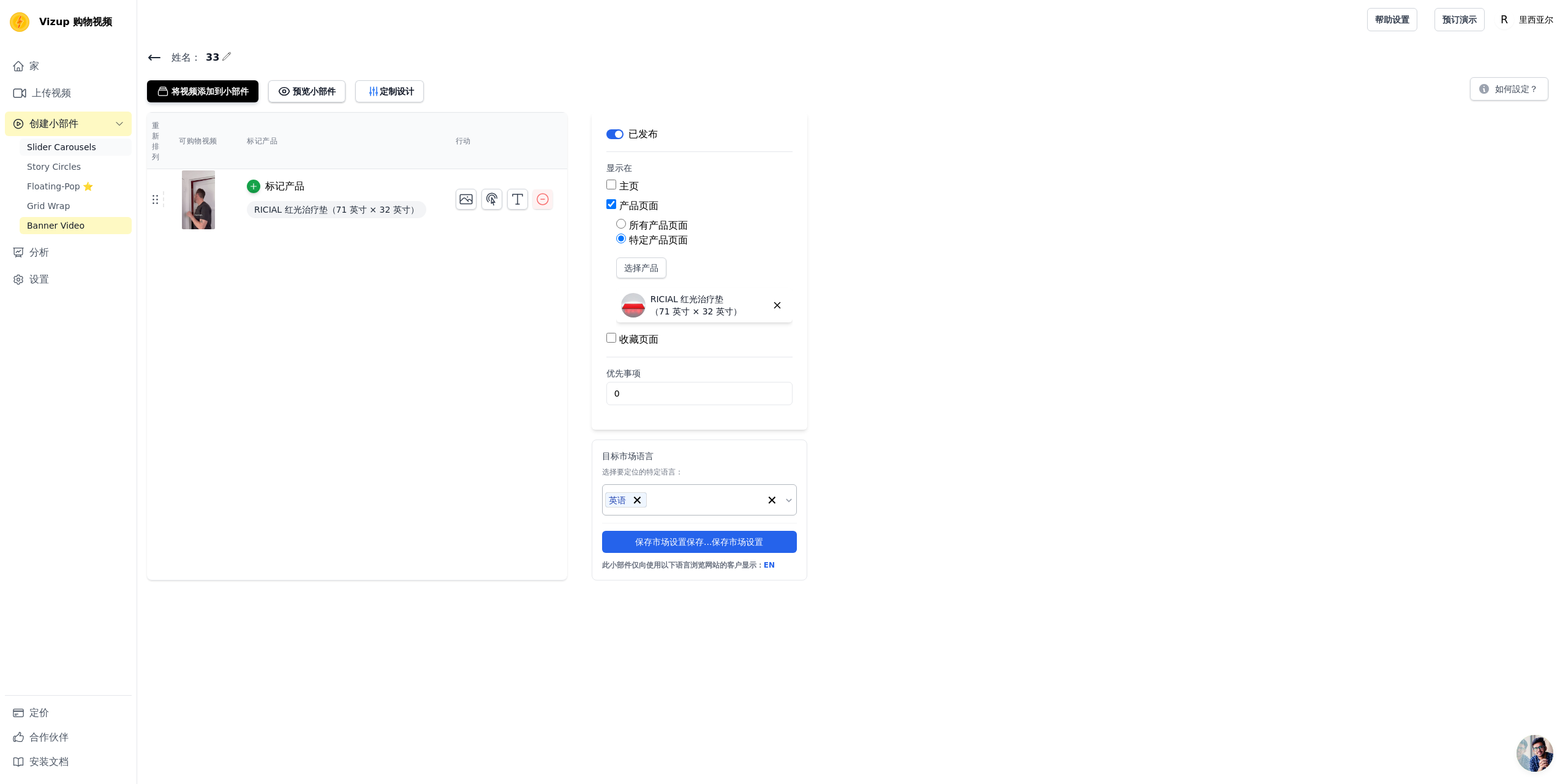
click at [60, 149] on span "Slider Carousels" at bounding box center [61, 147] width 69 height 12
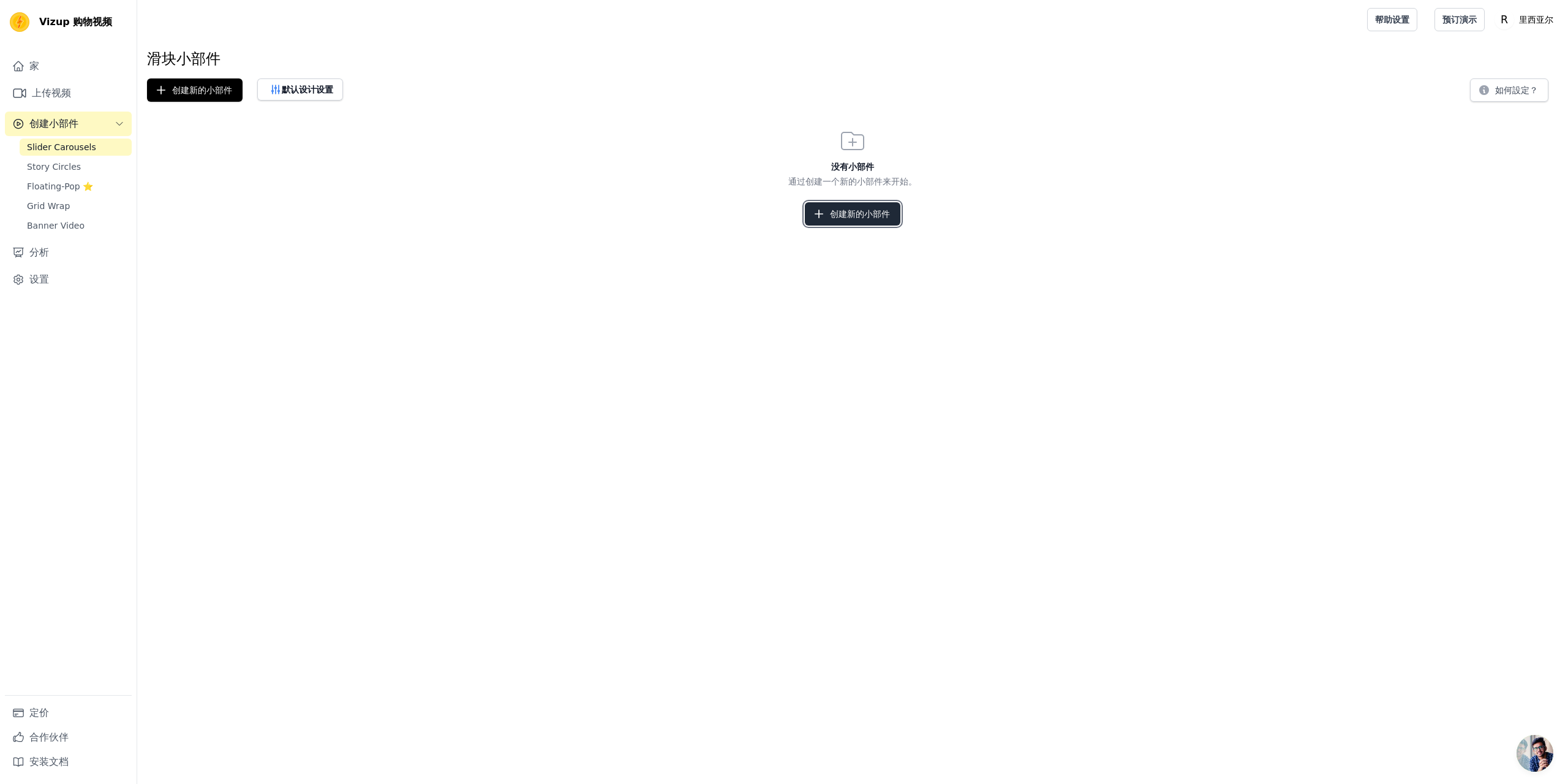
click at [868, 219] on font "创建新的小部件" at bounding box center [860, 214] width 60 height 10
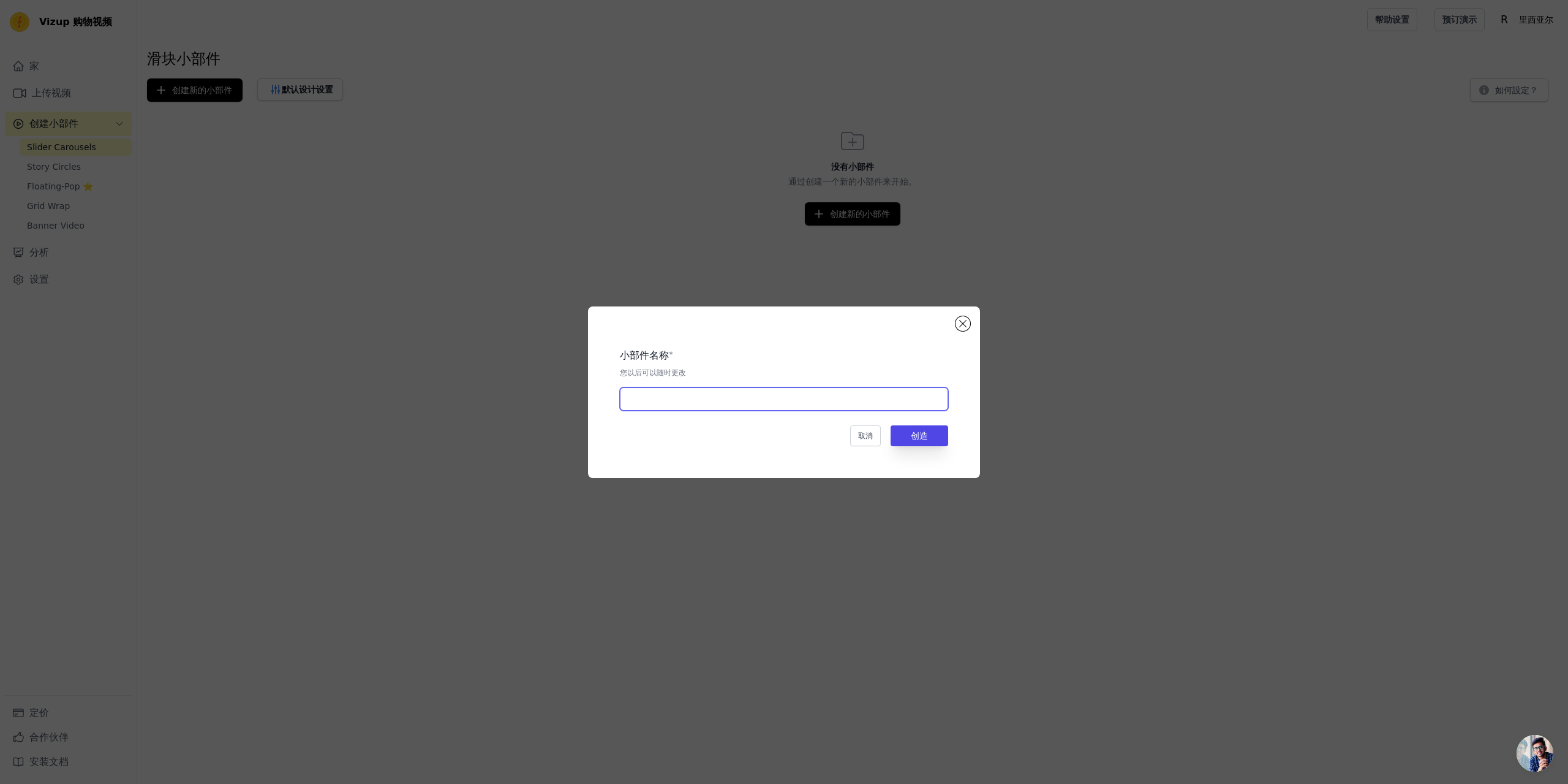
click at [751, 398] on input "text" at bounding box center [784, 399] width 328 height 24
type input "44"
click at [905, 429] on button "创造" at bounding box center [919, 435] width 57 height 21
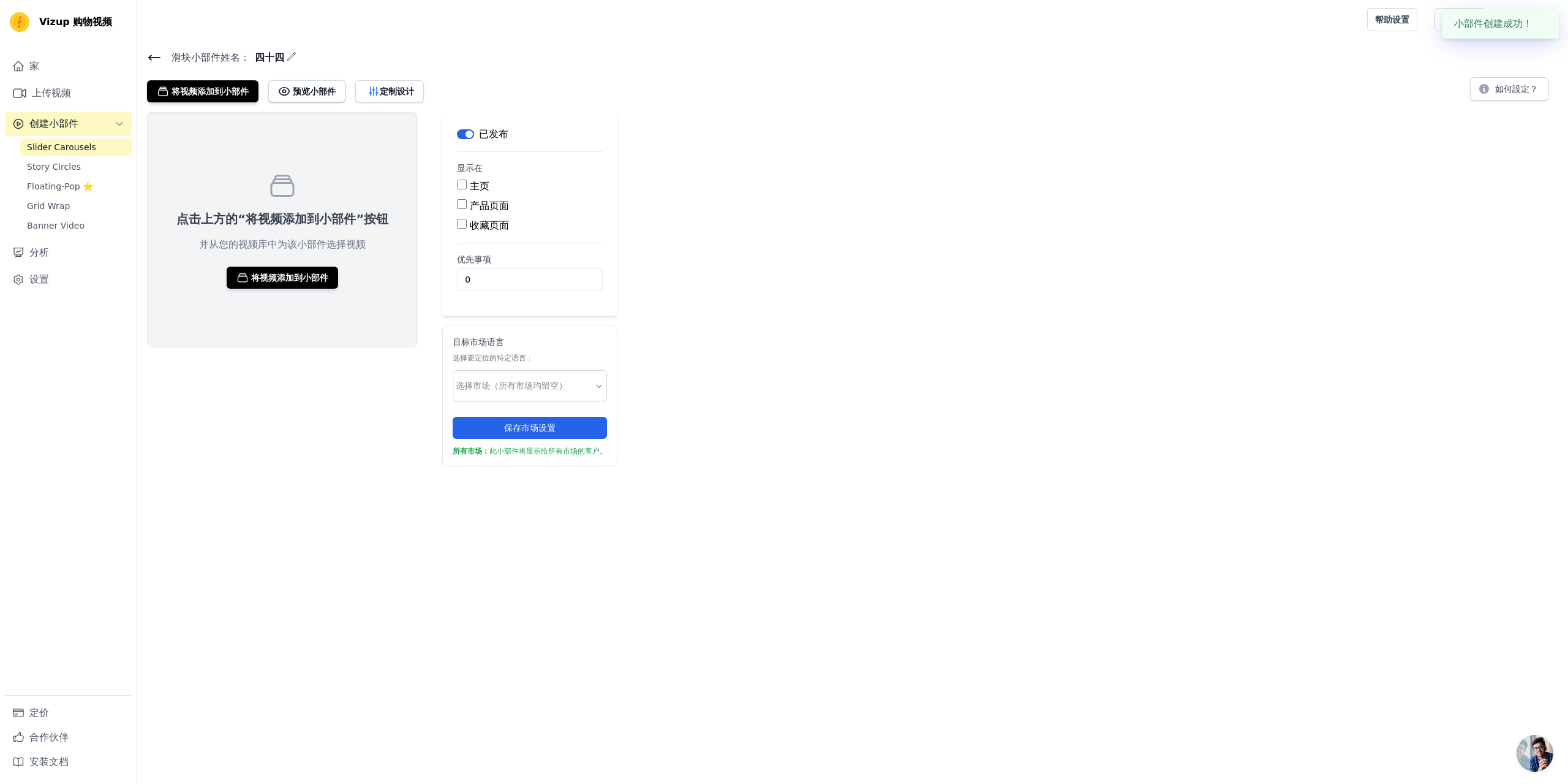
click at [312, 265] on div "点击上方的“将视频添加到小部件”按钮 并从您的视频库中为该小部件选择视频 将视频添加到小部件" at bounding box center [281, 229] width 270 height 235
click at [306, 278] on font "将视频添加到小部件" at bounding box center [290, 278] width 77 height 10
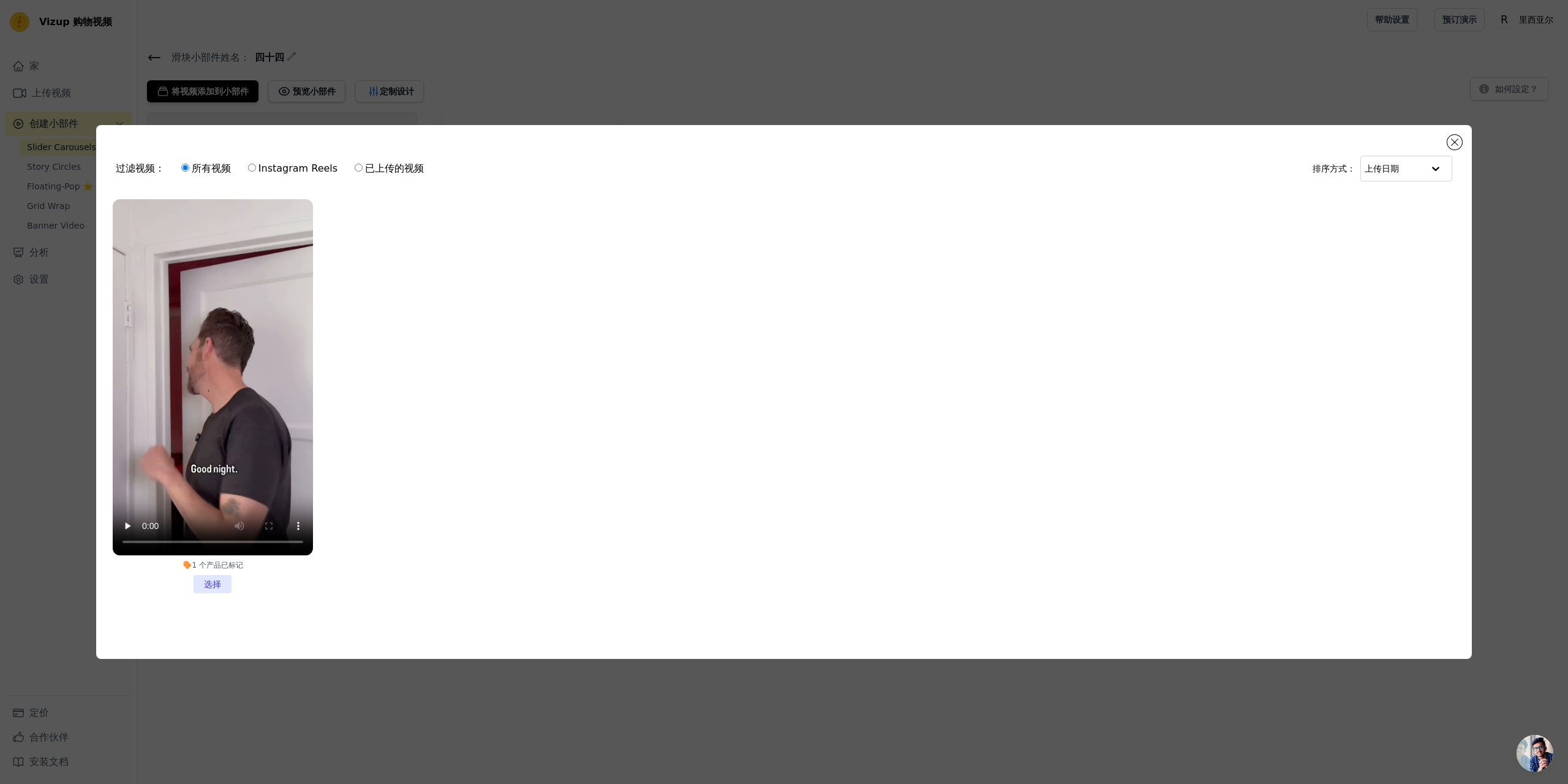
click at [210, 577] on li "1 个 产品 已标记 选择" at bounding box center [213, 396] width 200 height 394
click at [0, 0] on input "1 个 产品 已标记 选择" at bounding box center [0, 0] width 0 height 0
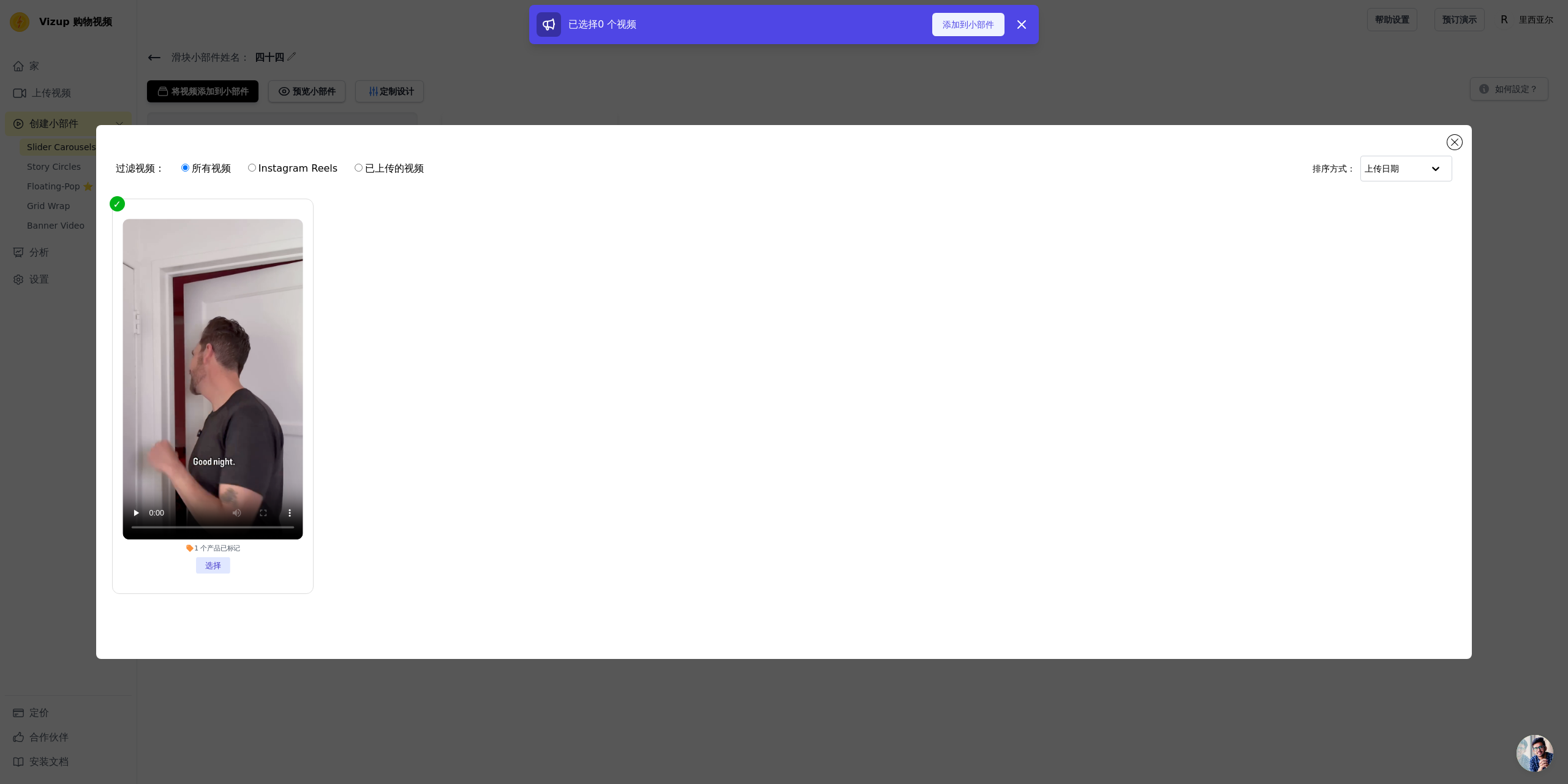
click at [977, 23] on font "添加到小部件" at bounding box center [969, 25] width 52 height 10
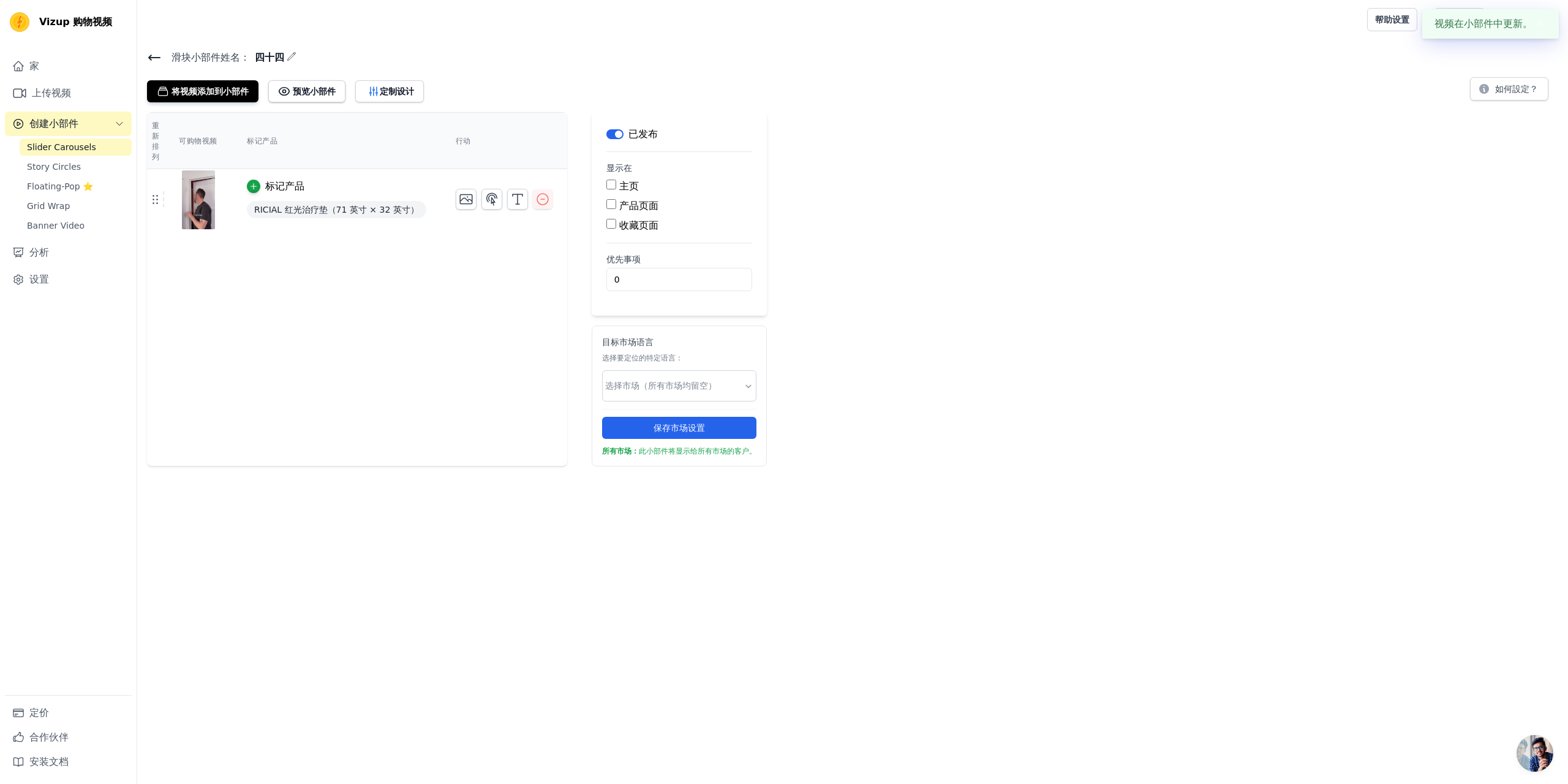
click at [633, 205] on font "产品页面" at bounding box center [639, 206] width 40 height 12
click at [616, 205] on input "产品页面" at bounding box center [611, 204] width 10 height 10
checkbox input "true"
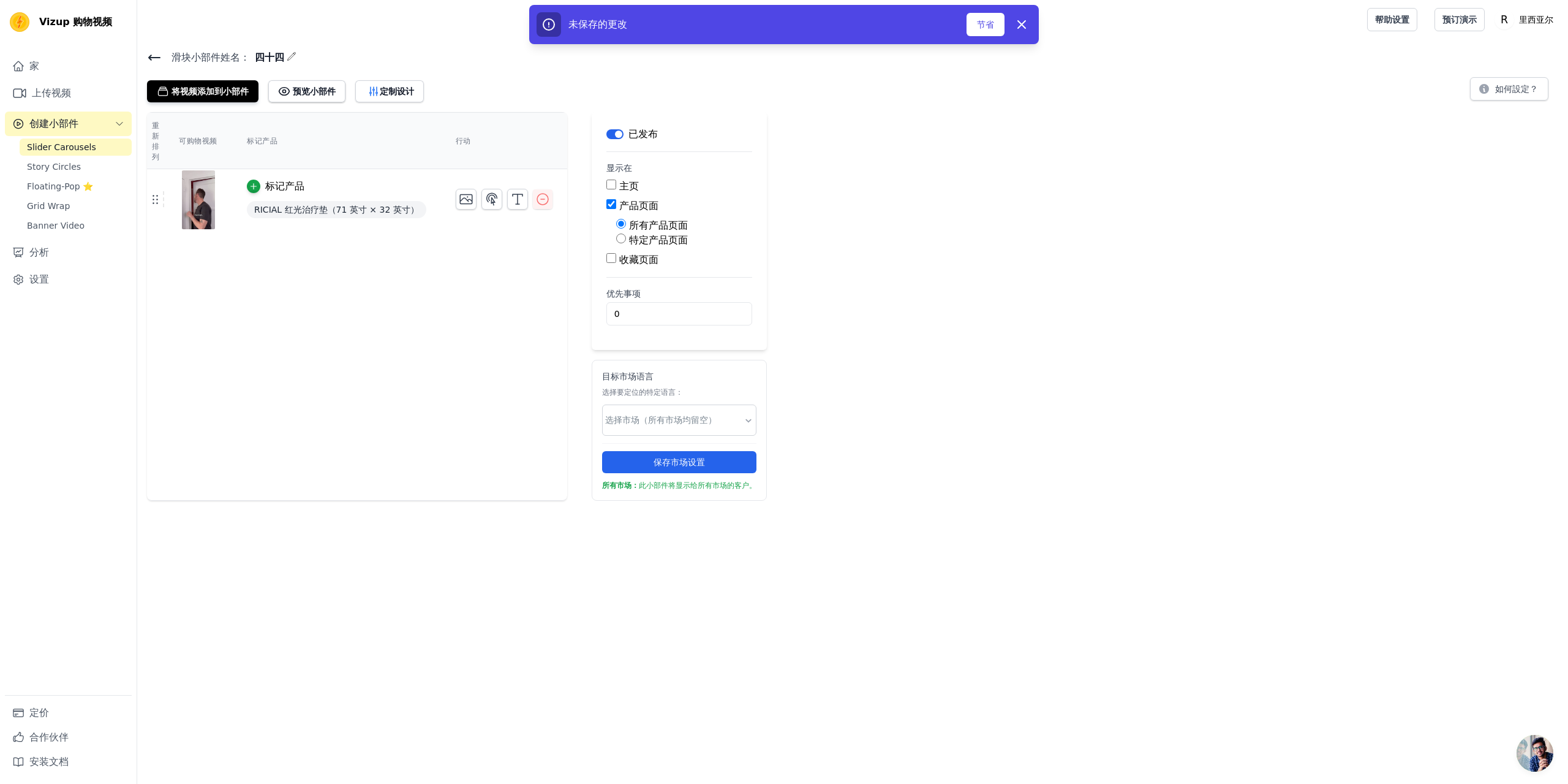
click at [662, 240] on font "特定产品页面" at bounding box center [658, 240] width 58 height 12
click at [626, 240] on input "特定产品页面" at bounding box center [621, 239] width 10 height 10
radio input "true"
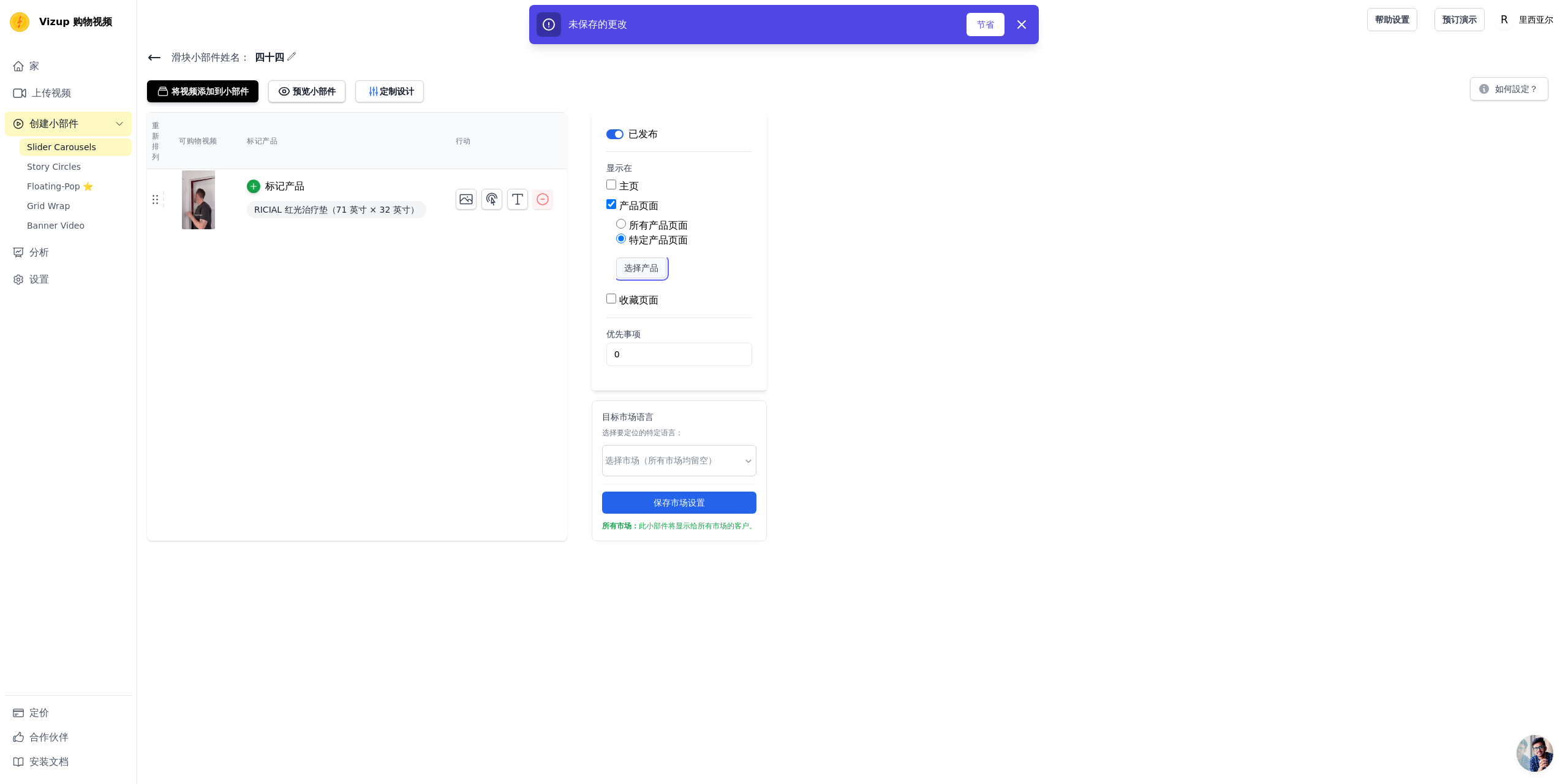
click at [649, 269] on font "选择产品" at bounding box center [641, 268] width 35 height 10
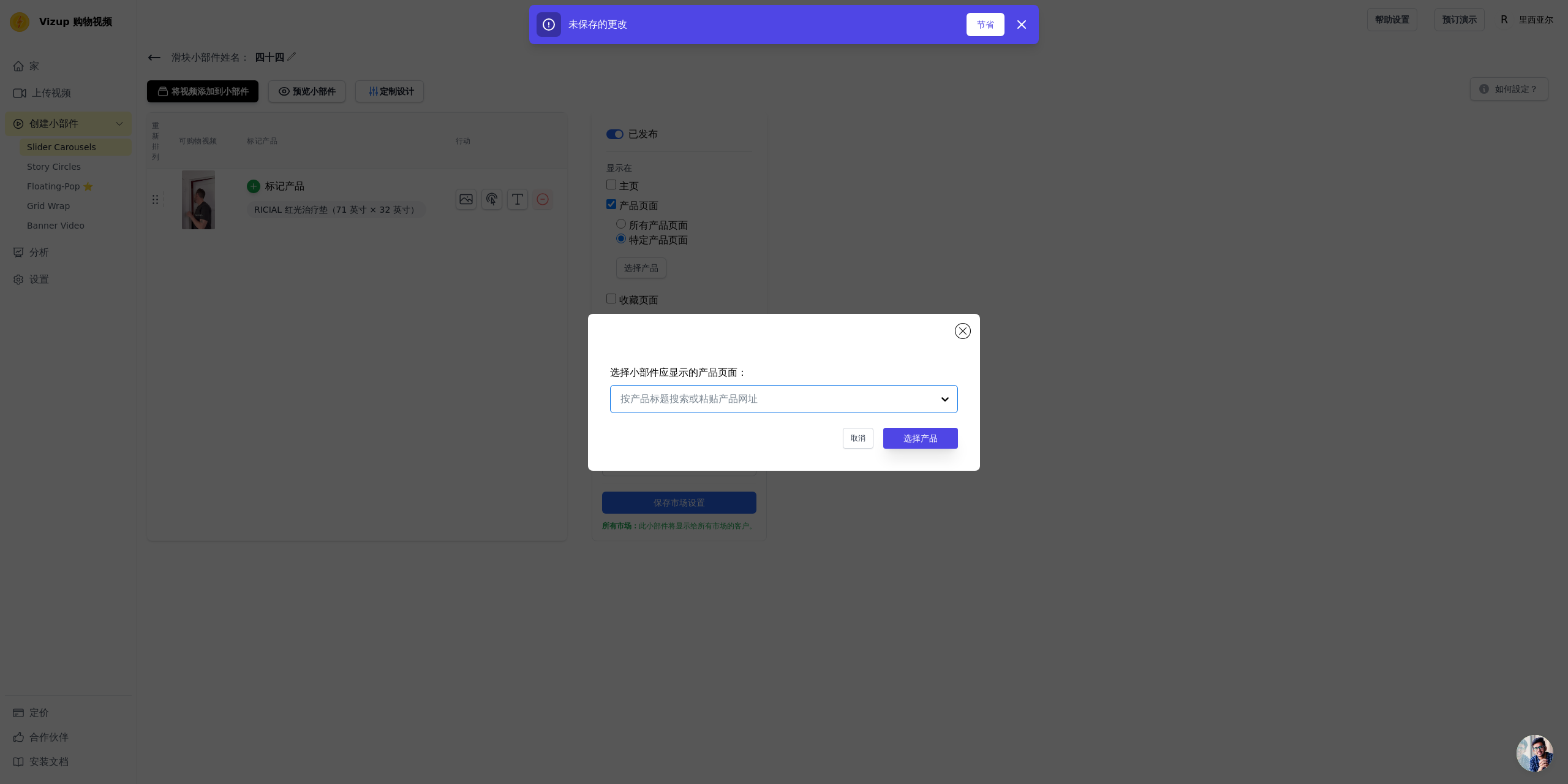
click at [710, 397] on input "text" at bounding box center [776, 398] width 312 height 15
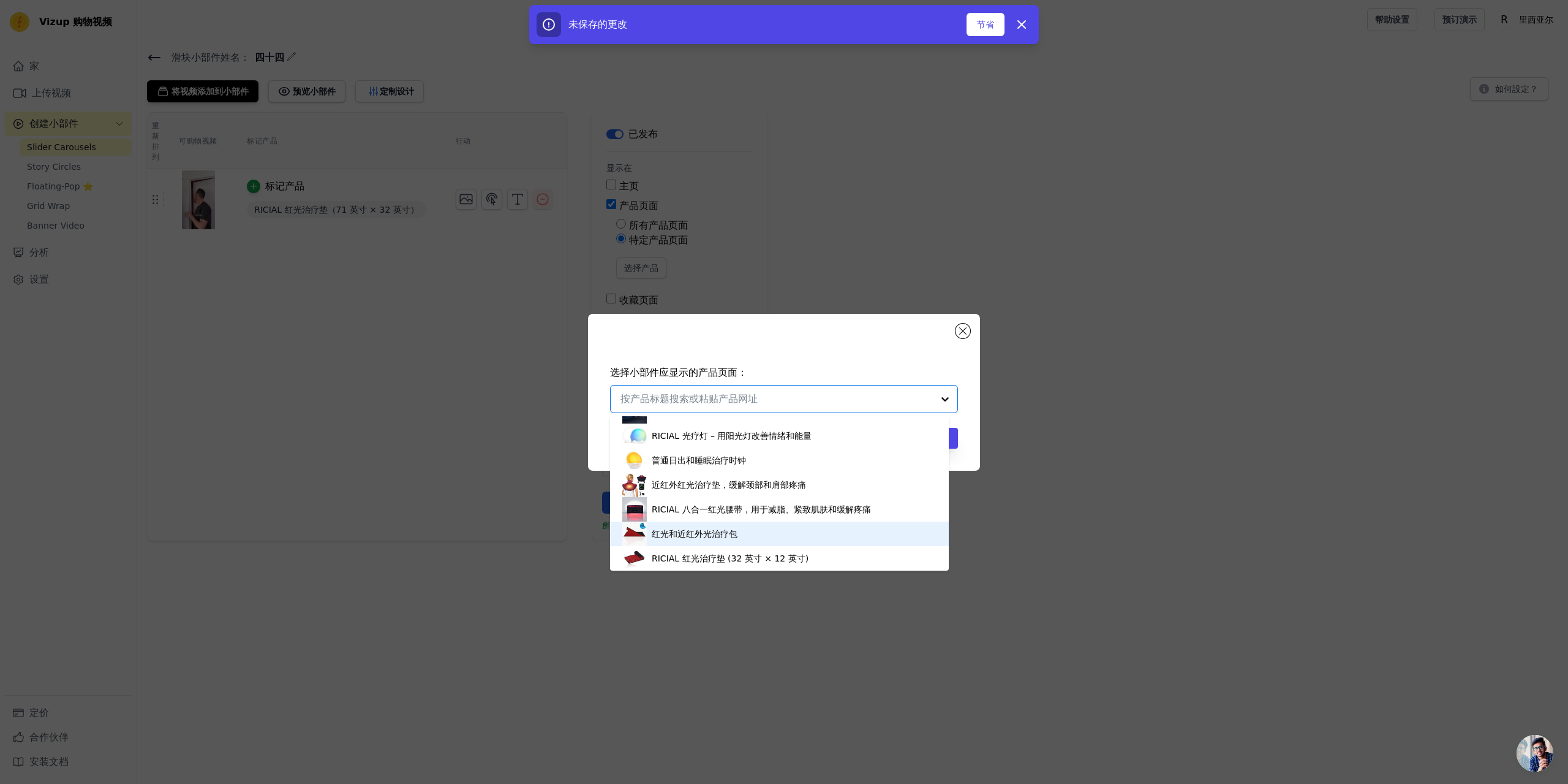
scroll to position [128, 0]
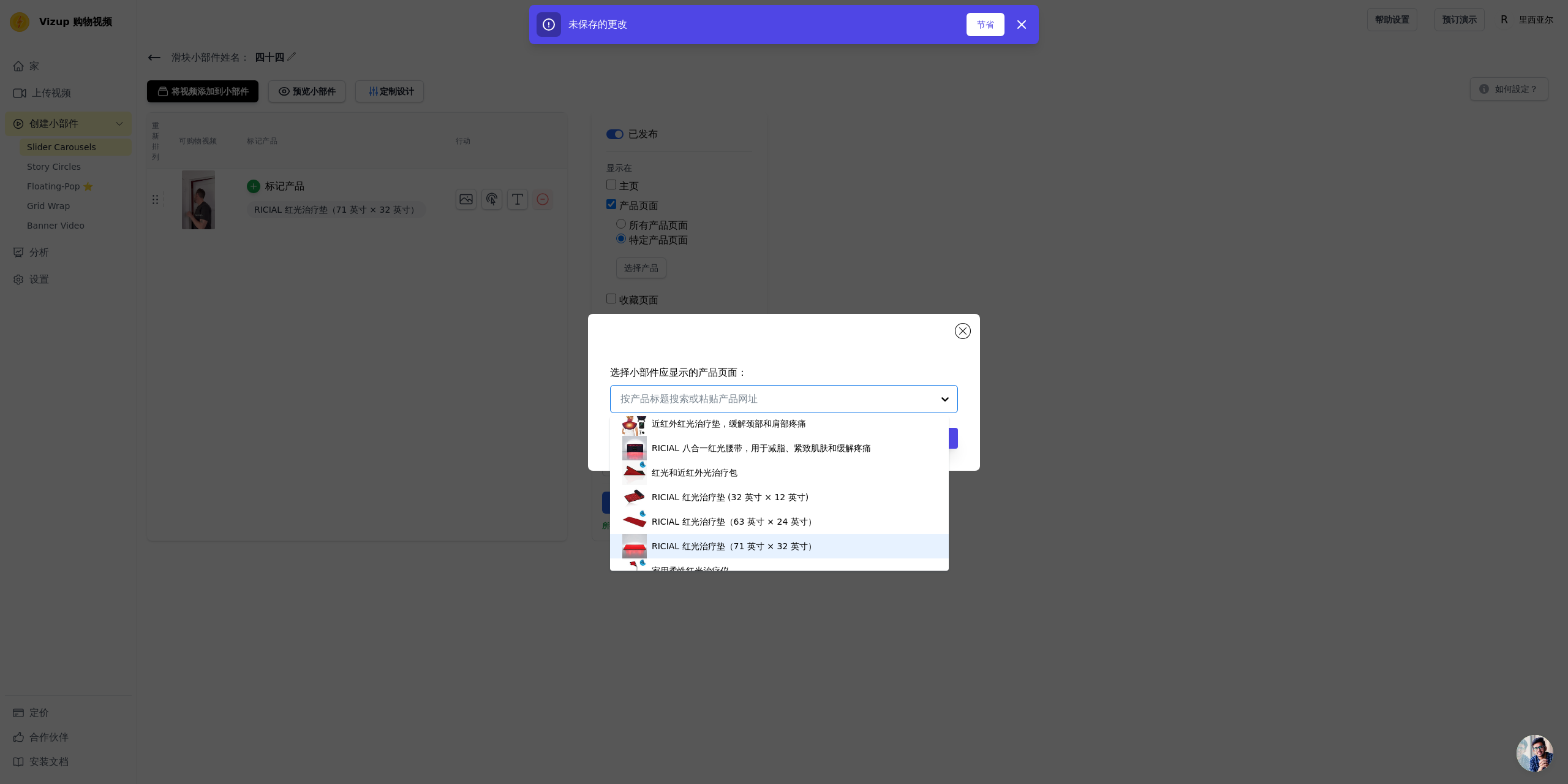
click at [712, 545] on font "RICIAL 红光治疗垫（71 英寸 × 32 英寸）" at bounding box center [734, 546] width 164 height 10
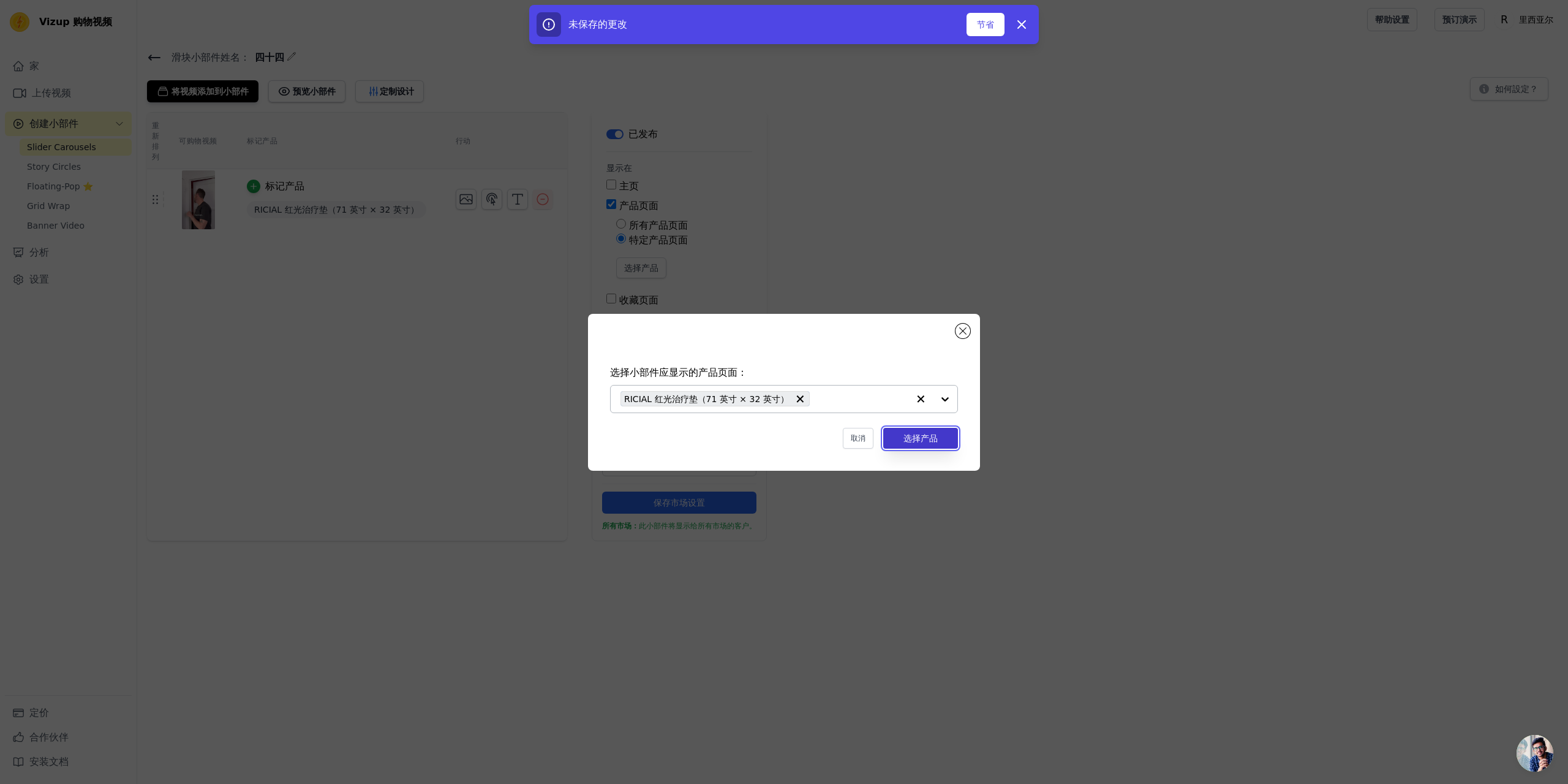
click at [909, 447] on button "选择产品" at bounding box center [920, 438] width 74 height 21
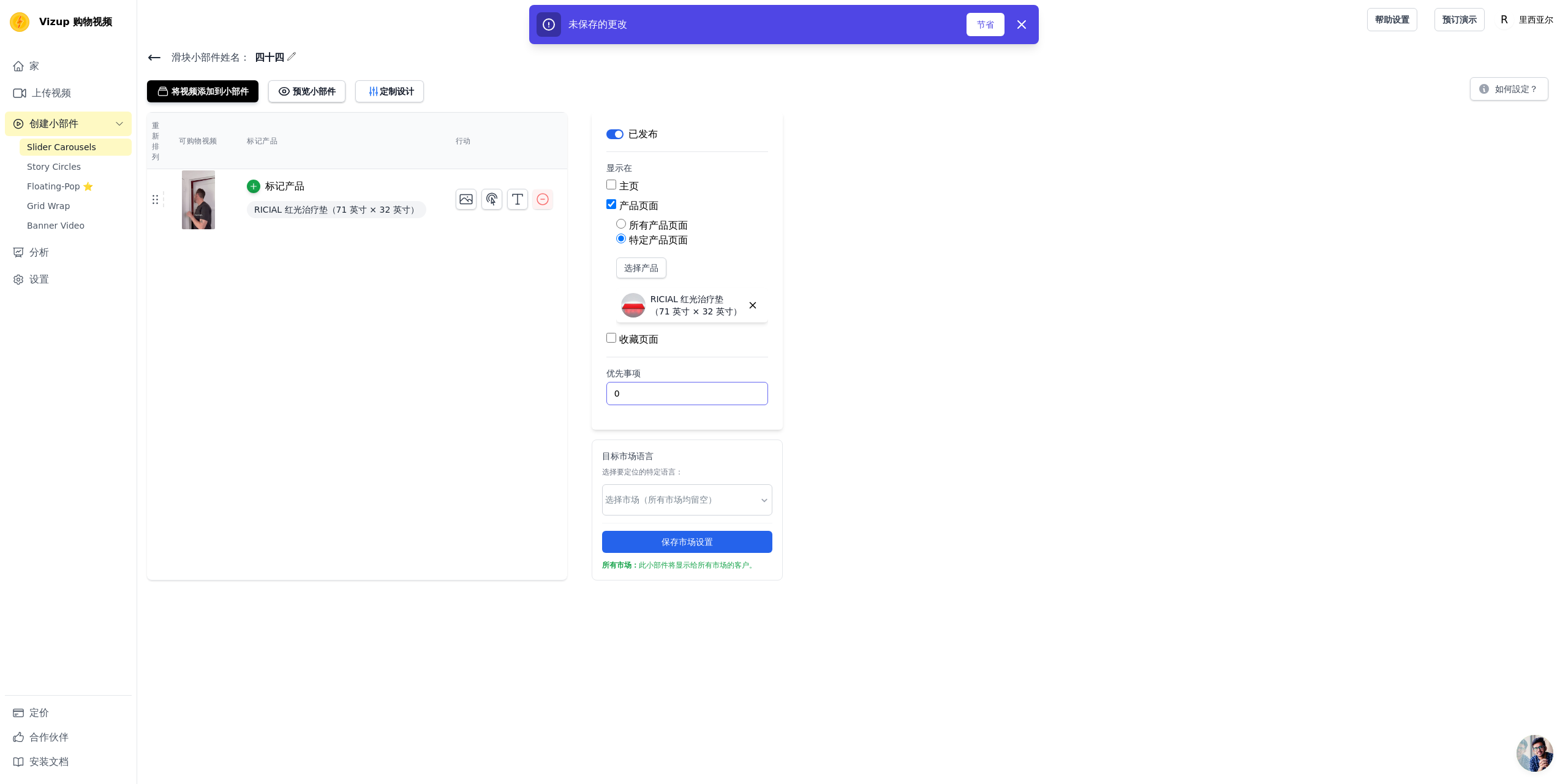
click at [673, 395] on input "0" at bounding box center [686, 393] width 161 height 24
click at [691, 494] on input "text" at bounding box center [682, 500] width 155 height 13
click at [670, 530] on div "English" at bounding box center [682, 535] width 169 height 35
drag, startPoint x: 704, startPoint y: 448, endPoint x: 730, endPoint y: 449, distance: 26.0
click at [705, 448] on div "目标市场语言 选择要定位的特定语言： 没有选项 Option English, selected. 英语 保存市场设置 此小部件仅向使用以下语言浏览网站的客户…" at bounding box center [699, 509] width 216 height 141
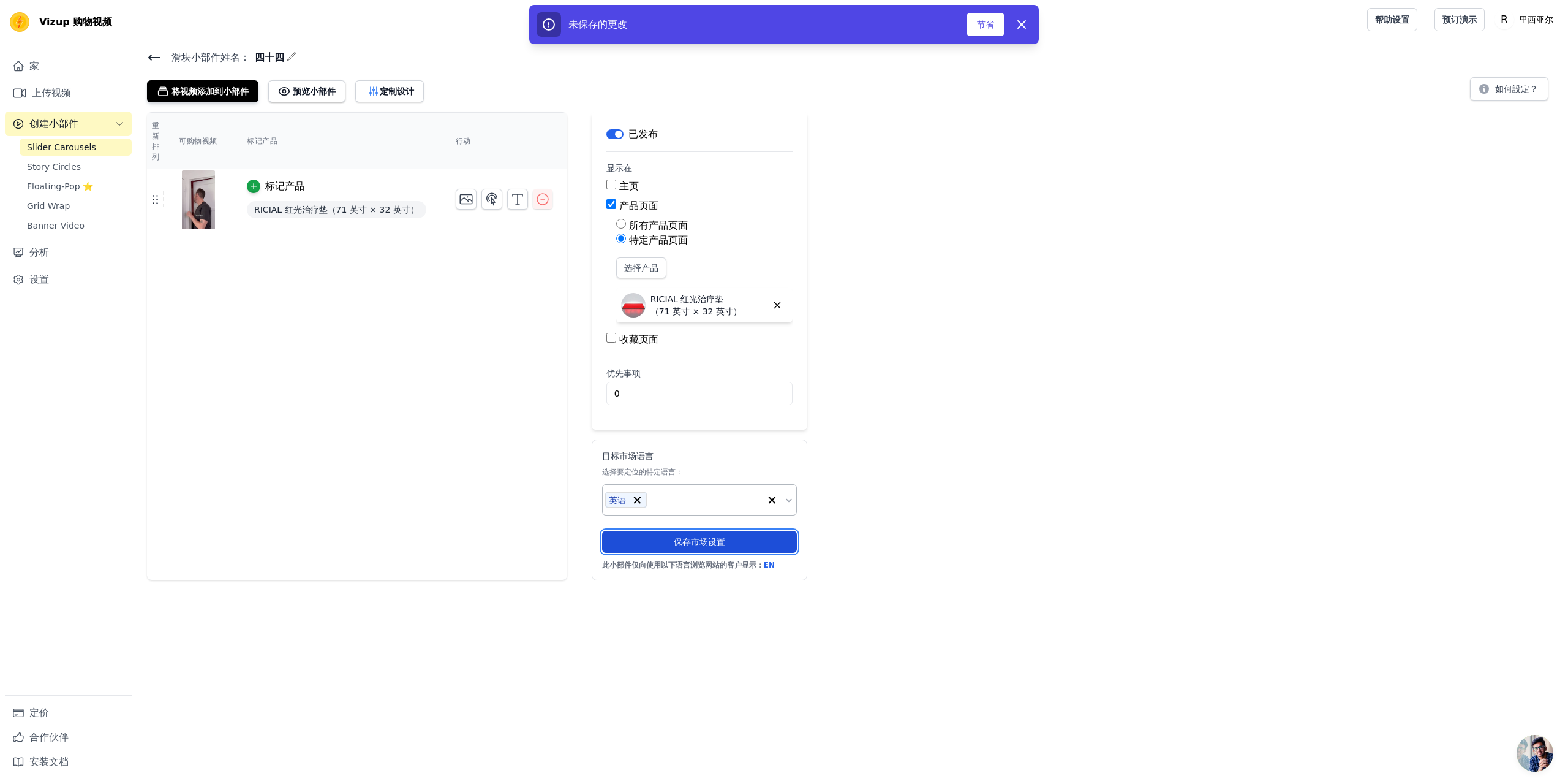
click at [685, 545] on font "保存市场设置" at bounding box center [699, 542] width 52 height 10
click at [1449, 23] on div "未保存的更改 节省 解雇" at bounding box center [784, 25] width 1568 height 40
drag, startPoint x: 1427, startPoint y: 15, endPoint x: 1434, endPoint y: 16, distance: 7.1
click at [1429, 15] on div "未保存的更改 节省 解雇" at bounding box center [784, 25] width 1568 height 40
click at [1473, 18] on div "未保存的更改 节省 解雇" at bounding box center [784, 25] width 1568 height 40
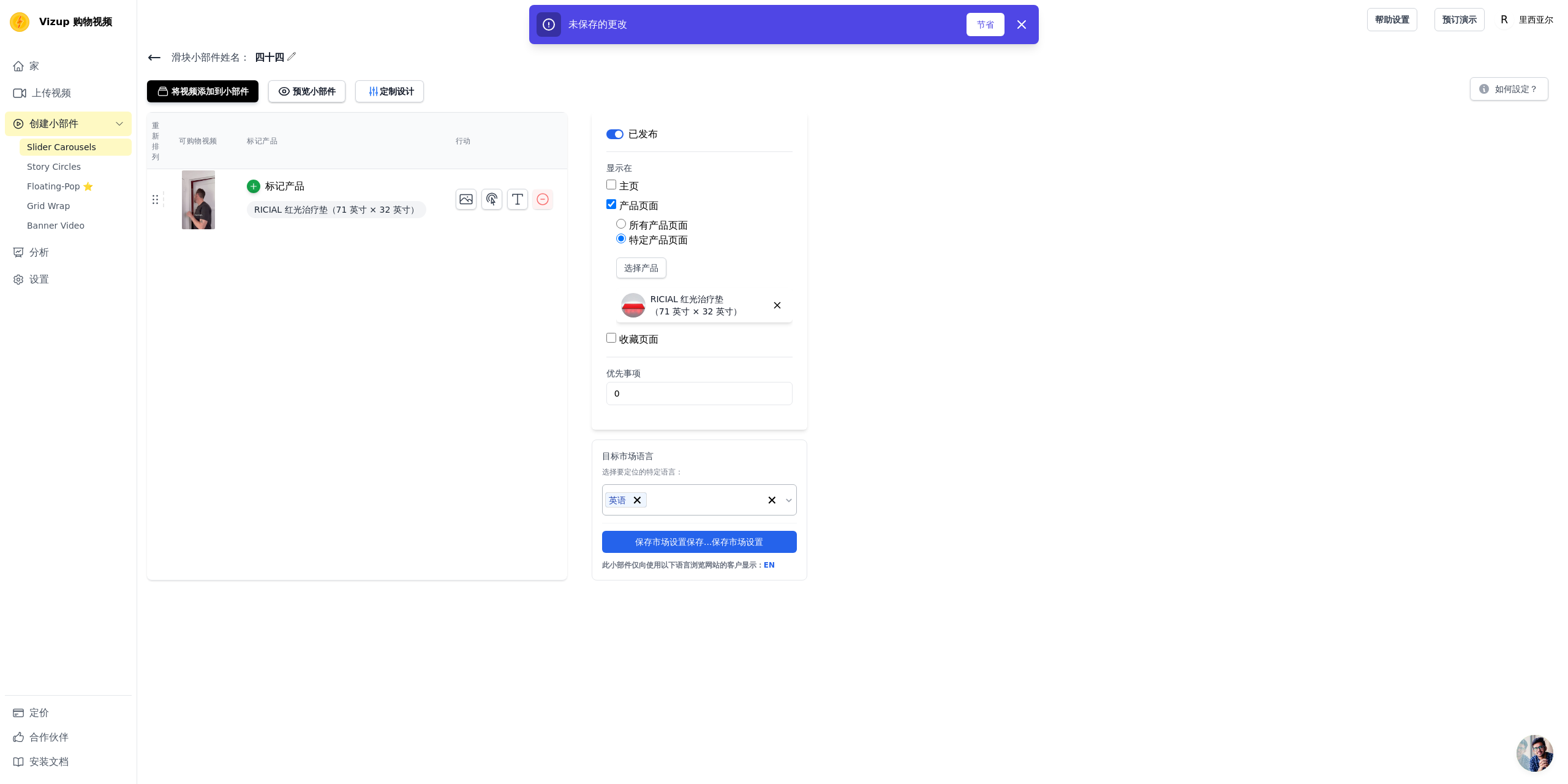
drag, startPoint x: 1512, startPoint y: 18, endPoint x: 1521, endPoint y: 24, distance: 10.8
click at [1512, 18] on div "未保存的更改 节省 解雇" at bounding box center [784, 25] width 1568 height 40
click at [1532, 19] on div "未保存的更改 节省 解雇" at bounding box center [784, 25] width 1568 height 40
click at [1514, 108] on div "滑块小部件 姓名： 四十四 将视频添加到小部件 预览小部件 定制设计 如何設定？ 重新排列 可购物视频 标记产品 行动 标记产品 RICIAL 红光治疗垫（7…" at bounding box center [853, 314] width 1431 height 531
click at [1509, 90] on font "如何設定？" at bounding box center [1516, 89] width 43 height 10
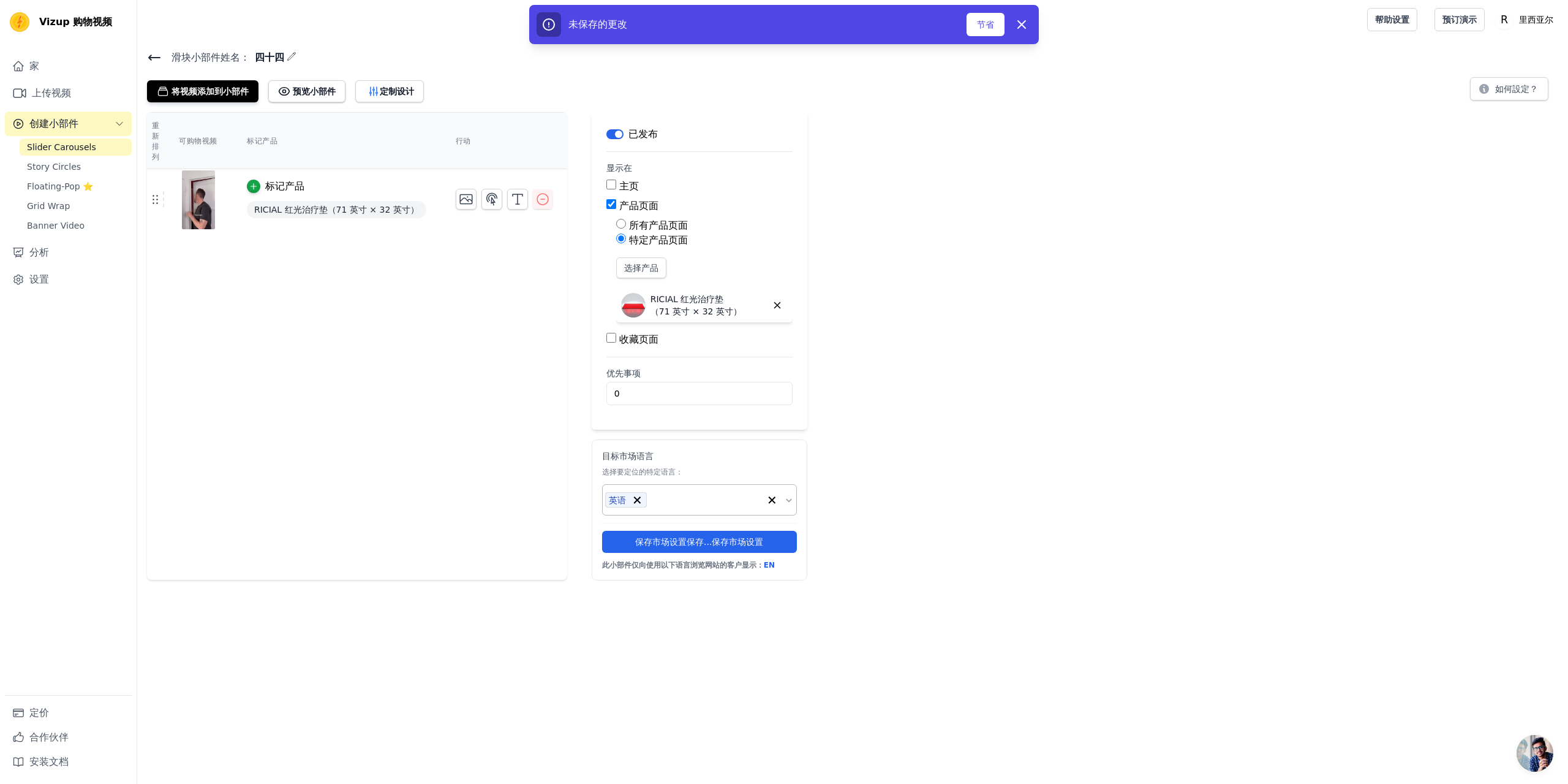
click at [1442, 17] on div "未保存的更改 节省 解雇" at bounding box center [784, 25] width 1568 height 40
click at [1458, 17] on div "未保存的更改 节省 解雇" at bounding box center [784, 25] width 1568 height 40
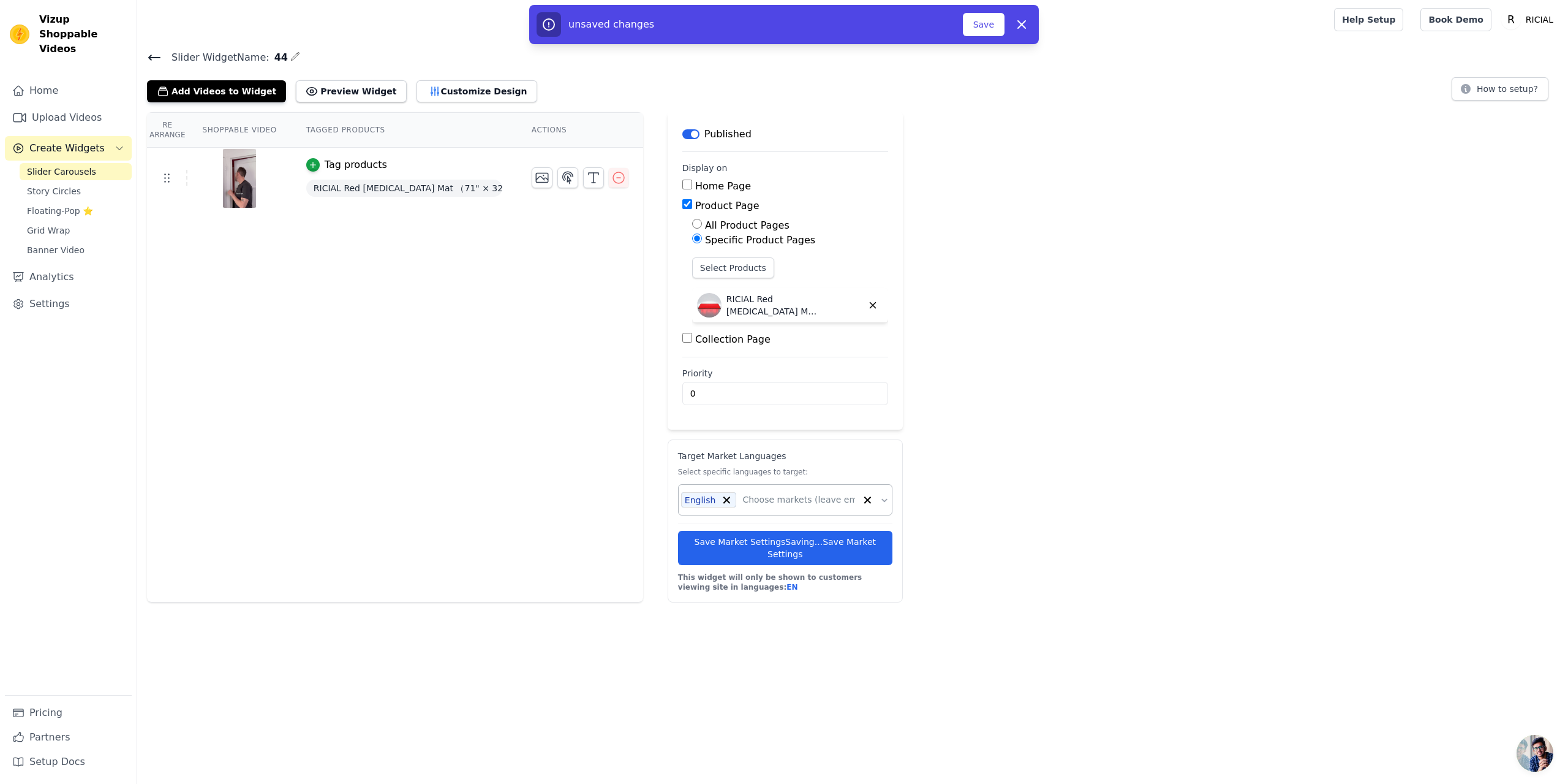
click at [1331, 104] on div "Slider Widget Name: 44 Add Videos to Widget Preview Widget Customize Design How…" at bounding box center [853, 325] width 1431 height 553
click at [1456, 20] on div "unsaved changes Save Dismiss" at bounding box center [784, 25] width 1568 height 40
click at [989, 25] on button "Save" at bounding box center [984, 25] width 42 height 24
click at [1019, 24] on icon "button" at bounding box center [1021, 24] width 15 height 15
checkbox input "false"
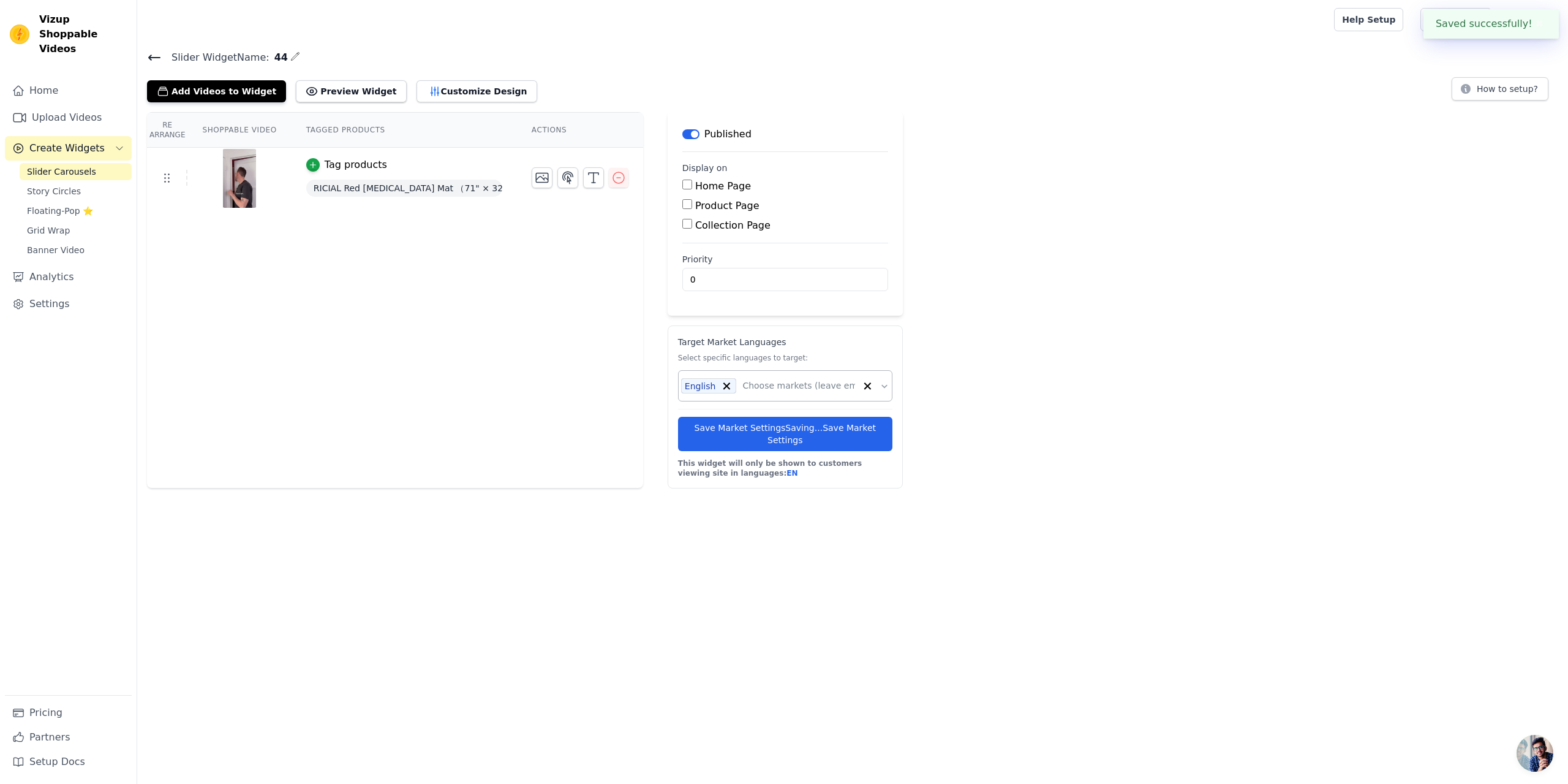
click at [1420, 54] on h4 "Slider Widget Name: 44" at bounding box center [852, 56] width 1411 height 17
click at [1538, 25] on button "✖" at bounding box center [1539, 24] width 14 height 15
click at [1467, 14] on link "Book Demo" at bounding box center [1455, 20] width 70 height 24
click at [40, 185] on span "Story Circles" at bounding box center [53, 191] width 53 height 12
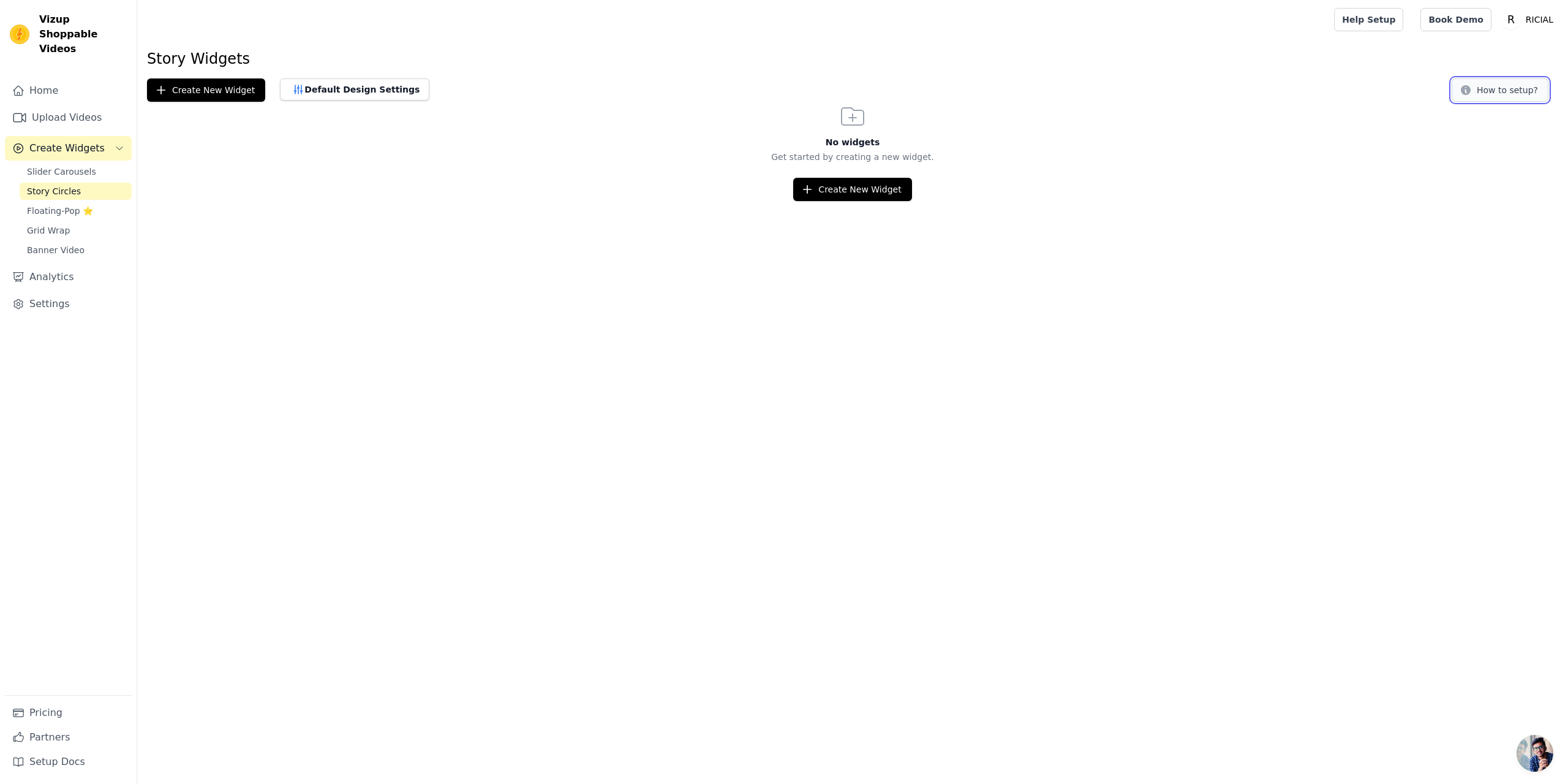
click at [1496, 87] on button "How to setup?" at bounding box center [1501, 90] width 97 height 24
click at [65, 205] on span "Floating-Pop ⭐" at bounding box center [59, 211] width 66 height 12
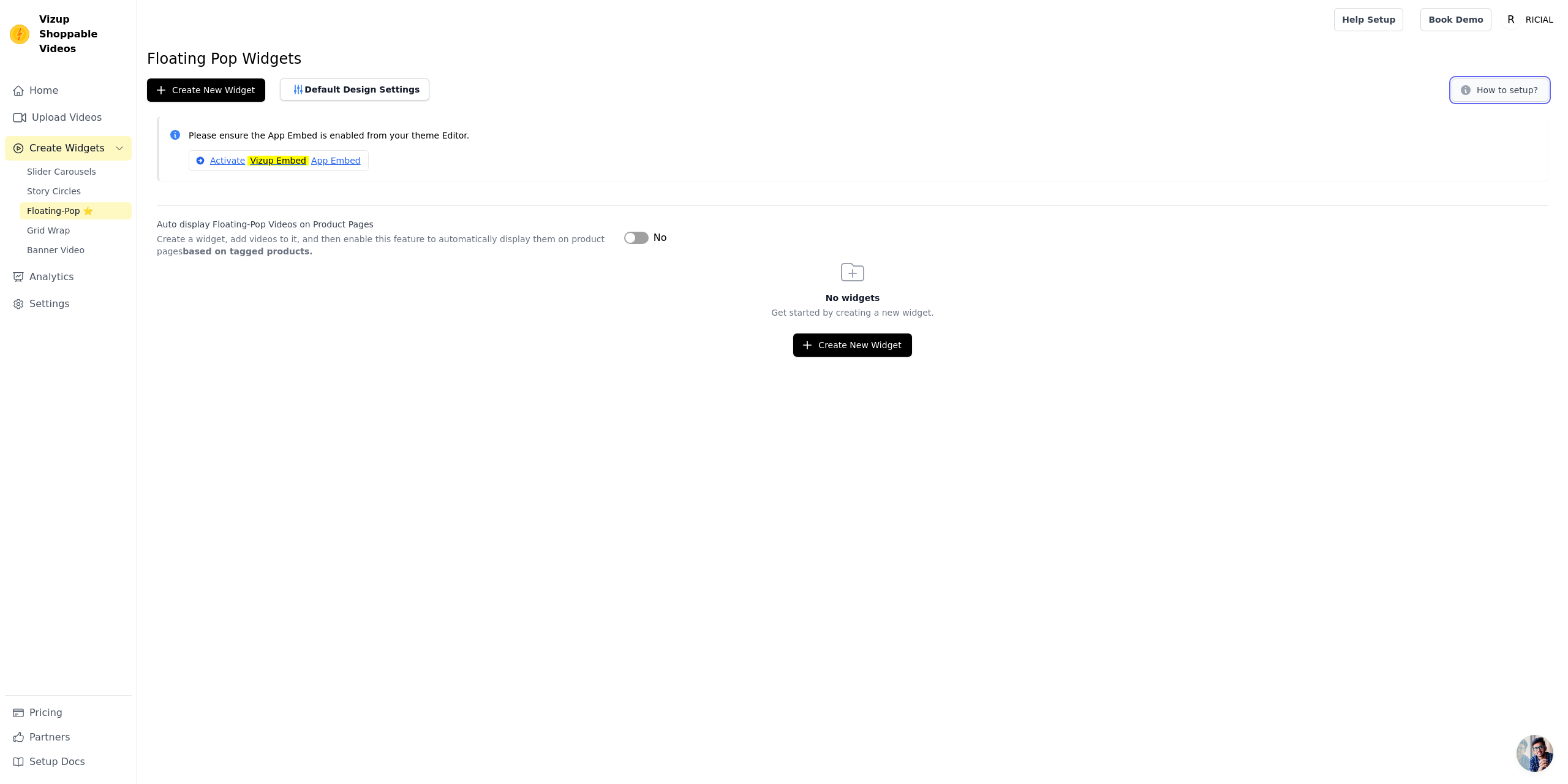
click at [1509, 90] on button "How to setup?" at bounding box center [1501, 90] width 97 height 24
click at [38, 224] on span "Grid Wrap" at bounding box center [48, 230] width 43 height 12
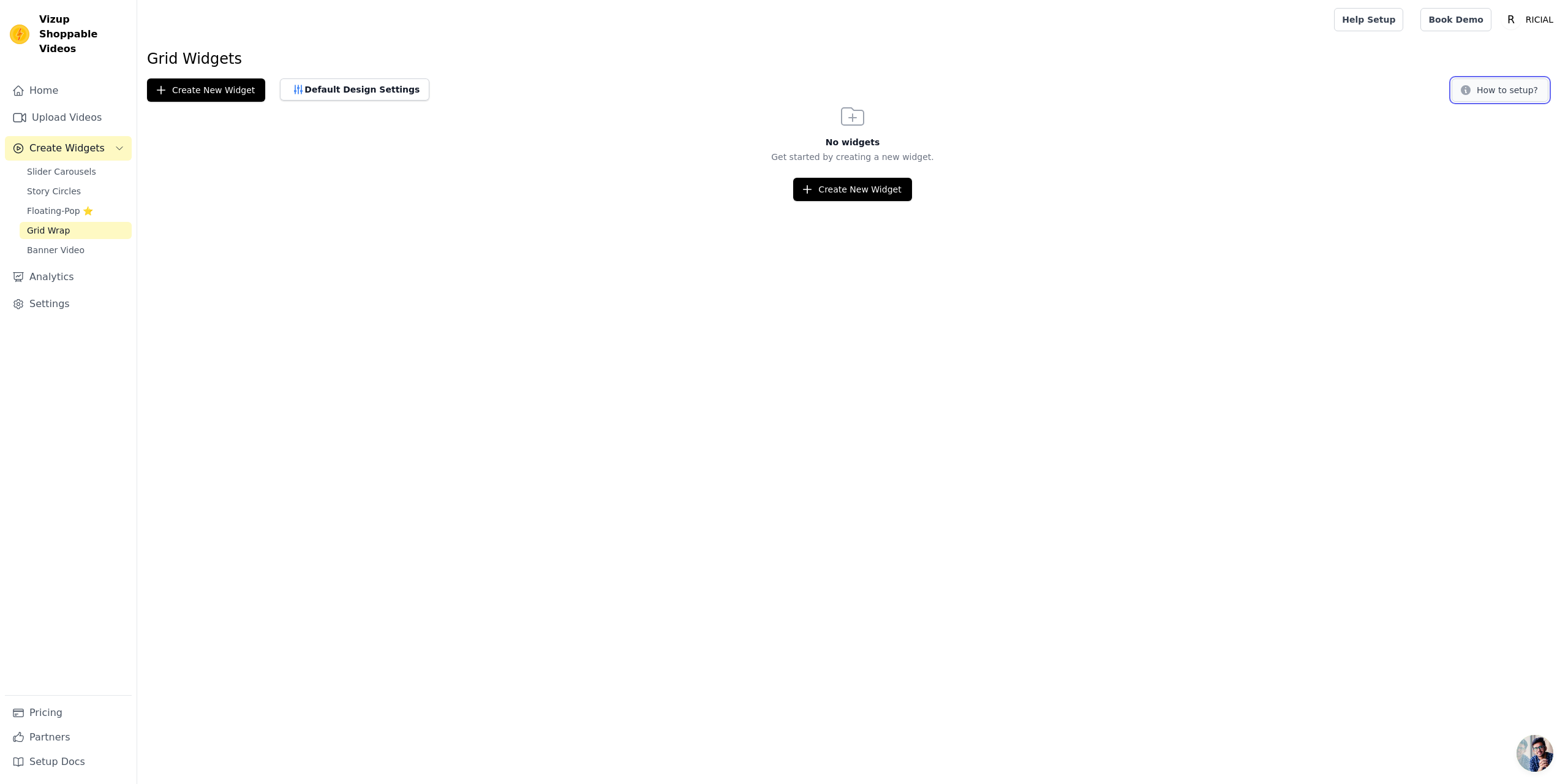
click at [1529, 89] on button "How to setup?" at bounding box center [1501, 90] width 97 height 24
click at [55, 205] on span "Floating-Pop ⭐" at bounding box center [59, 211] width 66 height 12
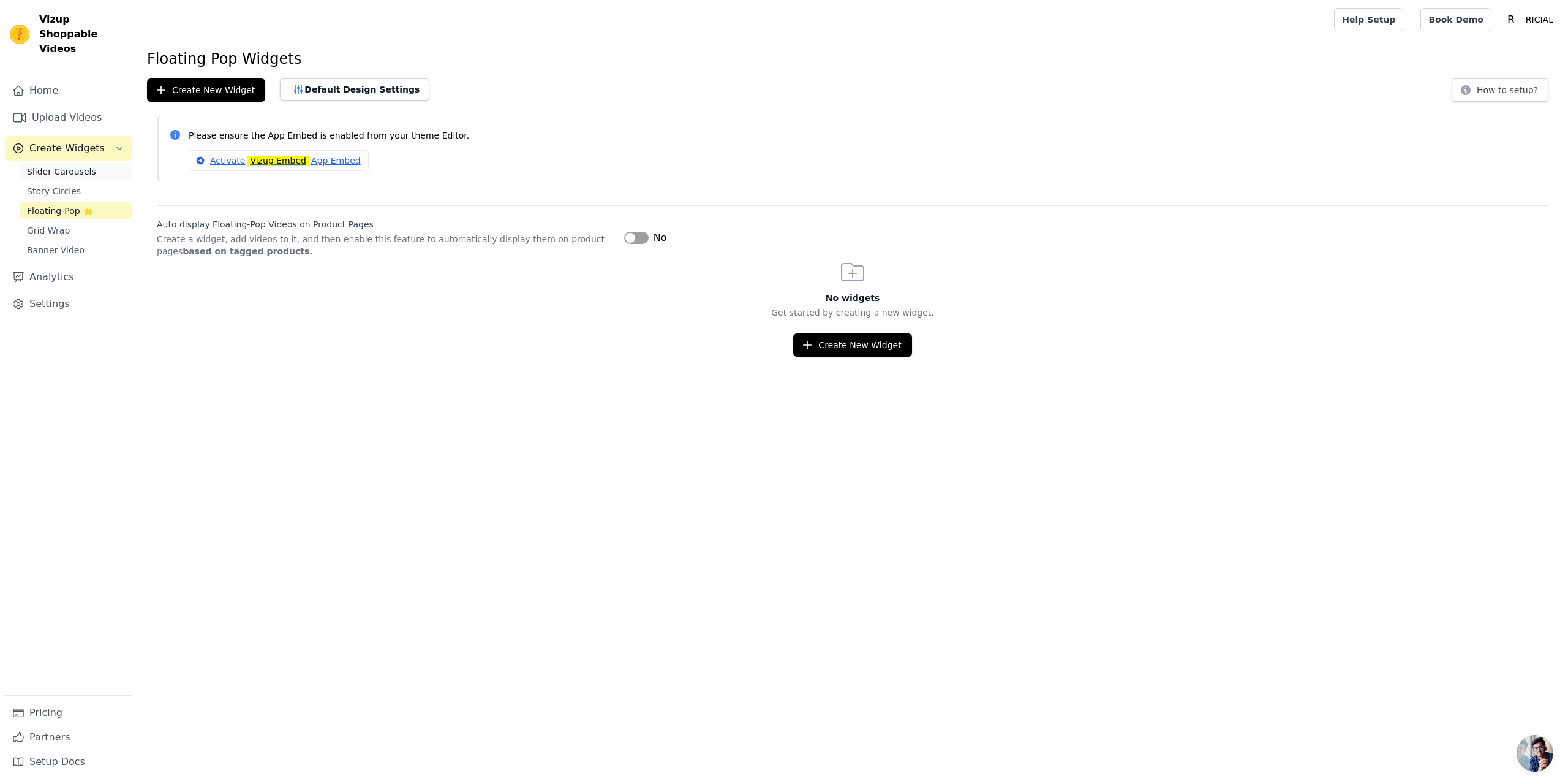
click at [98, 164] on link "Slider Carousels" at bounding box center [75, 171] width 112 height 17
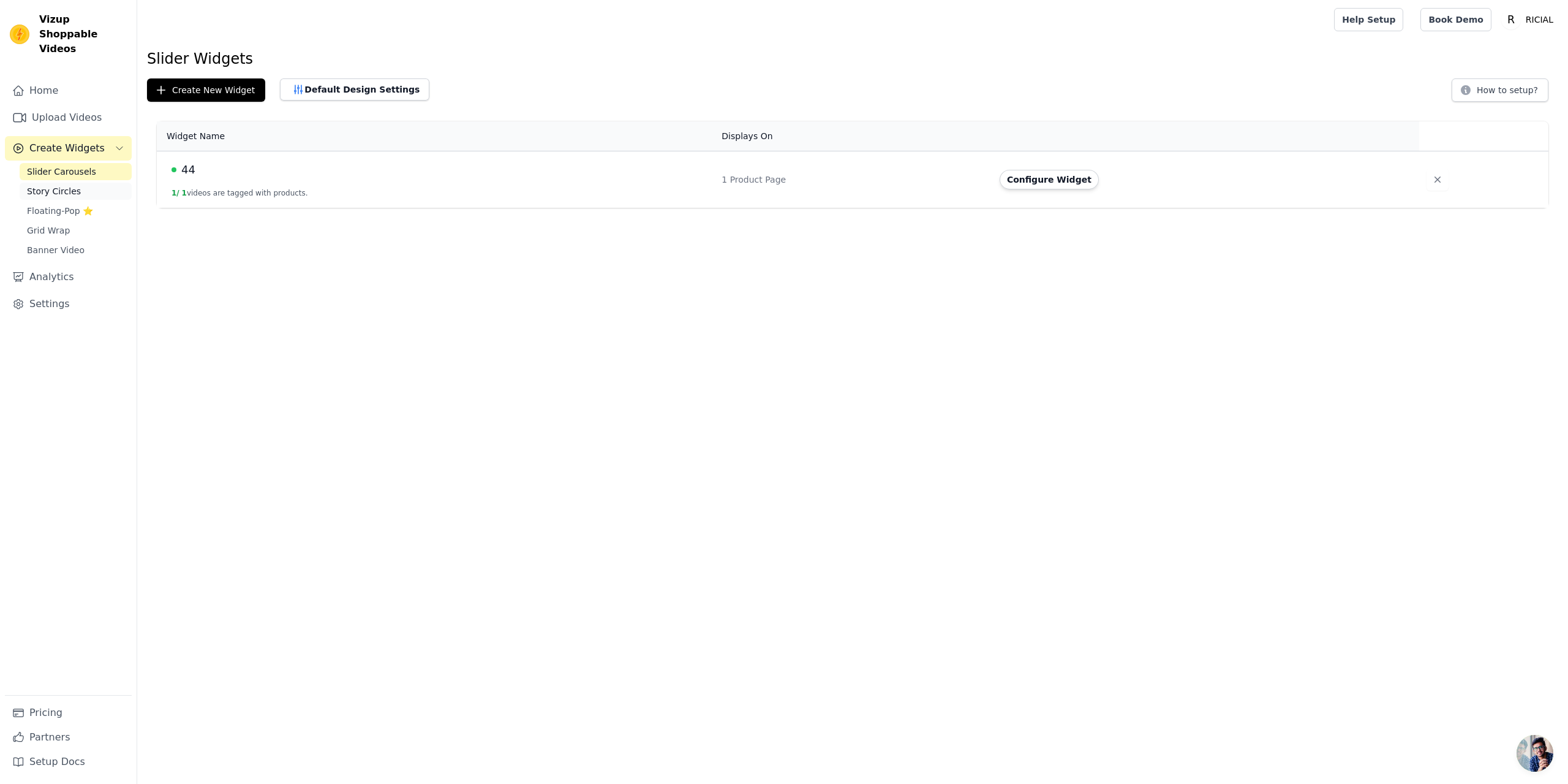
click at [78, 182] on link "Story Circles" at bounding box center [75, 190] width 112 height 17
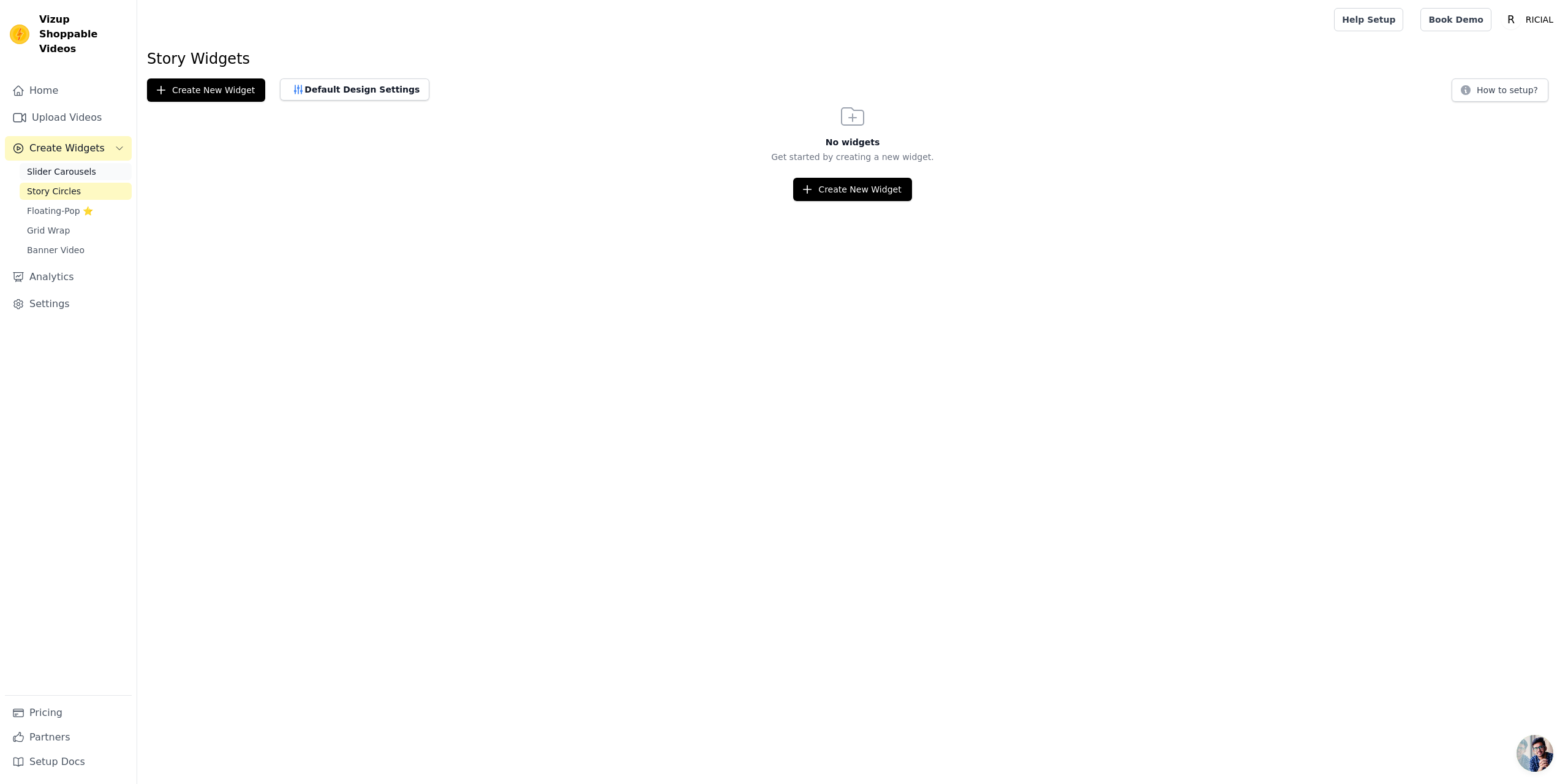
click at [63, 166] on span "Slider Carousels" at bounding box center [61, 171] width 69 height 12
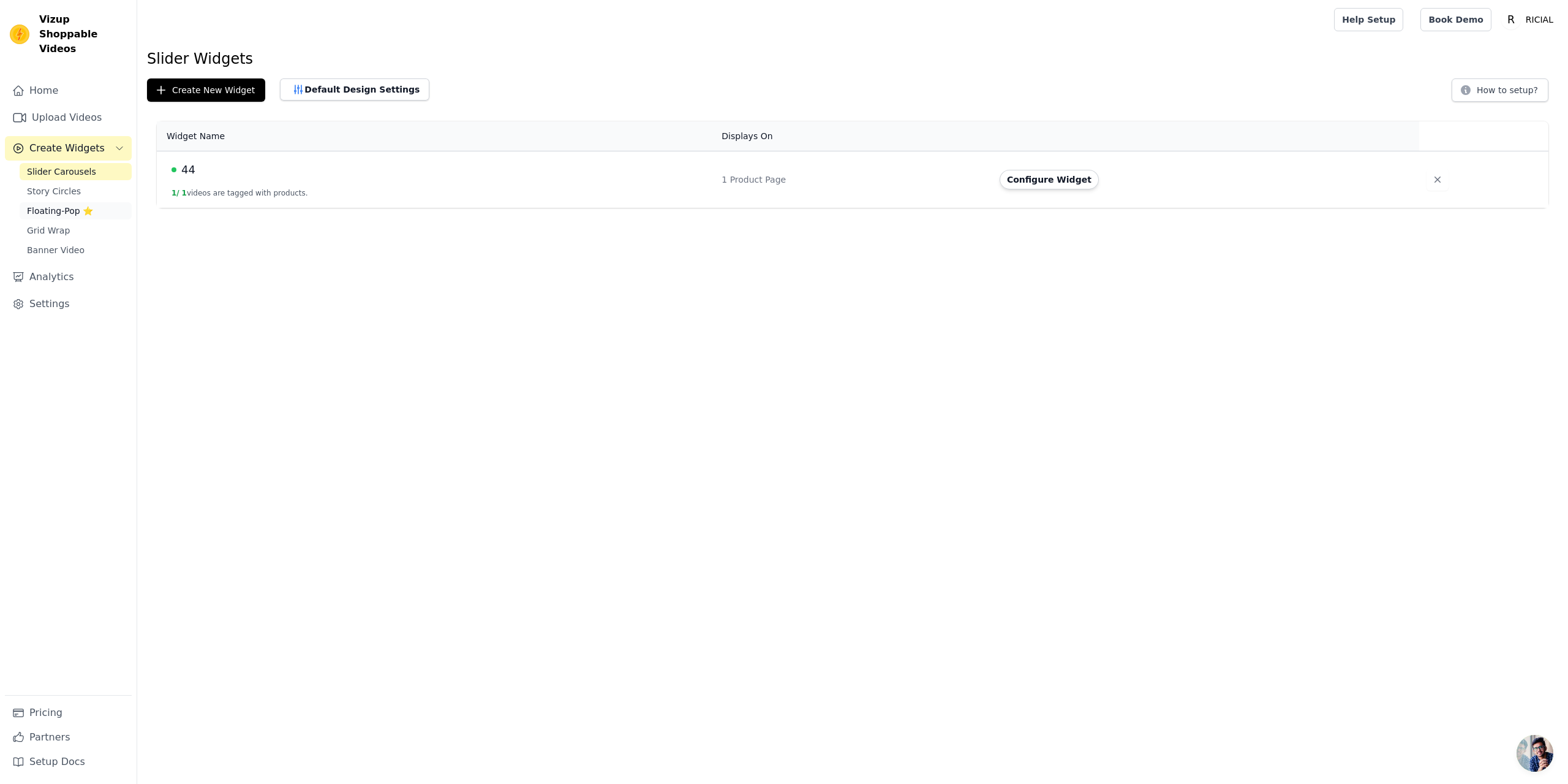
click at [54, 202] on link "Floating-Pop ⭐" at bounding box center [75, 210] width 112 height 17
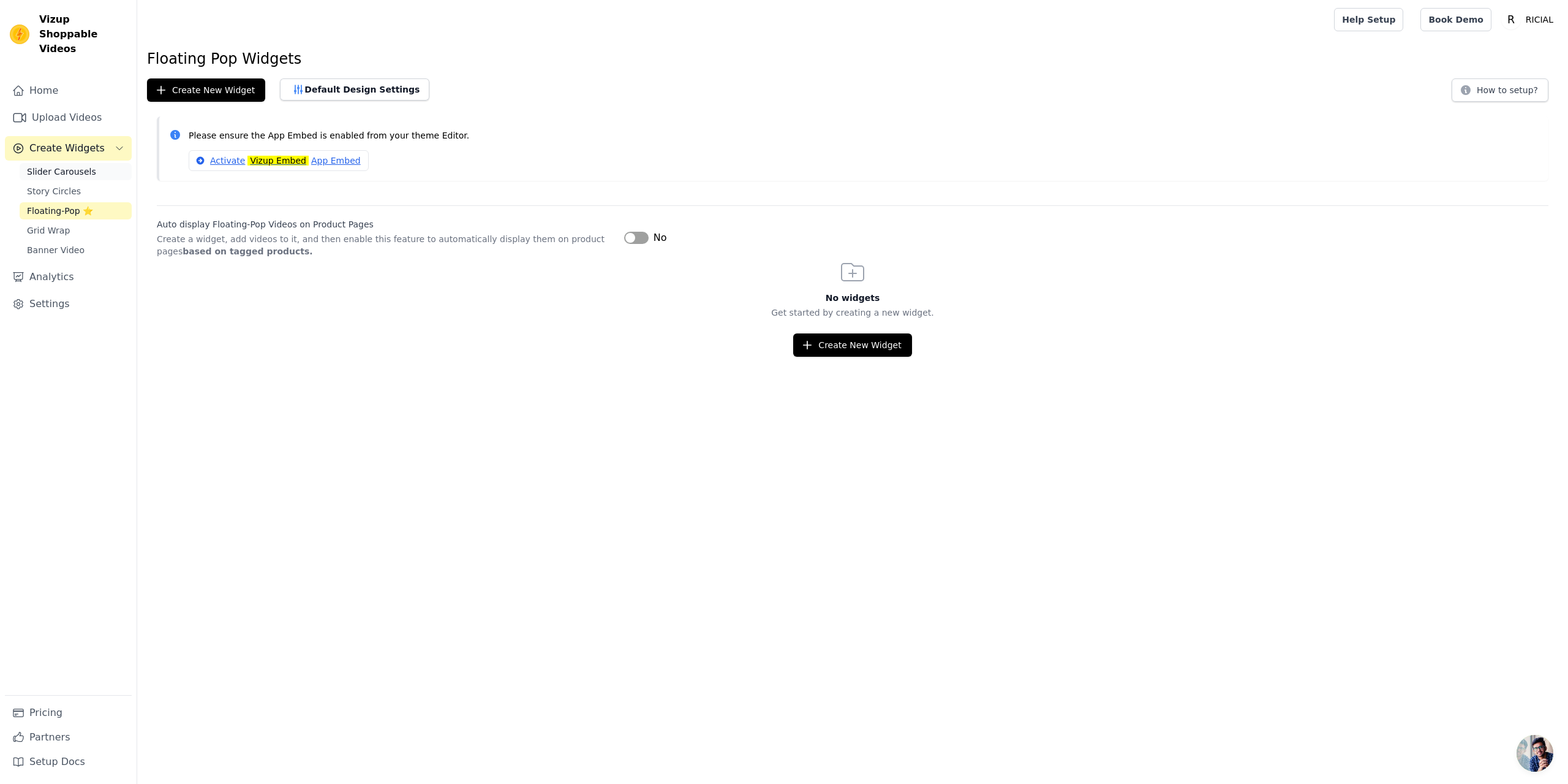
click at [57, 166] on span "Slider Carousels" at bounding box center [61, 171] width 69 height 12
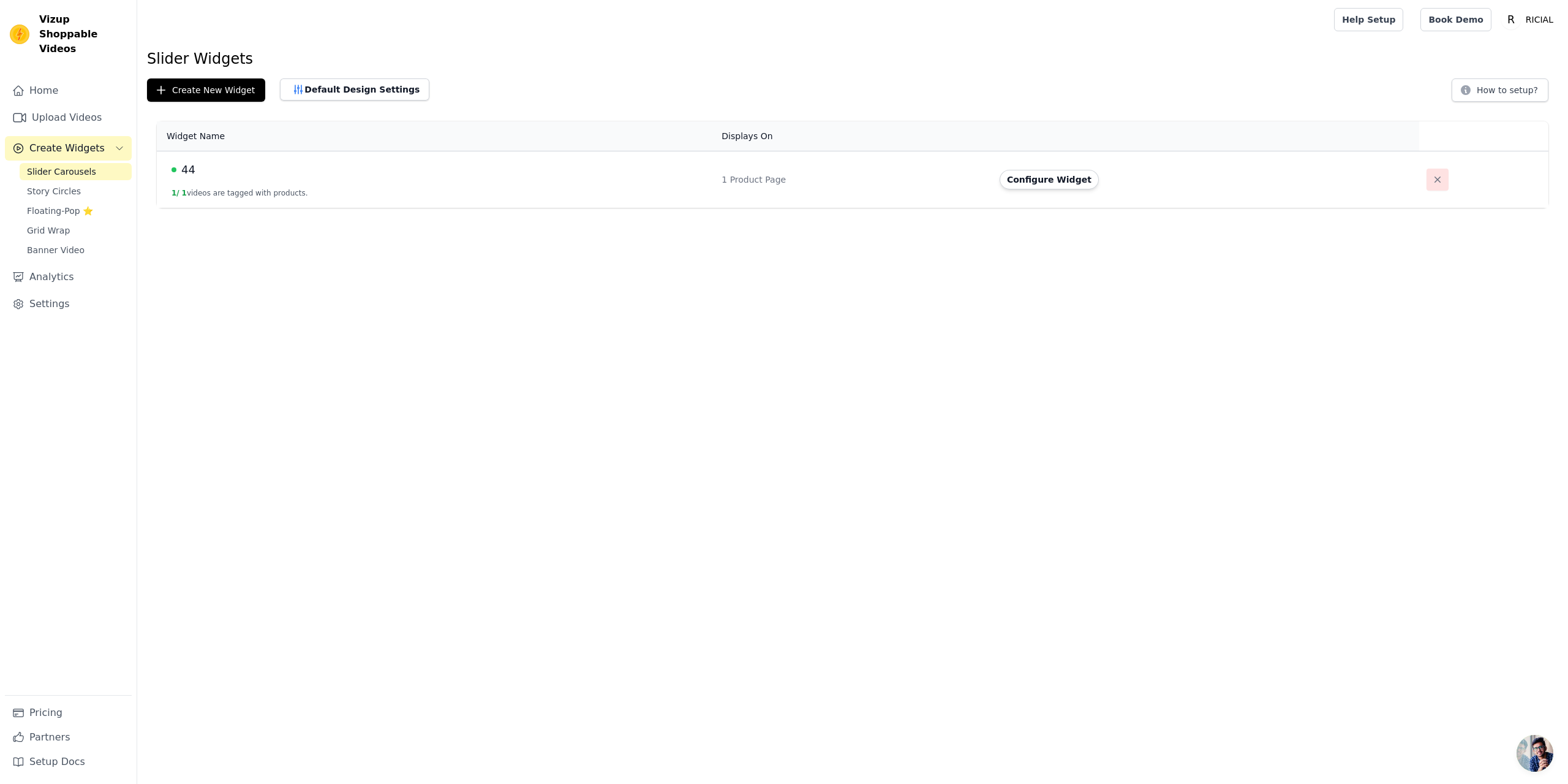
click at [1434, 179] on icon "button" at bounding box center [1437, 179] width 6 height 6
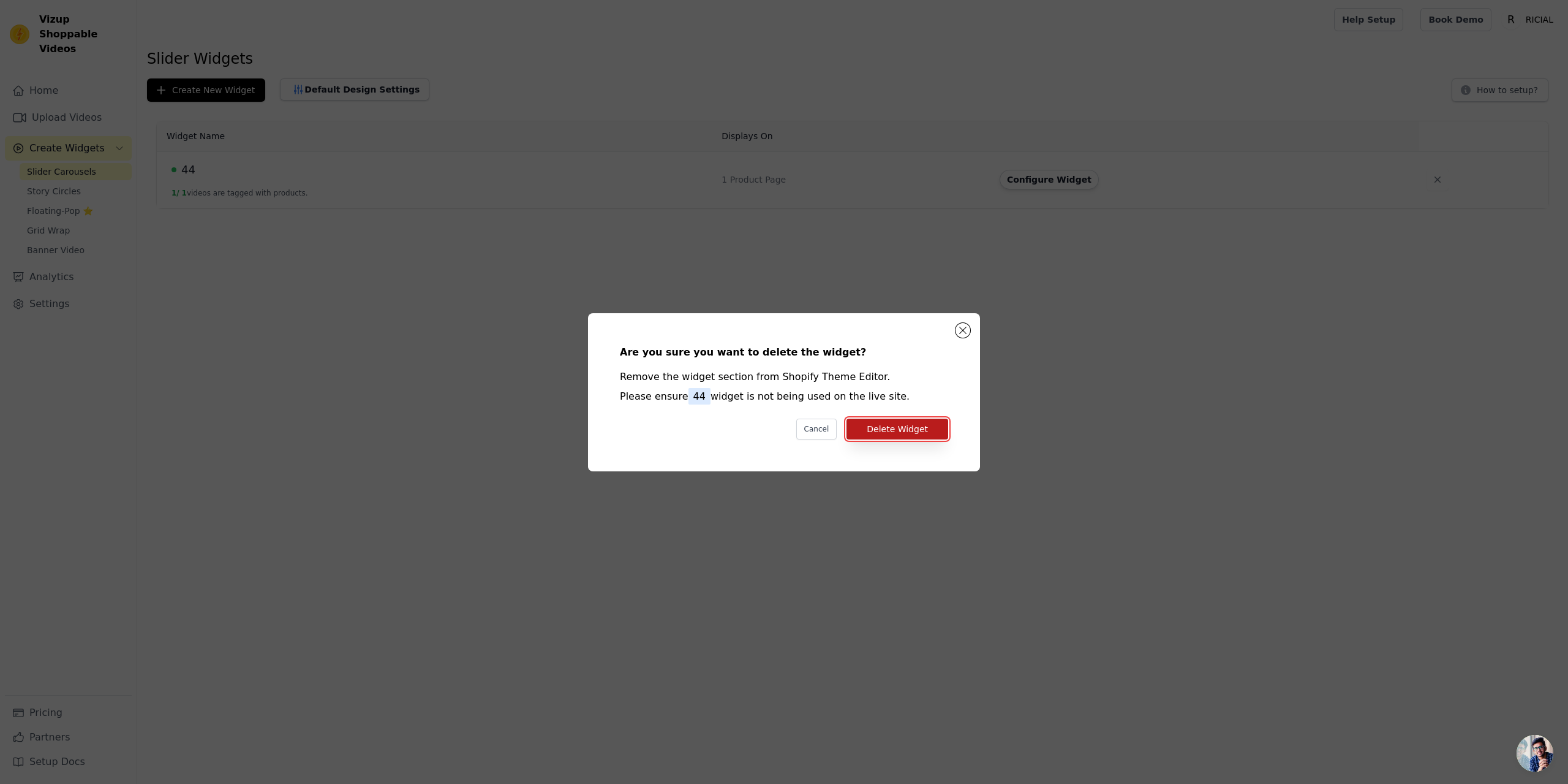
click at [876, 433] on button "Delete Widget" at bounding box center [897, 428] width 102 height 21
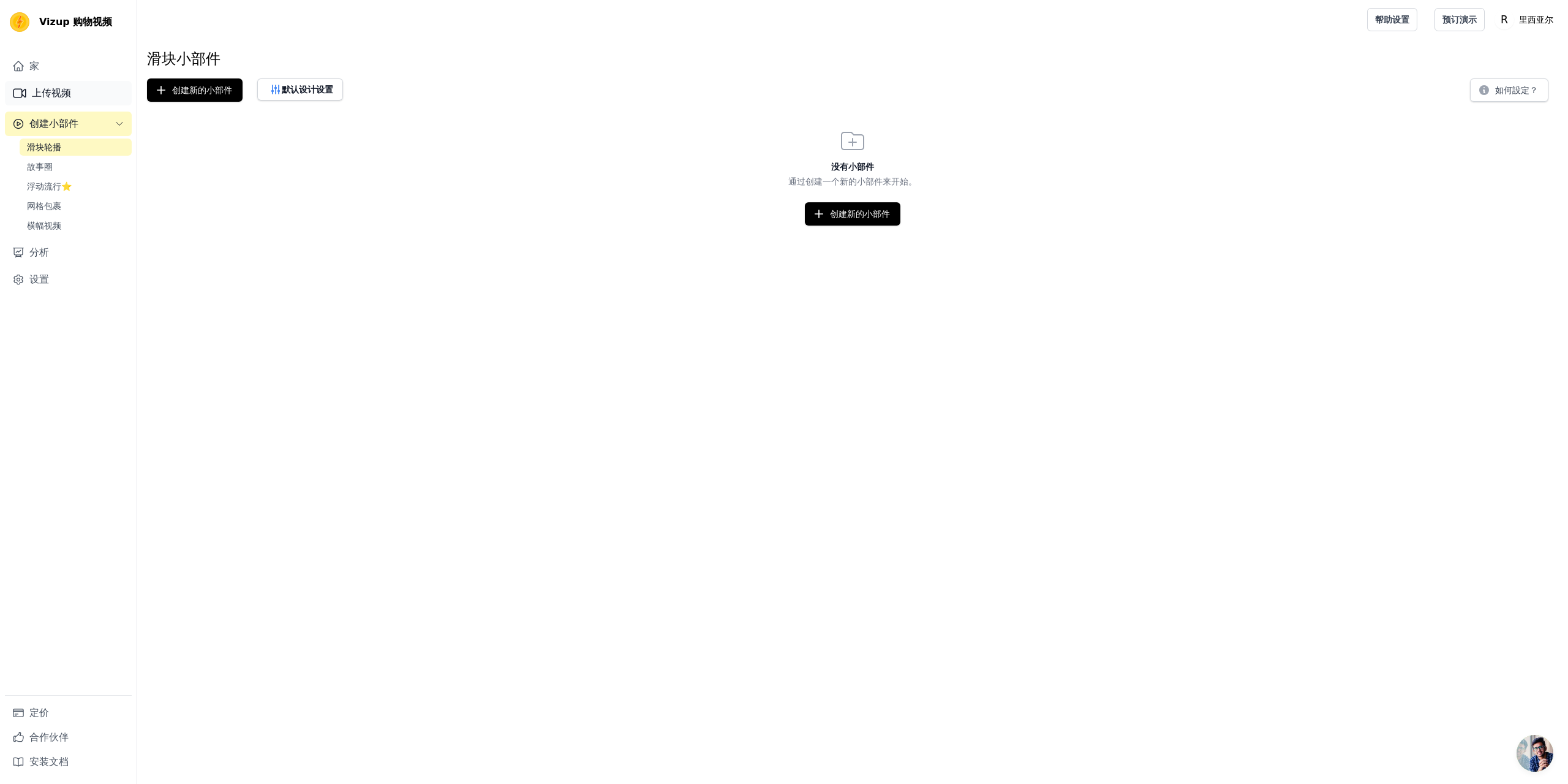
click at [57, 91] on font "上传视频" at bounding box center [52, 93] width 40 height 12
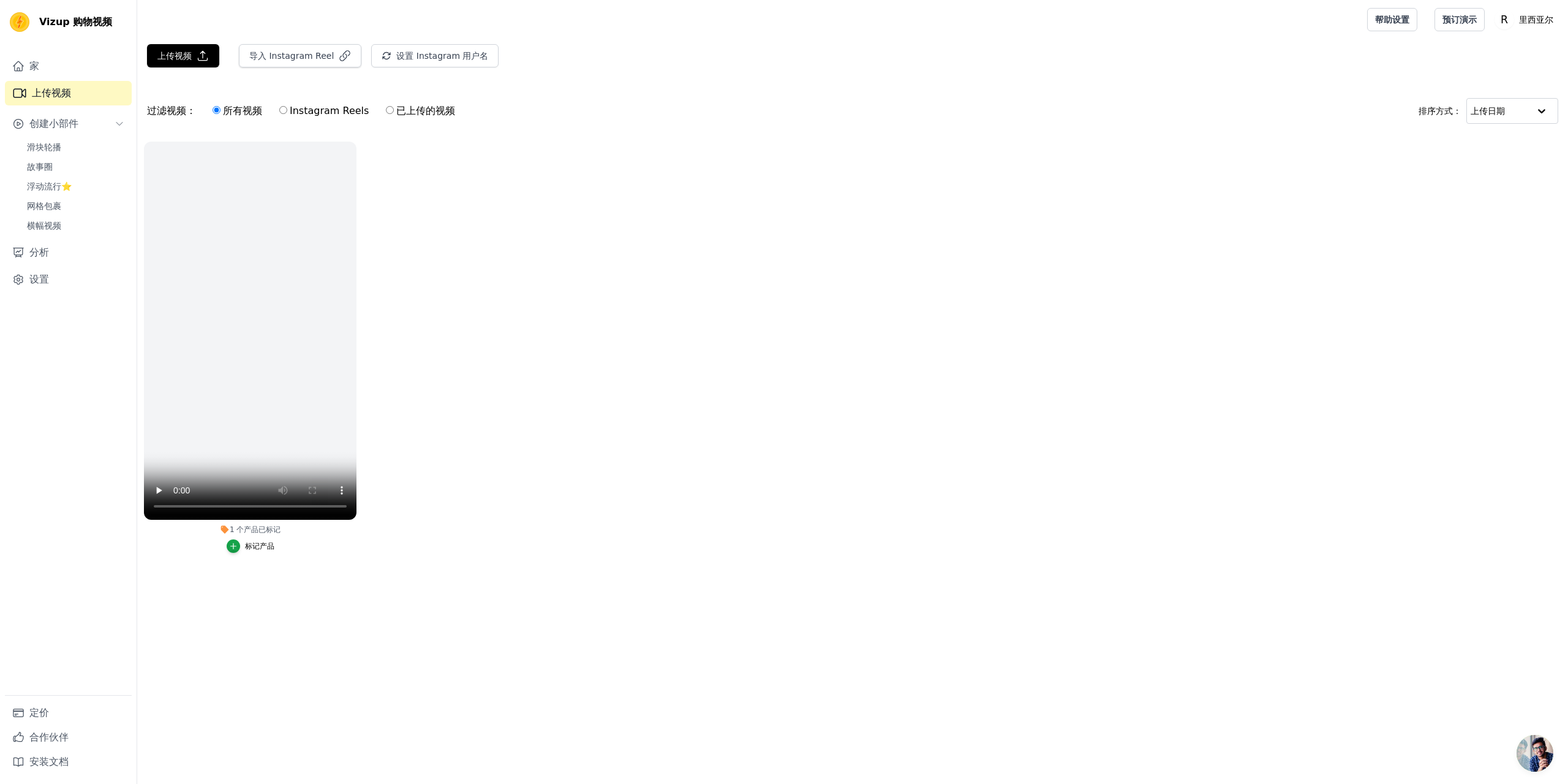
click at [414, 549] on ul "1 个 产品 已标记 标记产品" at bounding box center [853, 359] width 1431 height 449
click at [350, 144] on icon "button" at bounding box center [354, 144] width 9 height 9
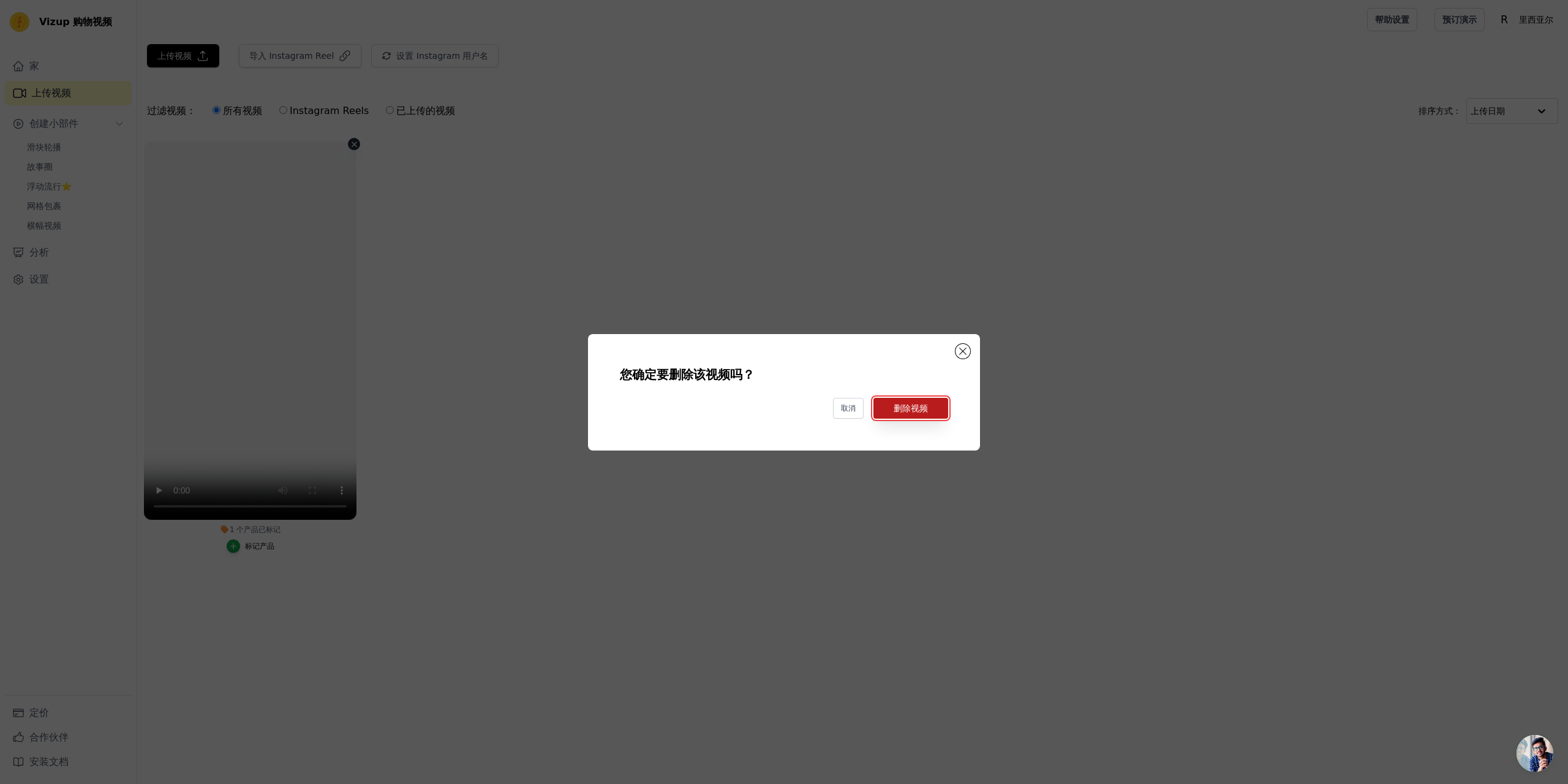
click at [896, 410] on font "删除视频" at bounding box center [910, 408] width 35 height 10
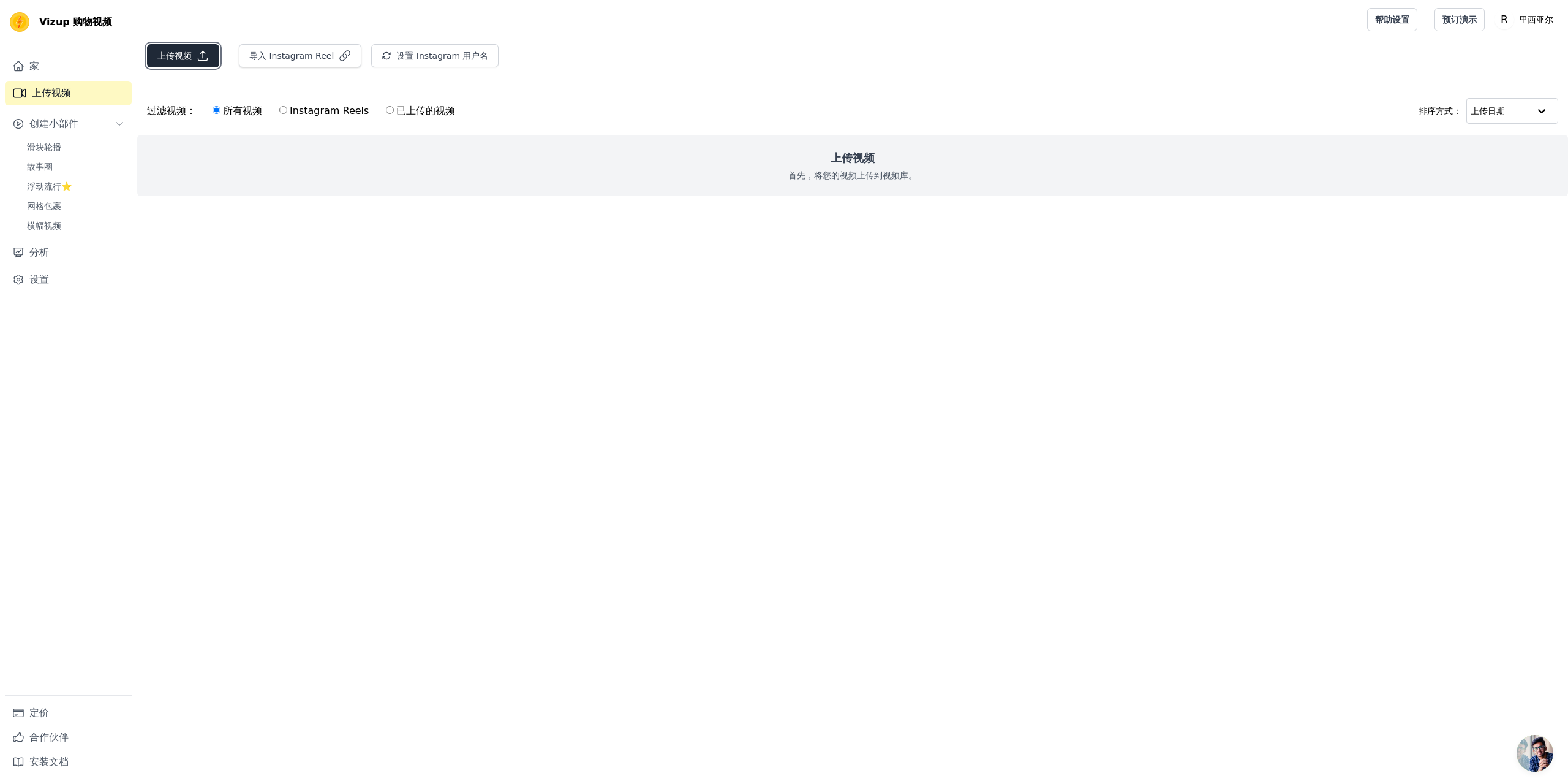
click at [174, 51] on font "上传视频" at bounding box center [174, 56] width 35 height 10
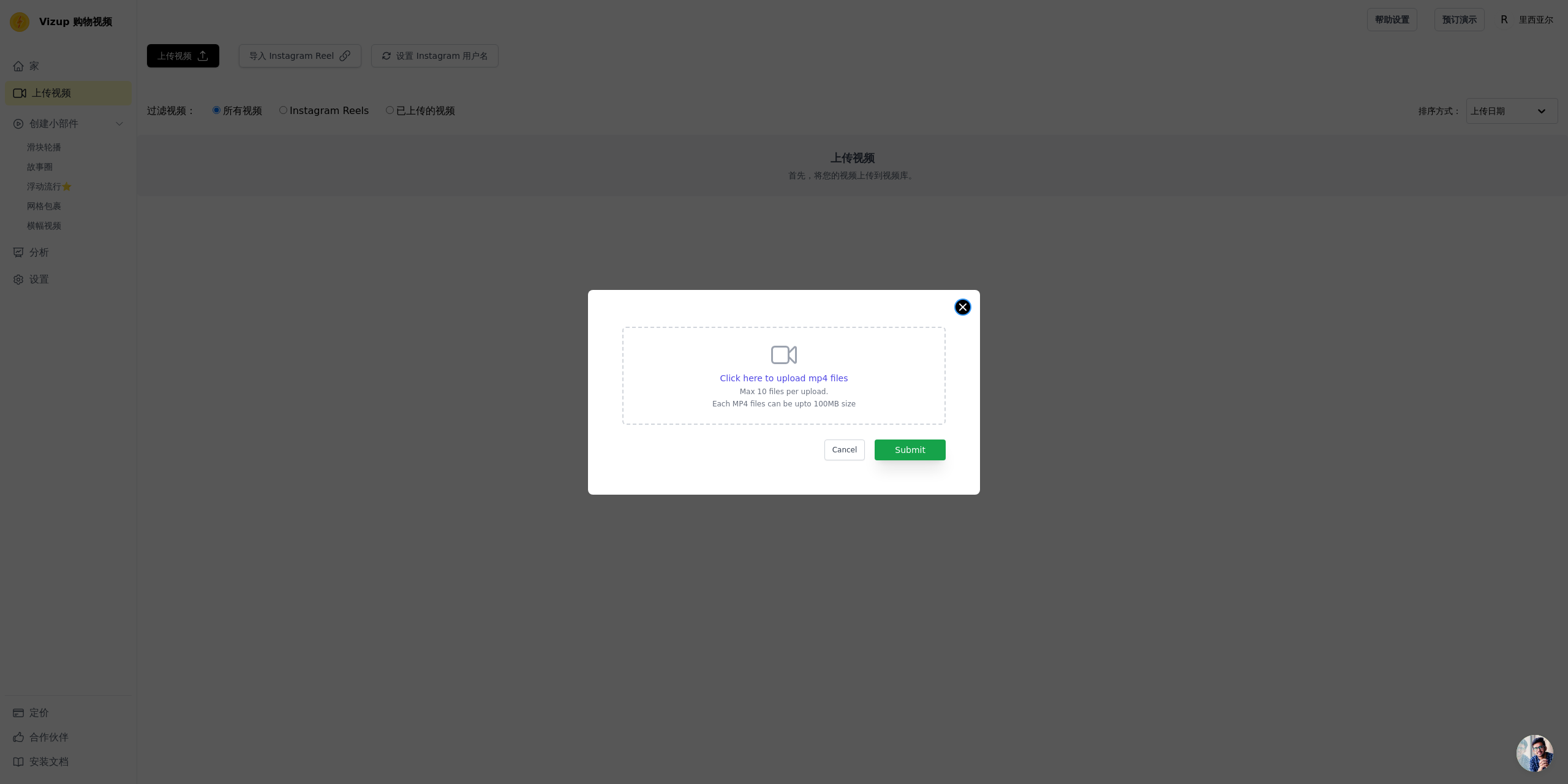
click at [959, 305] on button "Close modal" at bounding box center [963, 306] width 15 height 15
